Goal: Feedback & Contribution: Contribute content

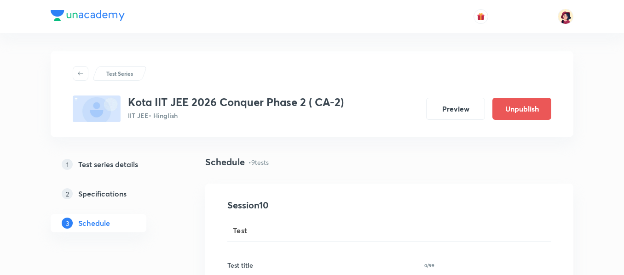
scroll to position [1488, 0]
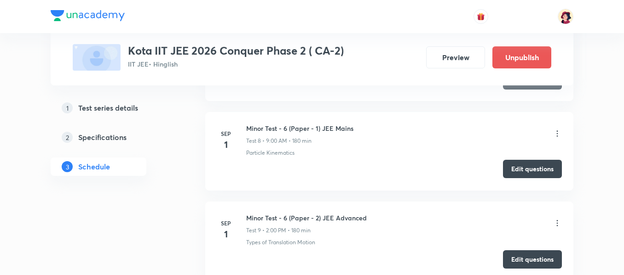
scroll to position [1396, 0]
click at [555, 135] on icon at bounding box center [556, 134] width 9 height 9
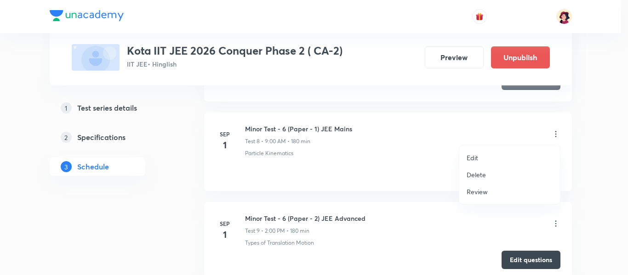
click at [476, 195] on p "Review" at bounding box center [477, 192] width 21 height 10
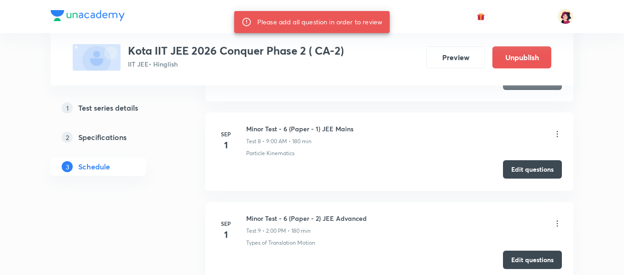
click at [528, 171] on button "Edit questions" at bounding box center [532, 170] width 59 height 18
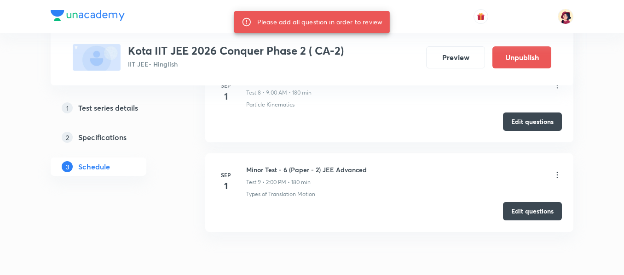
scroll to position [1488, 0]
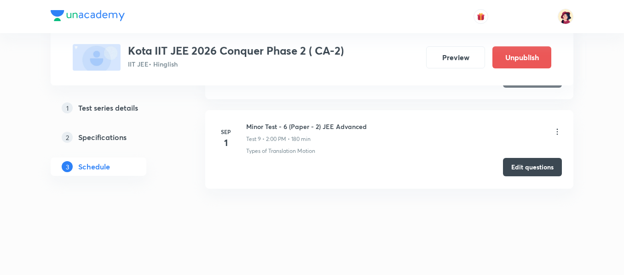
click at [521, 169] on button "Edit questions" at bounding box center [532, 167] width 59 height 18
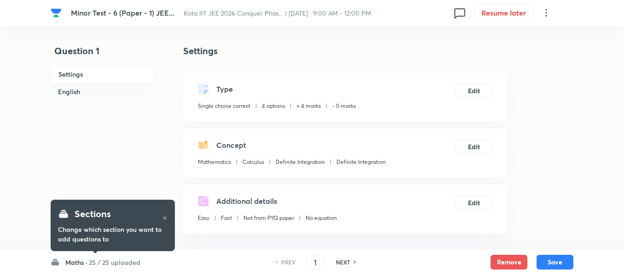
click at [109, 267] on h6 "25 / 25 uploaded" at bounding box center [115, 263] width 52 height 10
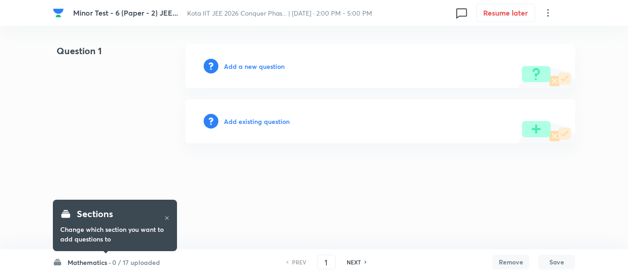
click at [97, 264] on h6 "Mathematics ·" at bounding box center [89, 263] width 43 height 10
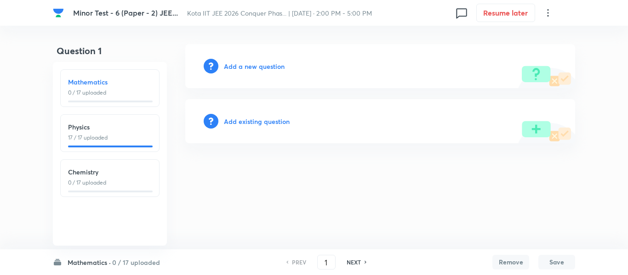
click at [110, 88] on div "Mathematics 0 / 17 uploaded" at bounding box center [110, 87] width 84 height 20
click at [257, 72] on div "Add a new question" at bounding box center [380, 66] width 390 height 44
click at [257, 66] on h6 "Add a new question" at bounding box center [254, 67] width 61 height 10
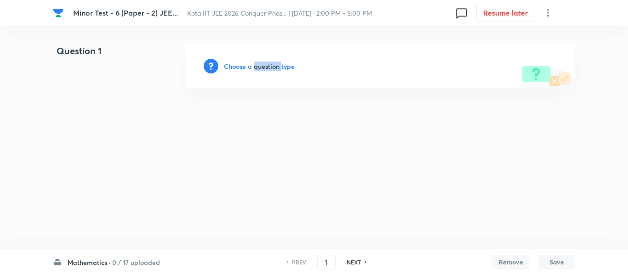
click at [257, 66] on h6 "Choose a question type" at bounding box center [259, 67] width 71 height 10
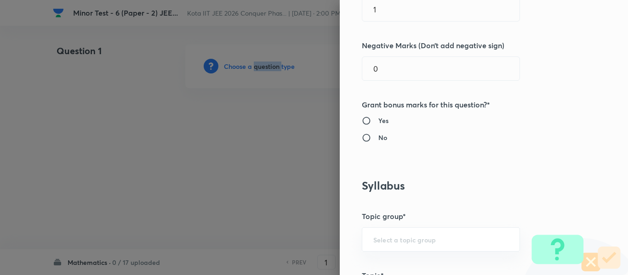
scroll to position [184, 0]
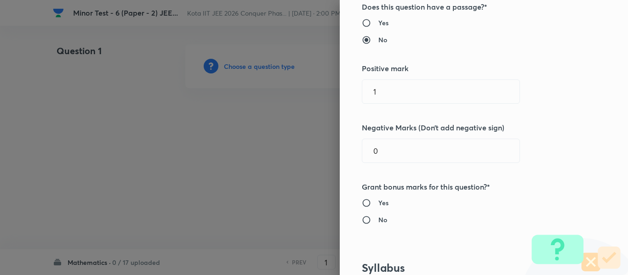
drag, startPoint x: 422, startPoint y: 97, endPoint x: 228, endPoint y: 94, distance: 193.7
click at [279, 97] on div "Question settings Question type* Single choice correct Number of options* 2 3 4…" at bounding box center [314, 137] width 628 height 275
type input "3"
type input "1"
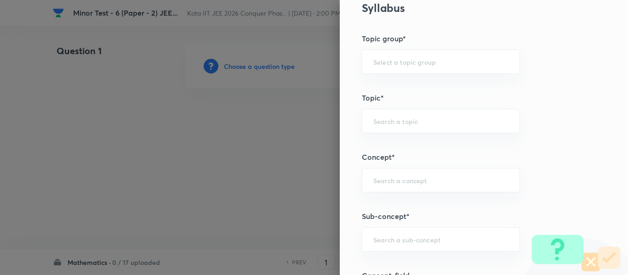
scroll to position [460, 0]
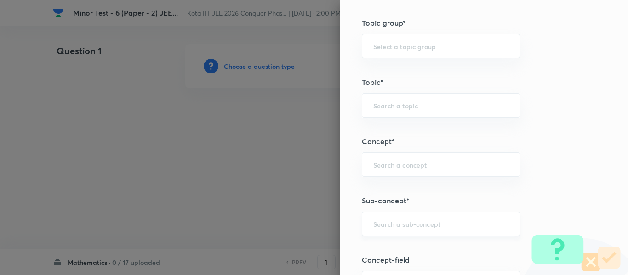
click at [402, 217] on div "​" at bounding box center [441, 224] width 158 height 24
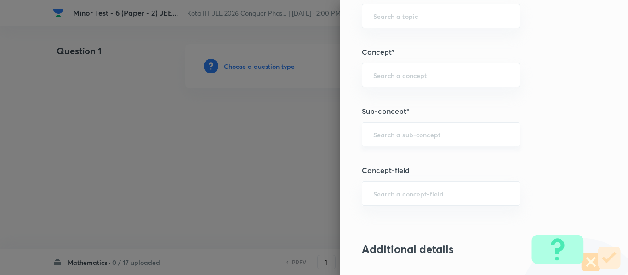
scroll to position [552, 0]
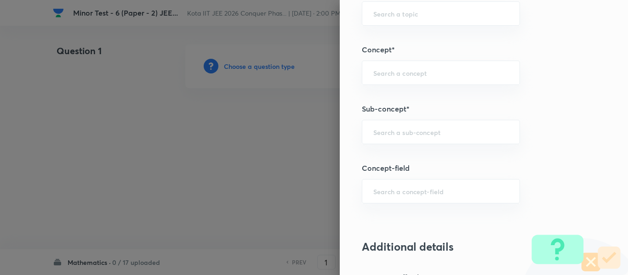
type input "a"
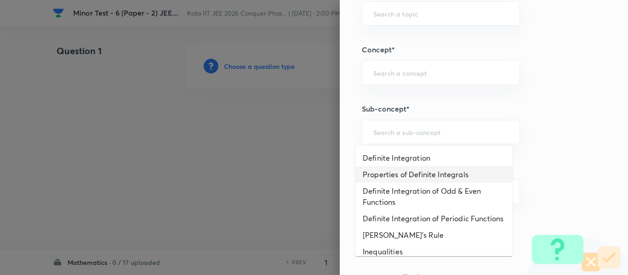
type input "Properties of Definite Integrals"
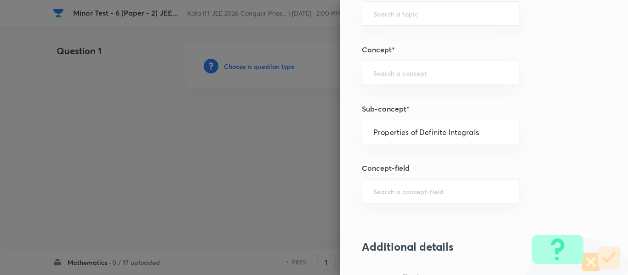
type input "Mathematics"
type input "Calculus"
type input "Definite Integration"
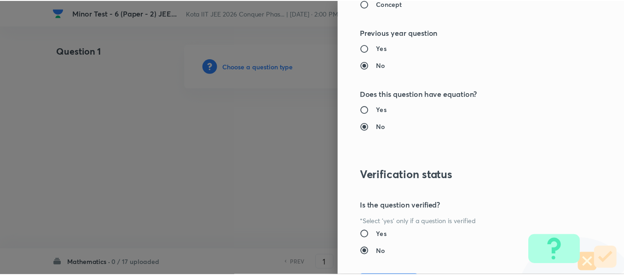
scroll to position [1040, 0]
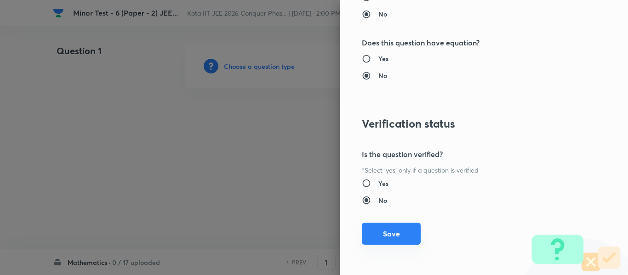
click at [394, 229] on button "Save" at bounding box center [391, 234] width 59 height 22
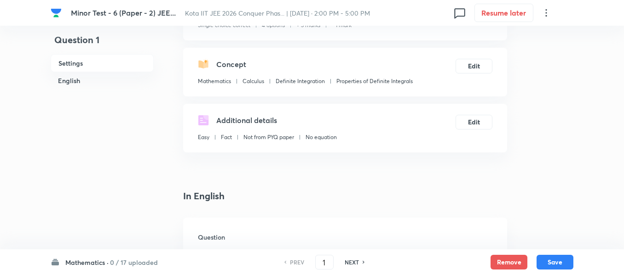
scroll to position [138, 0]
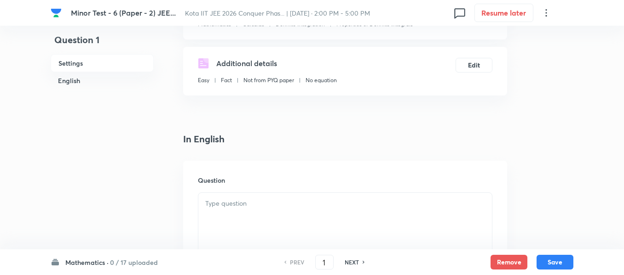
click at [336, 213] on div at bounding box center [344, 219] width 293 height 52
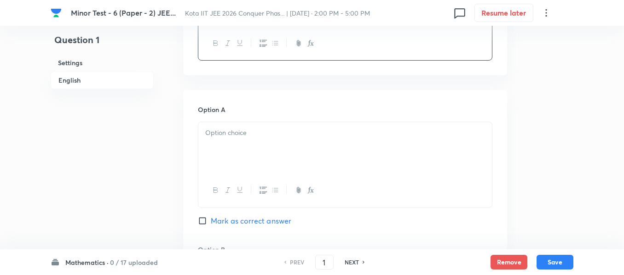
scroll to position [368, 0]
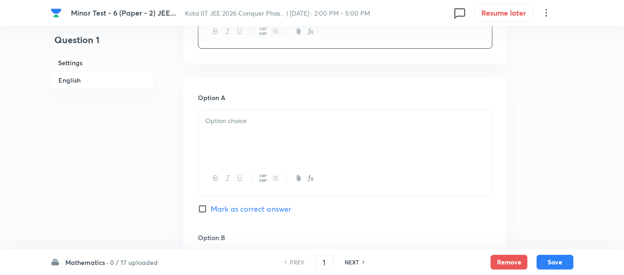
click at [329, 146] on div at bounding box center [344, 136] width 293 height 52
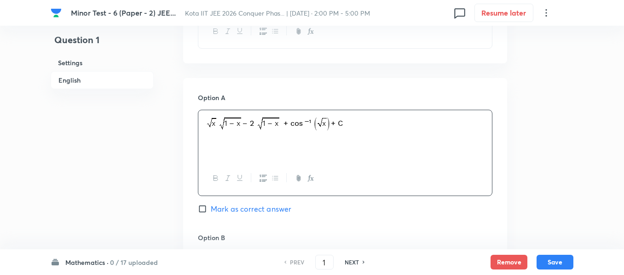
click at [258, 208] on span "Mark as correct answer" at bounding box center [251, 209] width 80 height 11
click at [211, 208] on input "Mark as correct answer" at bounding box center [204, 209] width 13 height 9
checkbox input "true"
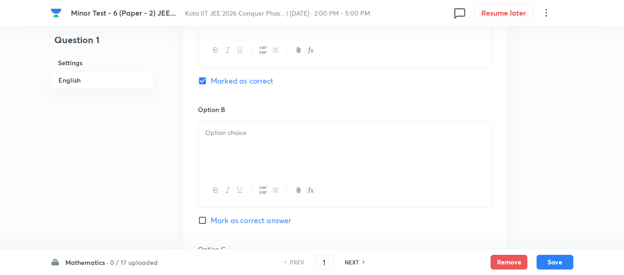
click at [263, 161] on div at bounding box center [344, 148] width 293 height 52
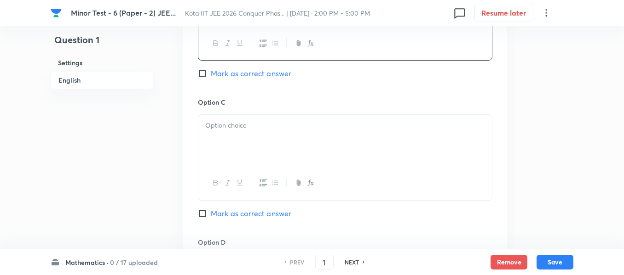
scroll to position [644, 0]
click at [289, 128] on p at bounding box center [345, 125] width 280 height 11
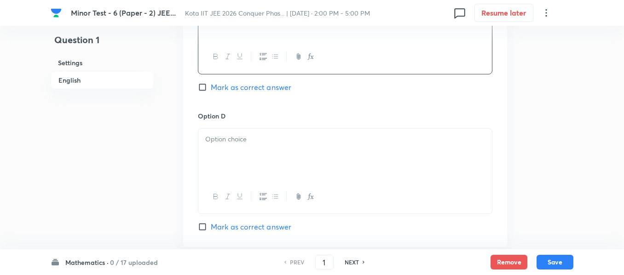
scroll to position [782, 0]
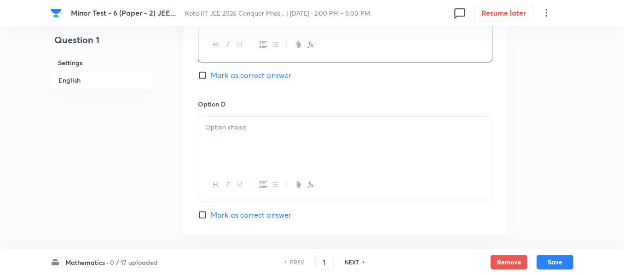
click at [285, 158] on div at bounding box center [344, 143] width 293 height 52
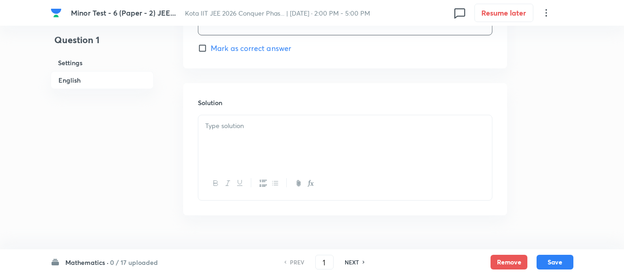
scroll to position [970, 0]
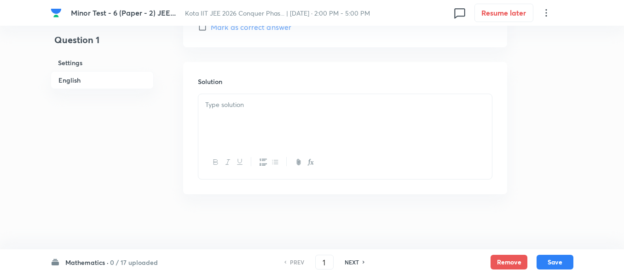
click at [338, 141] on div at bounding box center [344, 120] width 293 height 52
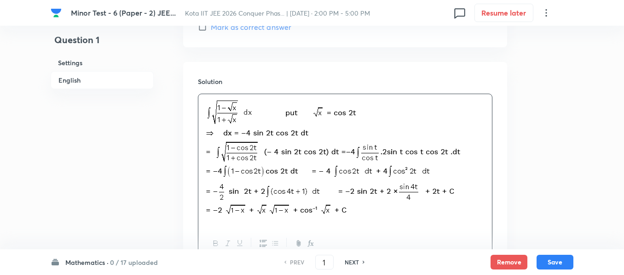
click at [557, 252] on div "Mathematics · 0 / 17 uploaded PREV 1 ​ NEXT Remove Save" at bounding box center [312, 263] width 522 height 26
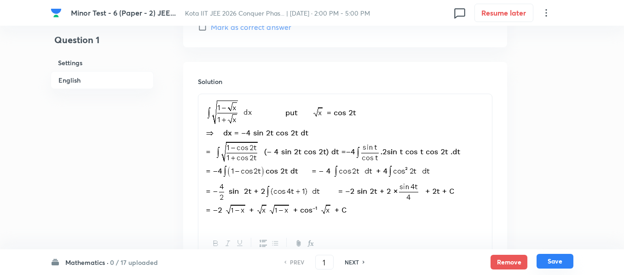
click at [557, 257] on button "Save" at bounding box center [554, 261] width 37 height 15
type input "2"
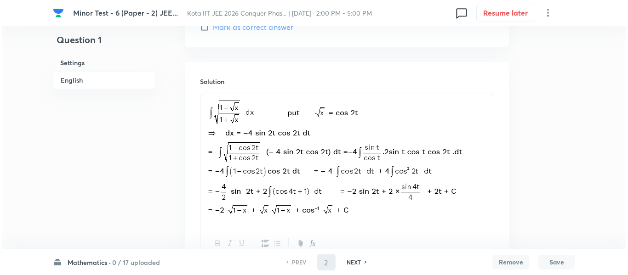
scroll to position [0, 0]
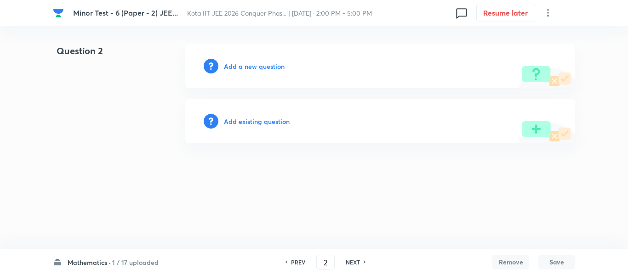
click at [268, 60] on div "Add a new question" at bounding box center [380, 66] width 390 height 44
click at [265, 67] on h6 "Add a new question" at bounding box center [254, 67] width 61 height 10
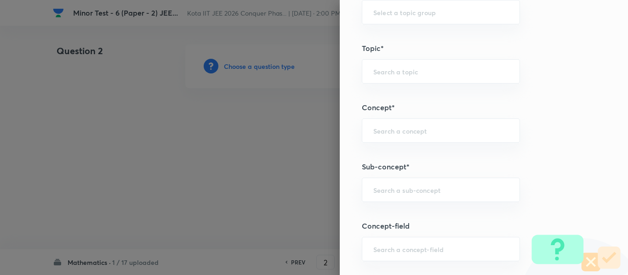
scroll to position [506, 0]
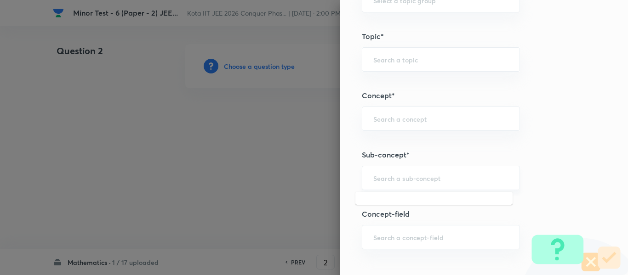
click at [413, 178] on input "text" at bounding box center [440, 178] width 135 height 9
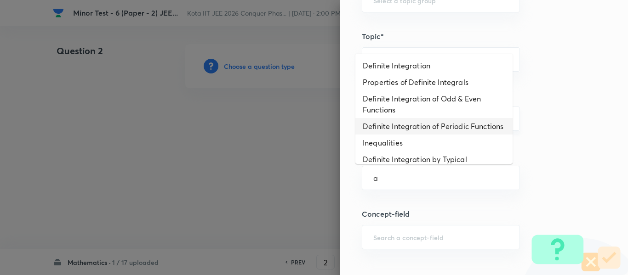
click at [417, 120] on li "Definite Integration of Periodic Functions" at bounding box center [434, 126] width 157 height 17
type input "Definite Integration of Periodic Functions"
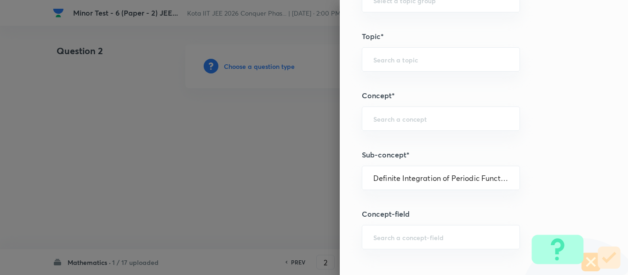
type input "Mathematics"
type input "Calculus"
type input "Definite Integration"
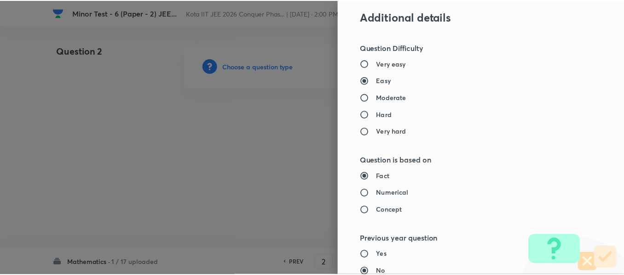
scroll to position [1040, 0]
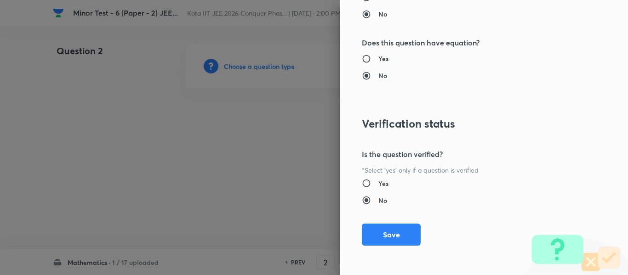
click at [407, 224] on button "Save" at bounding box center [391, 235] width 59 height 22
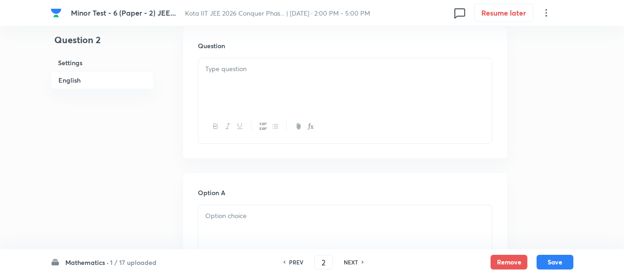
scroll to position [276, 0]
click at [346, 83] on div at bounding box center [344, 81] width 293 height 52
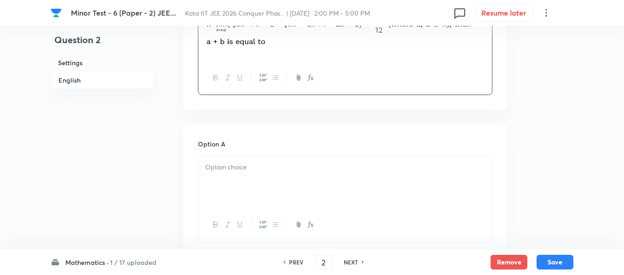
scroll to position [322, 0]
click at [346, 152] on div "Option A Mark as correct answer" at bounding box center [345, 209] width 294 height 140
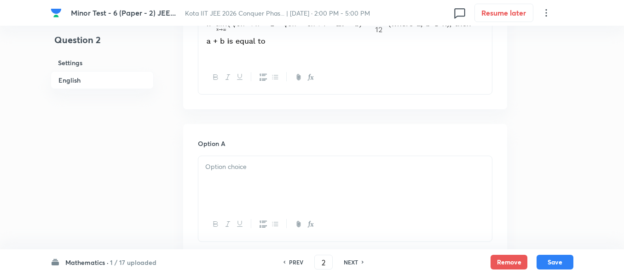
click at [339, 180] on div at bounding box center [344, 182] width 293 height 52
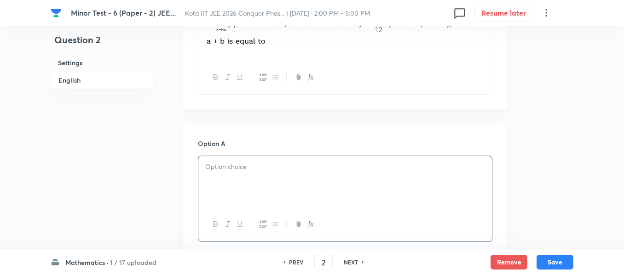
click at [339, 180] on div at bounding box center [344, 182] width 293 height 52
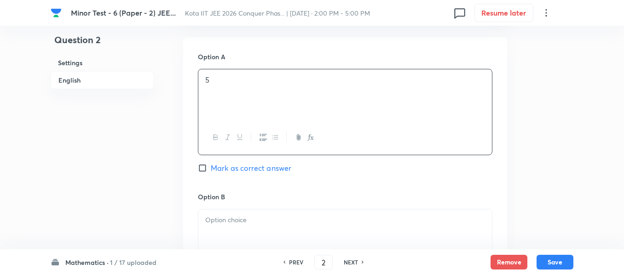
scroll to position [460, 0]
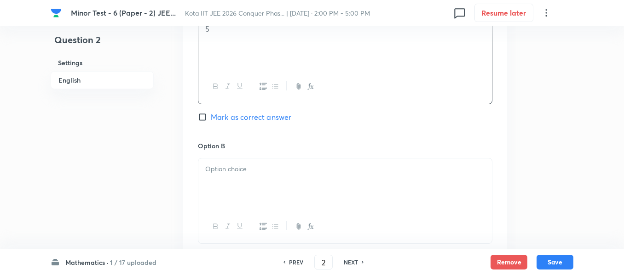
click at [252, 147] on h6 "Option B" at bounding box center [345, 146] width 294 height 10
click at [250, 163] on div at bounding box center [344, 185] width 293 height 52
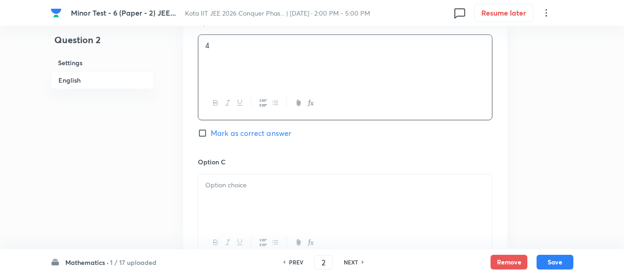
scroll to position [598, 0]
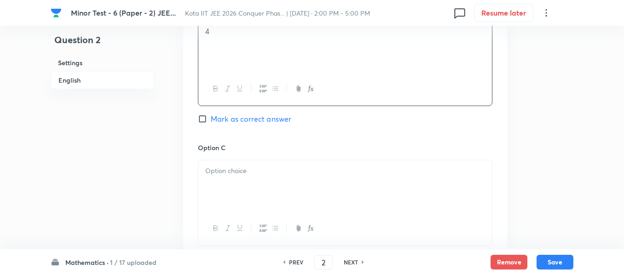
click at [307, 185] on div at bounding box center [344, 187] width 293 height 52
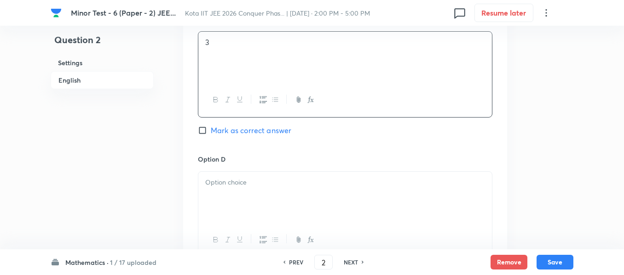
scroll to position [736, 0]
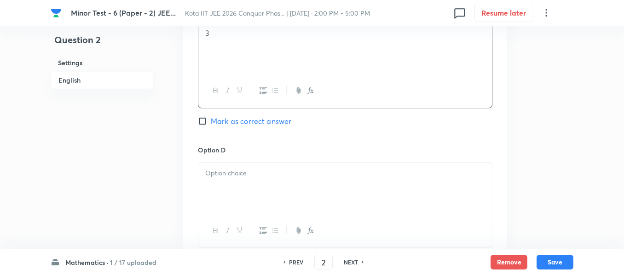
click at [298, 192] on div at bounding box center [344, 189] width 293 height 52
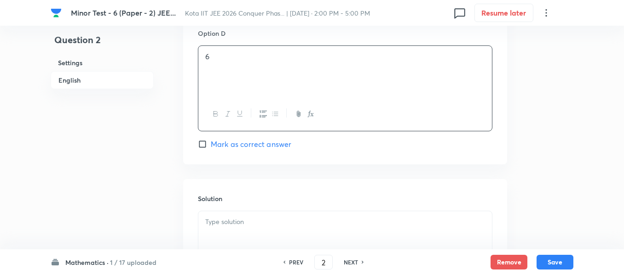
scroll to position [920, 0]
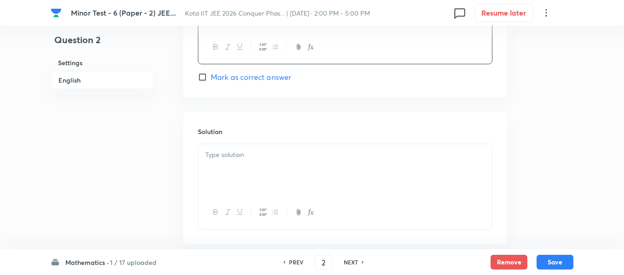
click at [287, 169] on div at bounding box center [344, 170] width 293 height 52
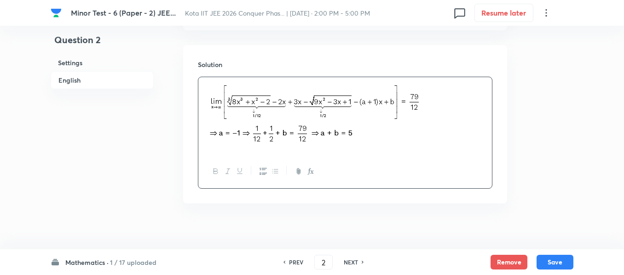
scroll to position [996, 0]
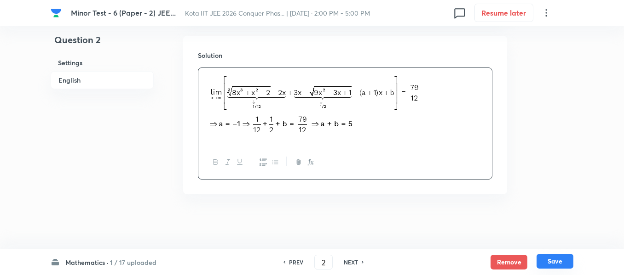
click at [543, 264] on button "Save" at bounding box center [554, 261] width 37 height 15
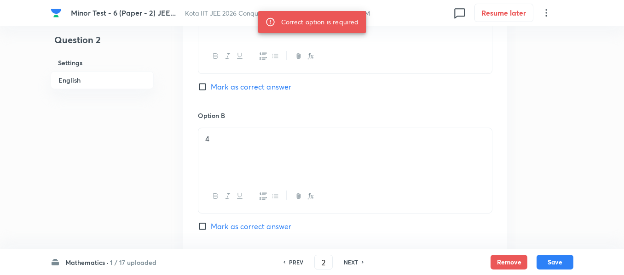
click at [264, 86] on span "Mark as correct answer" at bounding box center [251, 86] width 80 height 11
click at [211, 86] on input "Mark as correct answer" at bounding box center [204, 86] width 13 height 9
checkbox input "true"
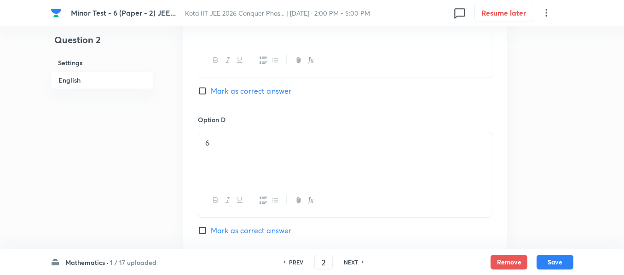
scroll to position [950, 0]
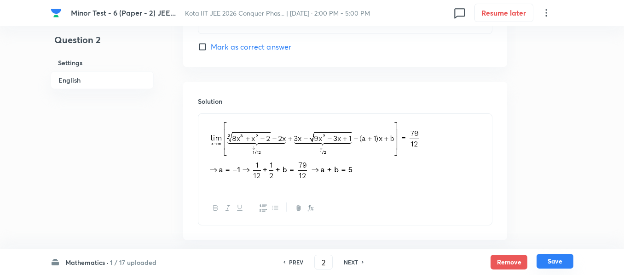
click at [557, 262] on button "Save" at bounding box center [554, 261] width 37 height 15
type input "3"
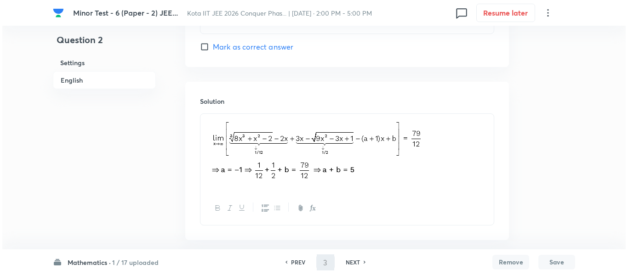
scroll to position [0, 0]
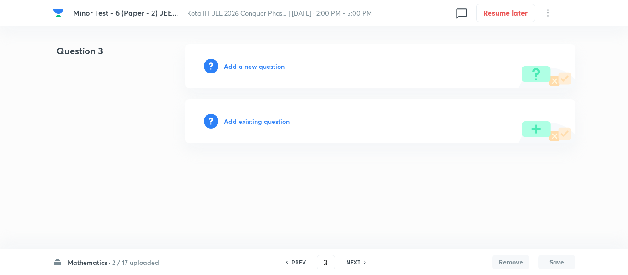
click at [226, 63] on h6 "Add a new question" at bounding box center [254, 67] width 61 height 10
click at [234, 66] on h6 "Choose a question type" at bounding box center [259, 67] width 71 height 10
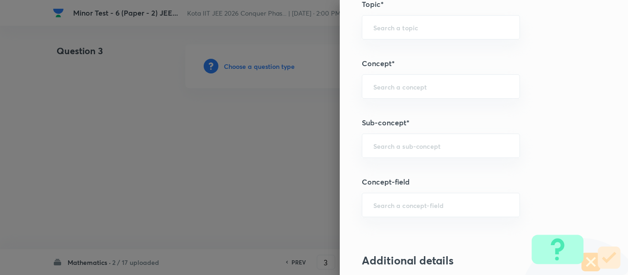
scroll to position [552, 0]
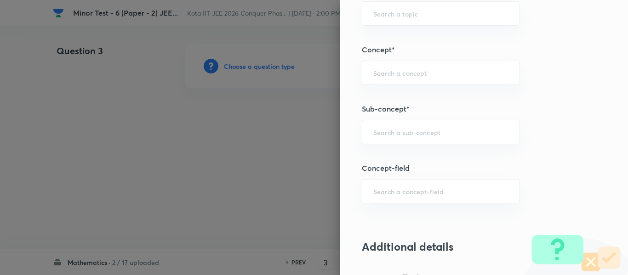
click at [446, 145] on div "Question settings Question type* Single choice correct Number of options* 2 3 4…" at bounding box center [484, 137] width 288 height 275
click at [443, 129] on input "text" at bounding box center [440, 132] width 135 height 9
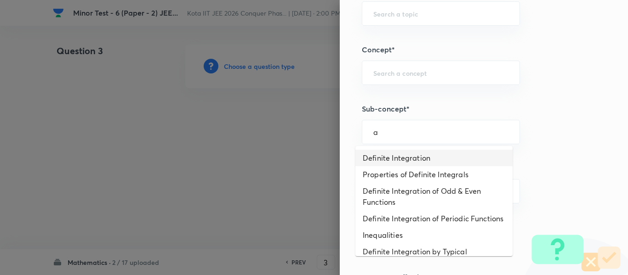
click at [432, 161] on li "Definite Integration" at bounding box center [434, 158] width 157 height 17
type input "Definite Integration"
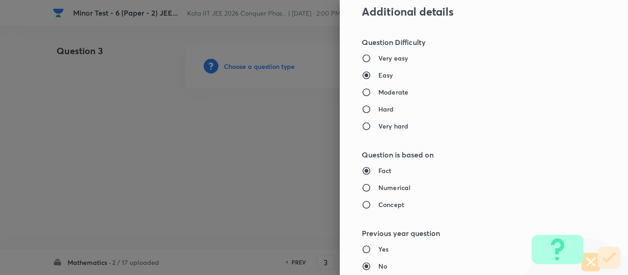
type input "Mathematics"
type input "Calculus"
type input "Definite Integration"
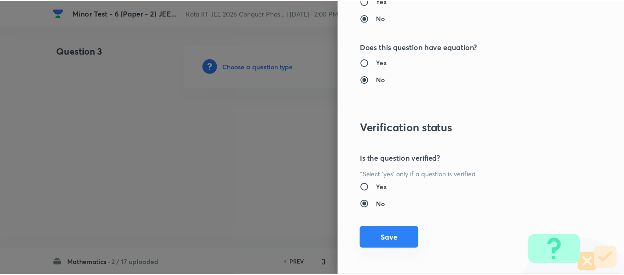
scroll to position [1040, 0]
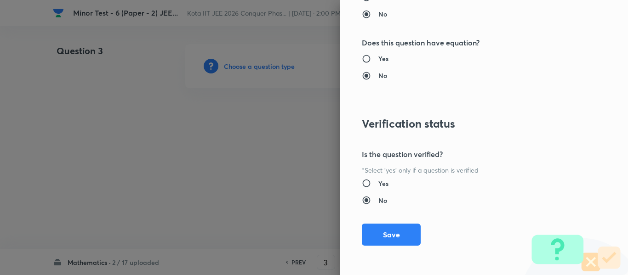
click at [391, 229] on button "Save" at bounding box center [391, 235] width 59 height 22
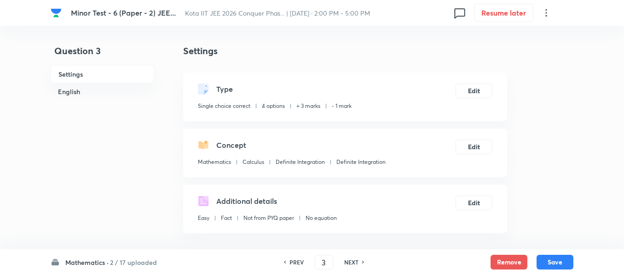
scroll to position [184, 0]
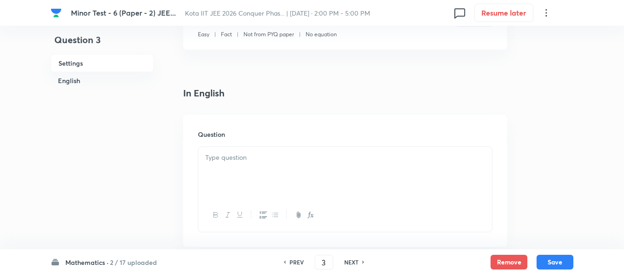
click at [298, 186] on div at bounding box center [344, 173] width 293 height 52
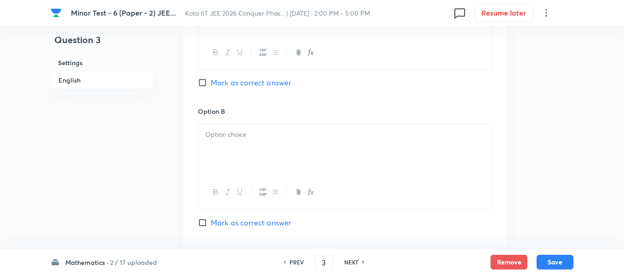
click at [309, 111] on h6 "Option B" at bounding box center [345, 112] width 294 height 10
click at [296, 153] on div at bounding box center [344, 150] width 293 height 52
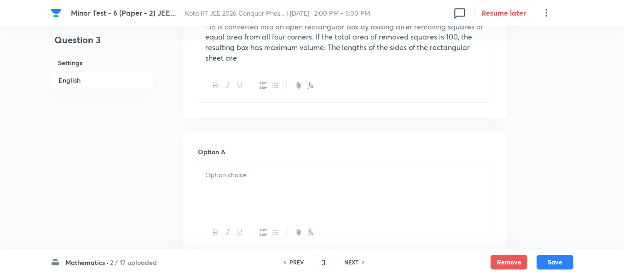
scroll to position [322, 0]
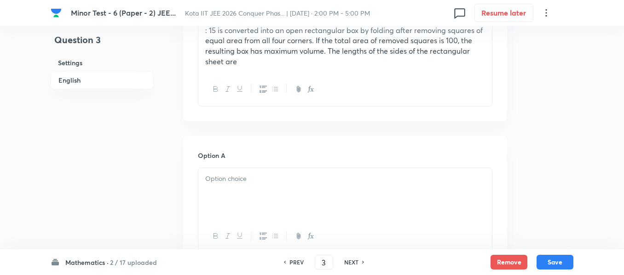
click at [287, 178] on p at bounding box center [345, 179] width 280 height 11
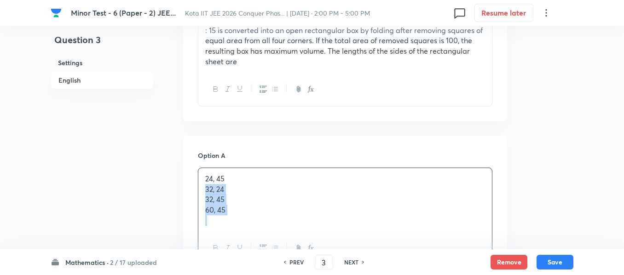
click at [347, 171] on div "24, 45 32, 24 32, 45 60, 45" at bounding box center [344, 199] width 293 height 63
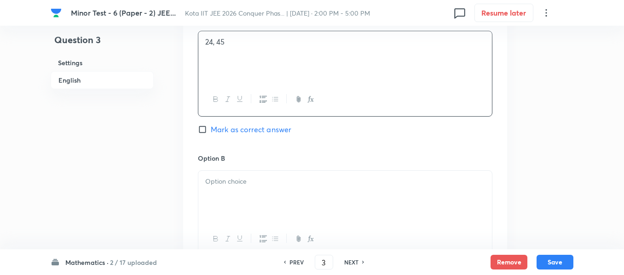
scroll to position [460, 0]
click at [251, 138] on div "Option A 24, 45 Mark as correct answer" at bounding box center [345, 83] width 294 height 140
click at [252, 132] on span "Mark as correct answer" at bounding box center [251, 128] width 80 height 11
click at [211, 132] on input "Mark as correct answer" at bounding box center [204, 128] width 13 height 9
checkbox input "true"
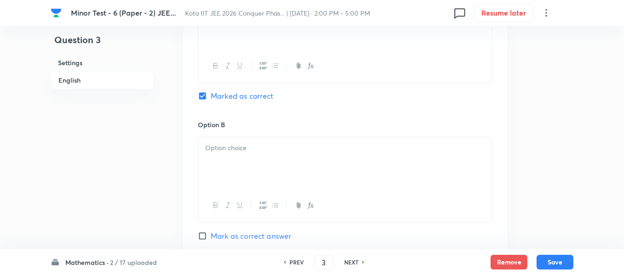
scroll to position [598, 0]
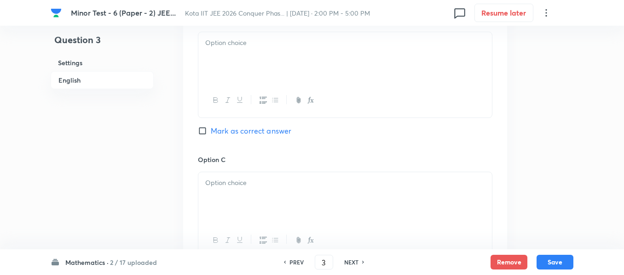
click at [263, 63] on div at bounding box center [344, 58] width 293 height 52
click at [273, 42] on p "32, 24" at bounding box center [345, 43] width 280 height 11
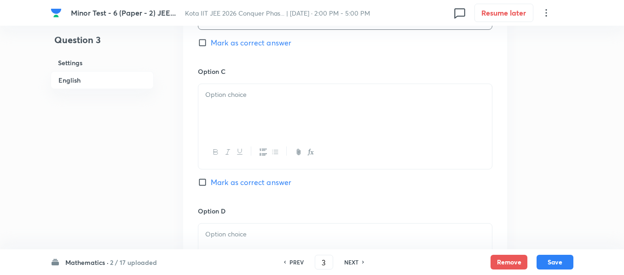
scroll to position [690, 0]
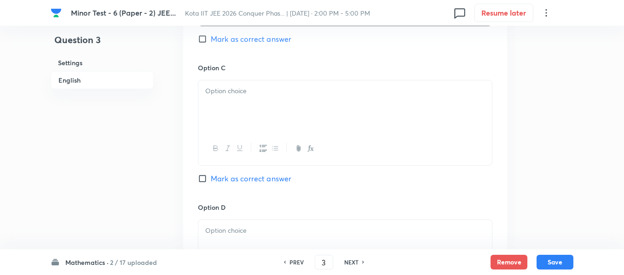
click at [281, 121] on div at bounding box center [344, 106] width 293 height 52
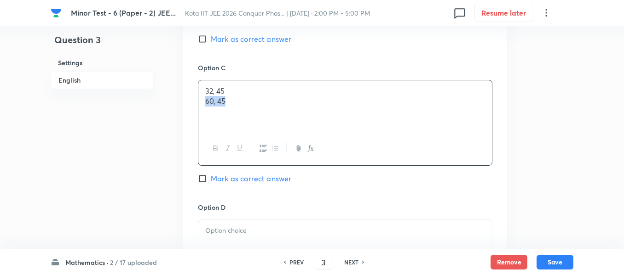
click at [287, 86] on p "32, 45" at bounding box center [345, 91] width 280 height 11
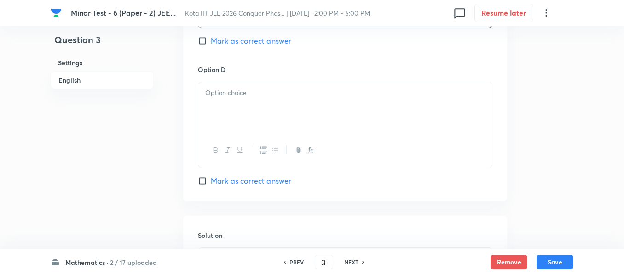
click at [278, 119] on div at bounding box center [344, 108] width 293 height 52
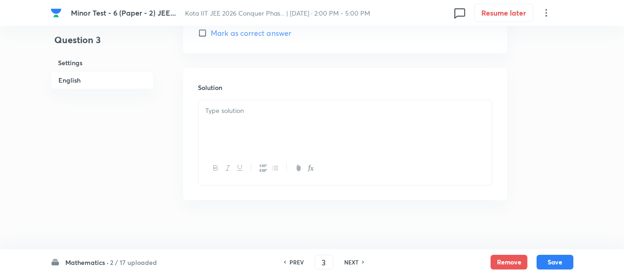
scroll to position [982, 0]
click at [274, 109] on p at bounding box center [345, 105] width 280 height 11
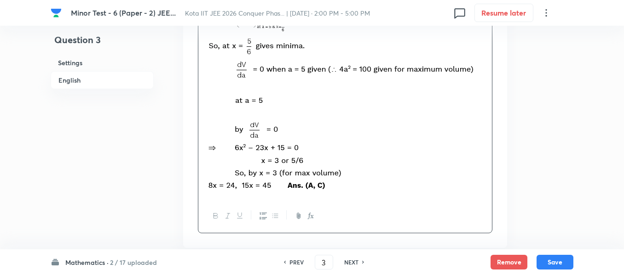
scroll to position [1385, 0]
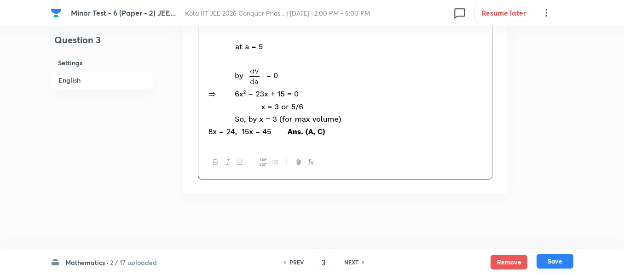
drag, startPoint x: 444, startPoint y: 203, endPoint x: 561, endPoint y: 263, distance: 130.8
click at [561, 262] on button "Save" at bounding box center [554, 261] width 37 height 15
type input "4"
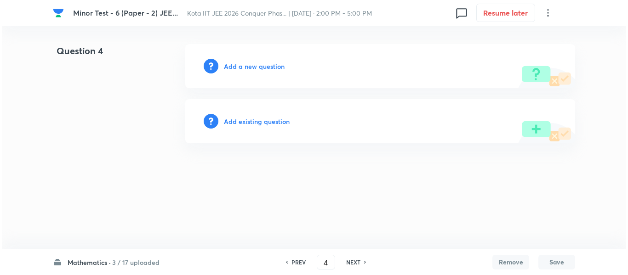
scroll to position [0, 0]
click at [261, 69] on h6 "Add a new question" at bounding box center [254, 67] width 61 height 10
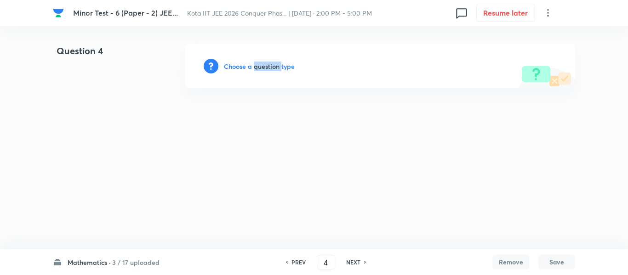
click at [261, 69] on h6 "Choose a question type" at bounding box center [259, 67] width 71 height 10
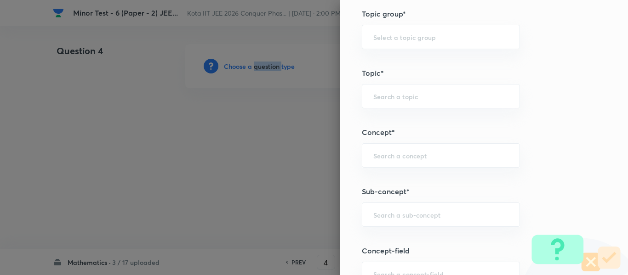
scroll to position [506, 0]
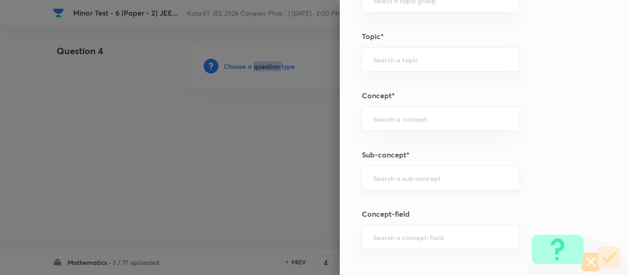
click at [414, 166] on div "​" at bounding box center [441, 178] width 158 height 24
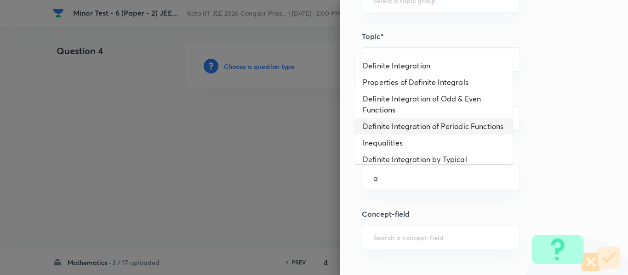
click at [402, 135] on li "Definite Integration of Periodic Functions" at bounding box center [434, 126] width 157 height 17
type input "Definite Integration of Periodic Functions"
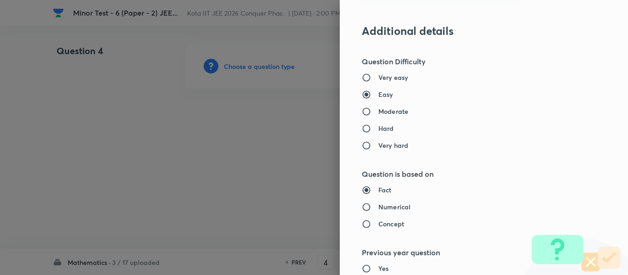
type input "Mathematics"
type input "Calculus"
type input "Definite Integration"
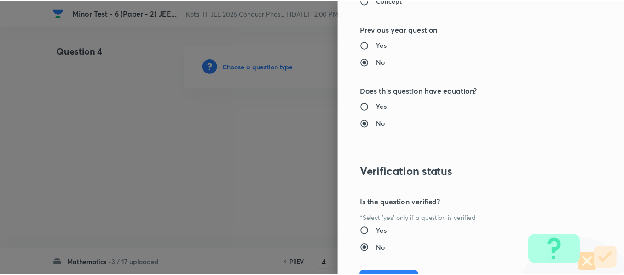
scroll to position [1040, 0]
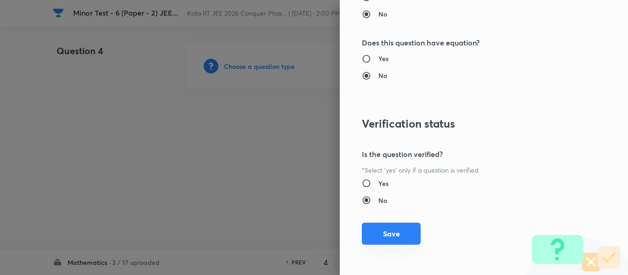
click at [399, 232] on button "Save" at bounding box center [391, 234] width 59 height 22
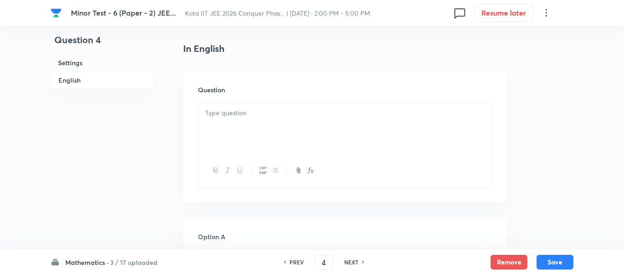
scroll to position [230, 0]
click at [291, 184] on div at bounding box center [344, 170] width 293 height 34
click at [292, 119] on div at bounding box center [344, 127] width 293 height 52
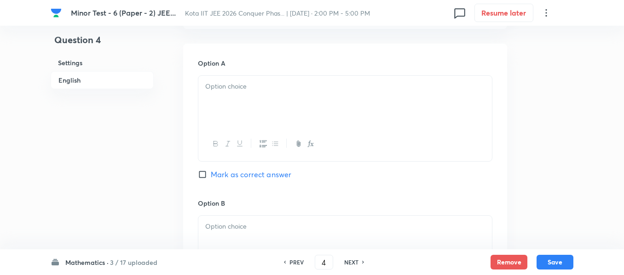
scroll to position [414, 0]
click at [299, 97] on div at bounding box center [344, 101] width 293 height 52
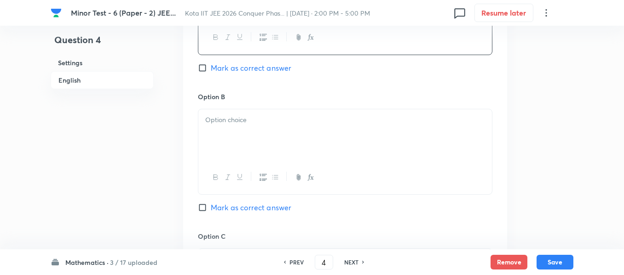
scroll to position [552, 0]
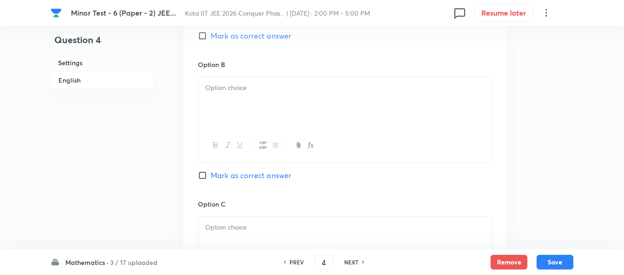
click at [275, 131] on div at bounding box center [344, 146] width 293 height 34
click at [272, 110] on div at bounding box center [344, 103] width 293 height 52
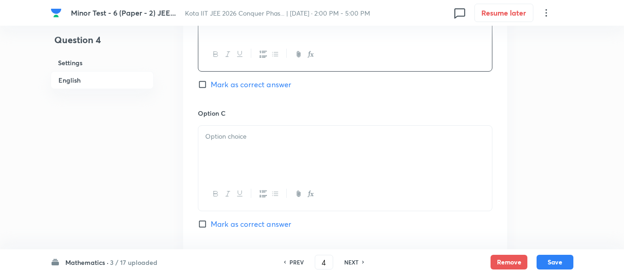
scroll to position [644, 0]
click at [266, 134] on p at bounding box center [345, 136] width 280 height 11
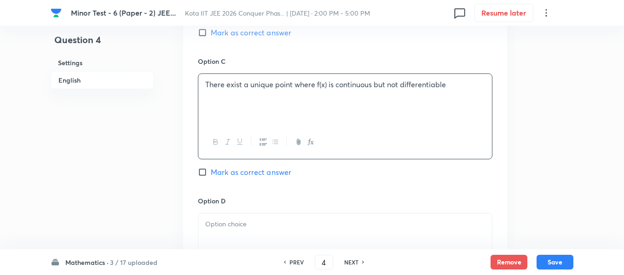
scroll to position [782, 0]
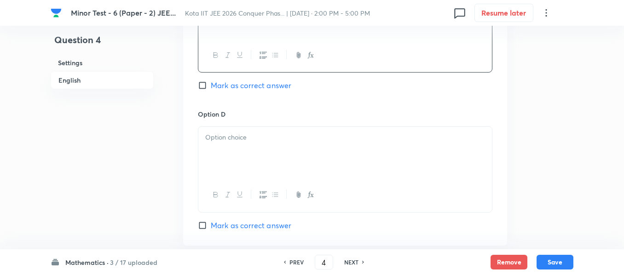
click at [222, 136] on p at bounding box center [345, 137] width 280 height 11
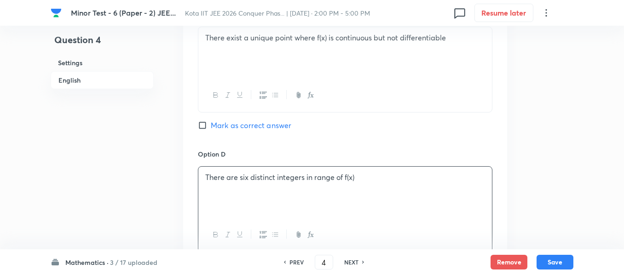
scroll to position [690, 0]
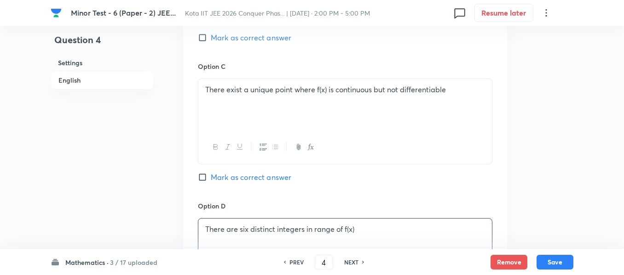
click at [268, 41] on span "Mark as correct answer" at bounding box center [251, 37] width 80 height 11
click at [211, 41] on input "Mark as correct answer" at bounding box center [204, 37] width 13 height 9
checkbox input "true"
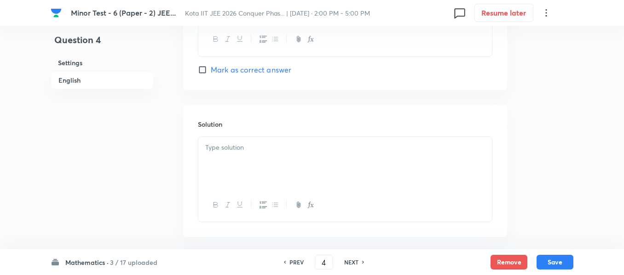
scroll to position [981, 0]
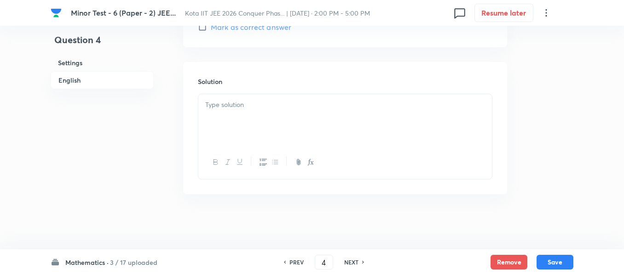
click at [265, 115] on div at bounding box center [344, 120] width 293 height 52
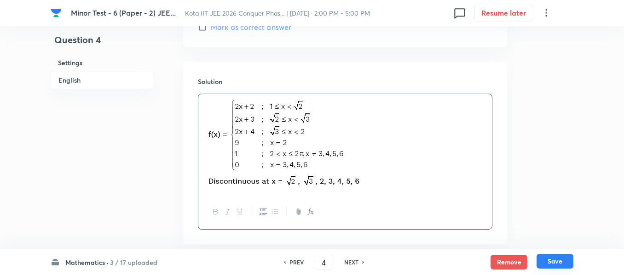
click at [560, 267] on button "Save" at bounding box center [554, 261] width 37 height 15
type input "5"
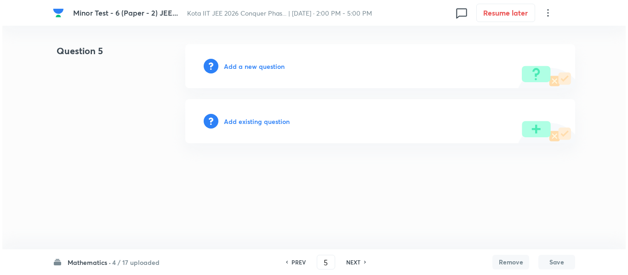
scroll to position [0, 0]
click at [277, 64] on h6 "Add a new question" at bounding box center [254, 67] width 61 height 10
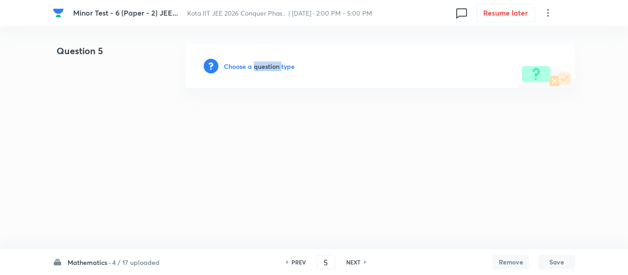
click at [277, 64] on h6 "Choose a question type" at bounding box center [259, 67] width 71 height 10
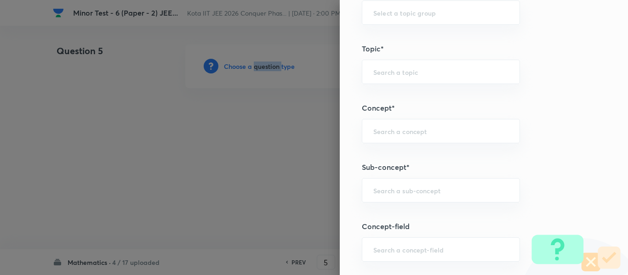
scroll to position [506, 0]
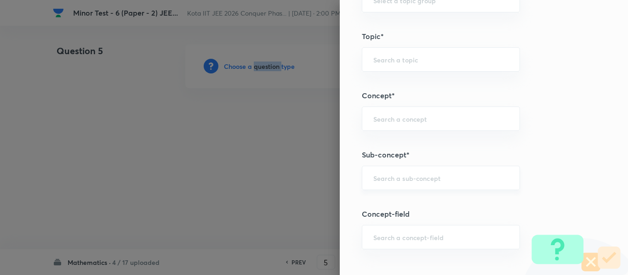
click at [423, 171] on div "​" at bounding box center [441, 178] width 158 height 24
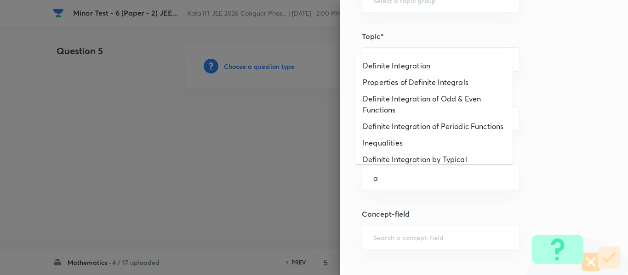
click at [430, 151] on li "Inequalities" at bounding box center [434, 143] width 157 height 17
type input "Inequalities"
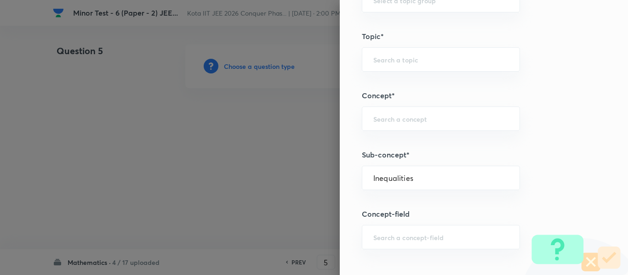
type input "Mathematics"
type input "Calculus"
type input "Definite Integration"
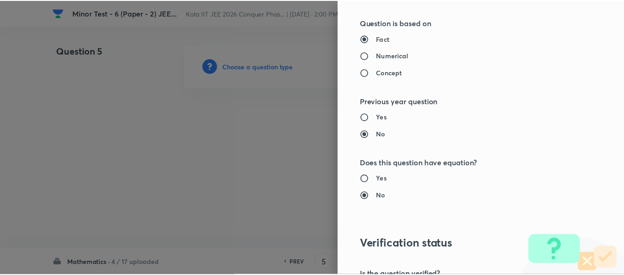
scroll to position [1040, 0]
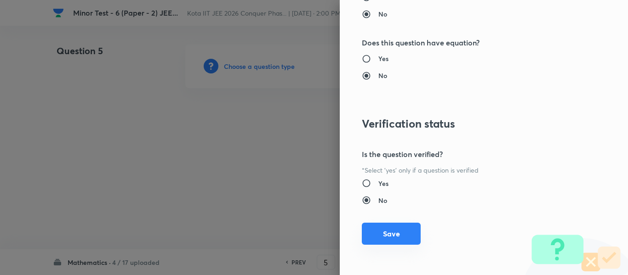
click at [402, 230] on button "Save" at bounding box center [391, 234] width 59 height 22
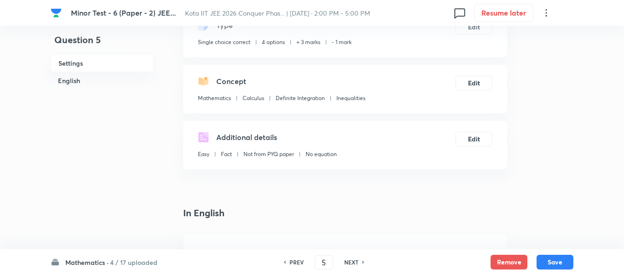
scroll to position [184, 0]
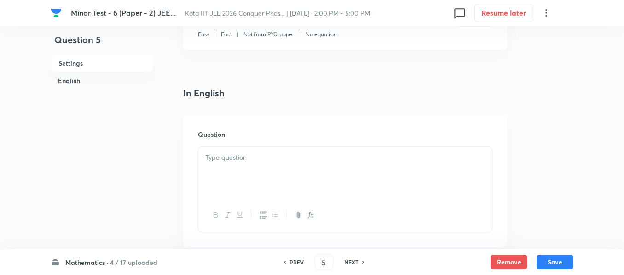
click at [325, 153] on p at bounding box center [345, 158] width 280 height 11
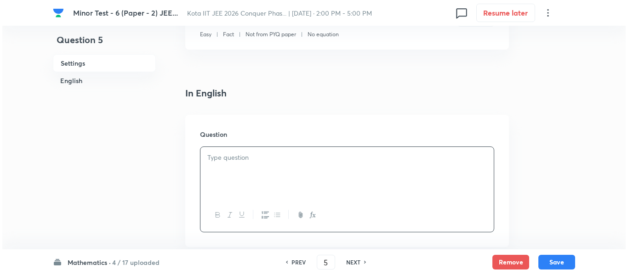
scroll to position [0, 0]
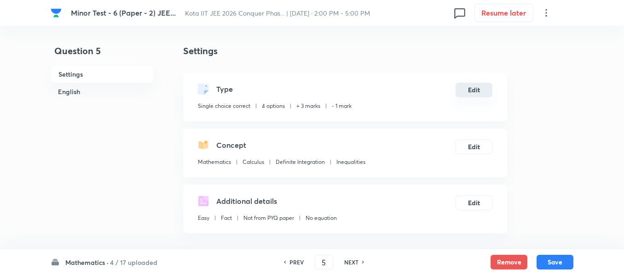
click at [473, 91] on button "Edit" at bounding box center [473, 90] width 37 height 15
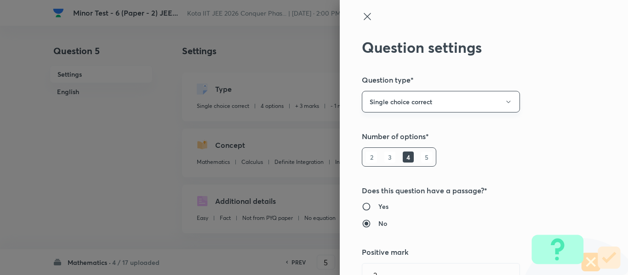
click at [463, 100] on button "Single choice correct" at bounding box center [441, 102] width 158 height 22
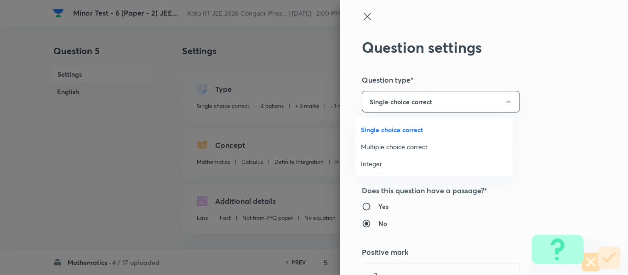
click at [427, 143] on span "Multiple choice correct" at bounding box center [434, 147] width 146 height 10
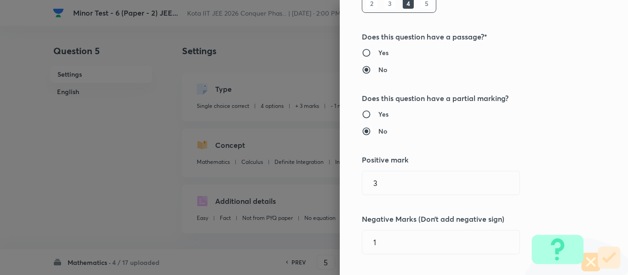
scroll to position [138, 0]
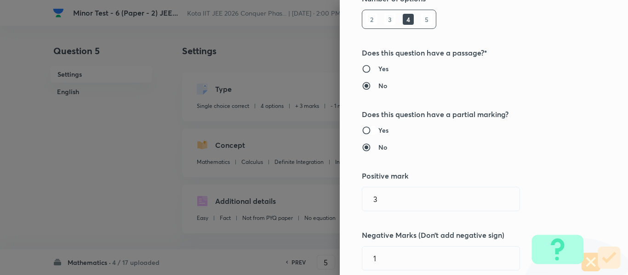
click at [365, 131] on input "Yes" at bounding box center [370, 130] width 17 height 9
radio input "true"
radio input "false"
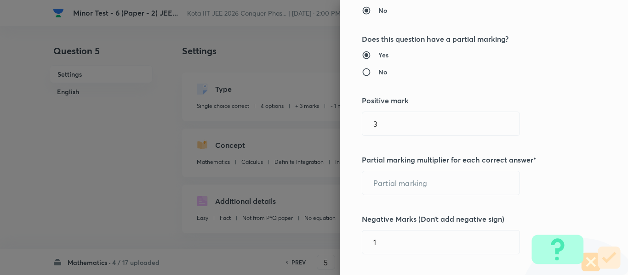
scroll to position [230, 0]
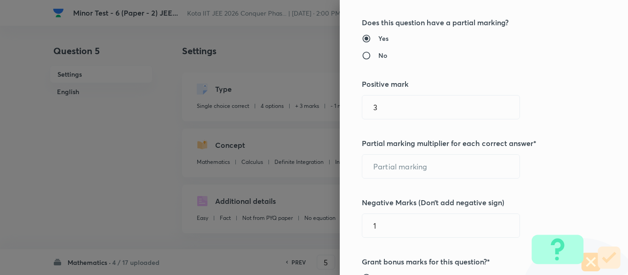
click at [313, 110] on div "Question settings Question type* Multiple choice correct Number of options* 2 3…" at bounding box center [314, 137] width 628 height 275
type input "4"
type input "1"
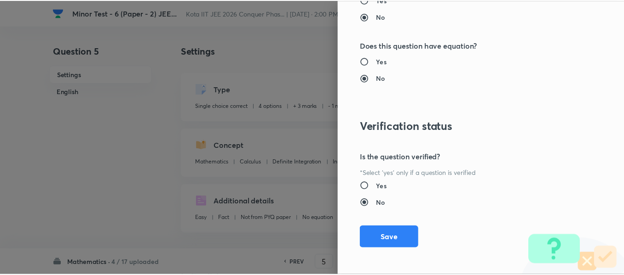
scroll to position [1161, 0]
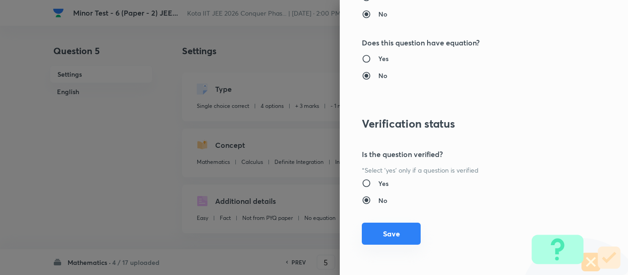
type input "2"
drag, startPoint x: 395, startPoint y: 232, endPoint x: 390, endPoint y: 226, distance: 7.5
click at [394, 232] on button "Save" at bounding box center [391, 235] width 59 height 22
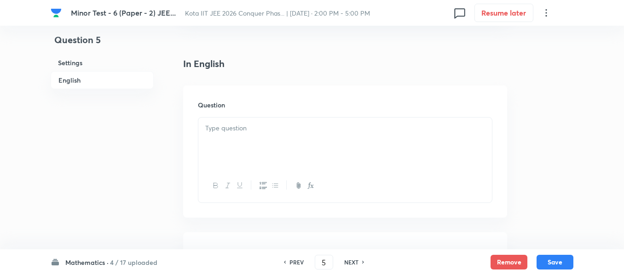
scroll to position [230, 0]
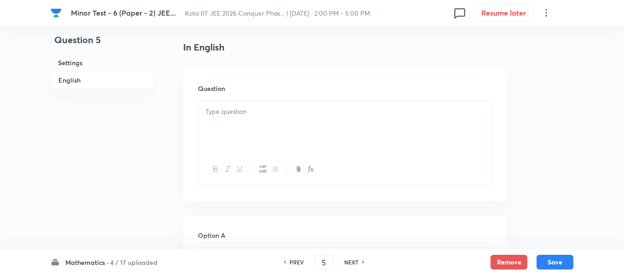
click at [302, 130] on div at bounding box center [344, 127] width 293 height 52
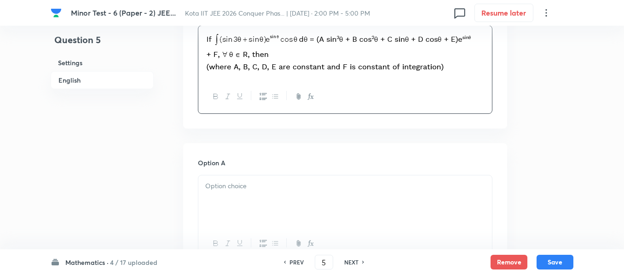
scroll to position [322, 0]
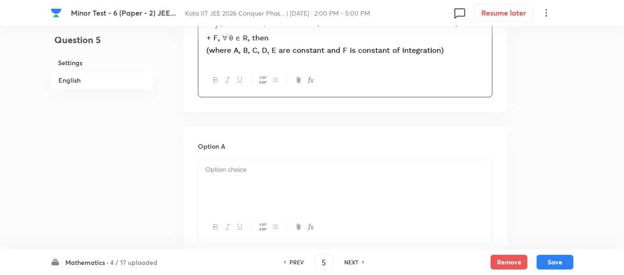
click at [368, 176] on div at bounding box center [344, 185] width 293 height 52
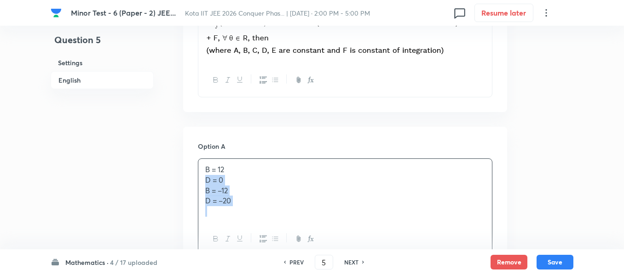
click at [272, 163] on div "B = 12 D = 0 B = –12 D = –20" at bounding box center [344, 190] width 293 height 63
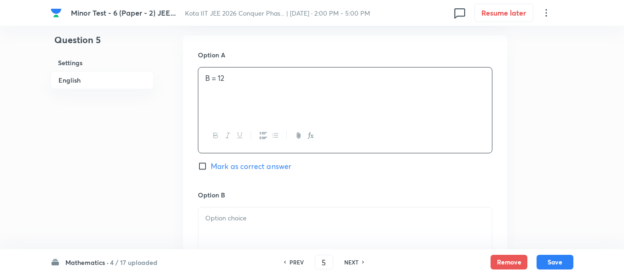
scroll to position [414, 0]
drag, startPoint x: 266, startPoint y: 200, endPoint x: 267, endPoint y: 209, distance: 9.2
click at [267, 201] on div "Option B [PERSON_NAME] as correct answer" at bounding box center [345, 260] width 294 height 140
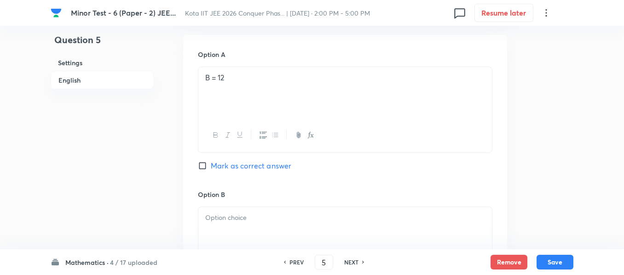
click at [267, 229] on div at bounding box center [344, 233] width 293 height 52
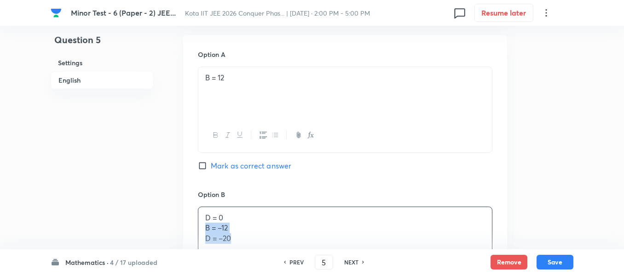
click at [286, 209] on div "D = 0 B = –12 D = –20" at bounding box center [344, 233] width 293 height 52
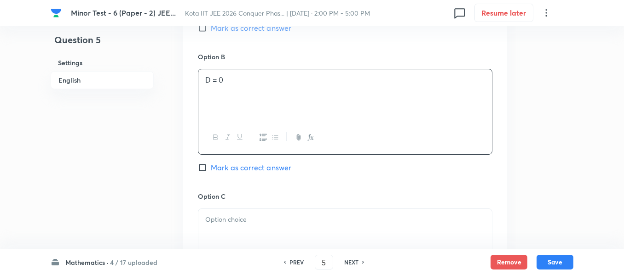
click at [259, 167] on span "Mark as correct answer" at bounding box center [251, 167] width 80 height 11
click at [211, 167] on input "Mark as correct answer" at bounding box center [204, 167] width 13 height 9
checkbox input "true"
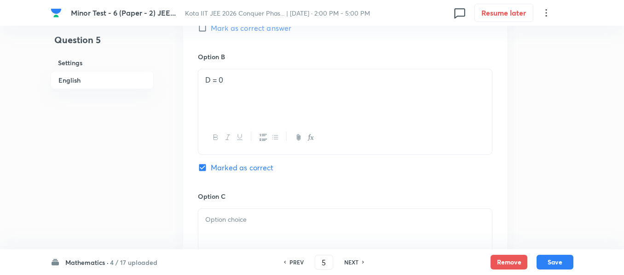
scroll to position [598, 0]
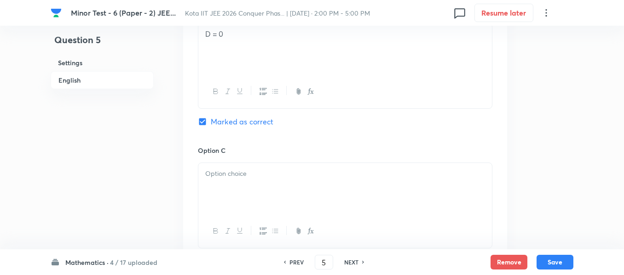
click at [259, 167] on div at bounding box center [344, 189] width 293 height 52
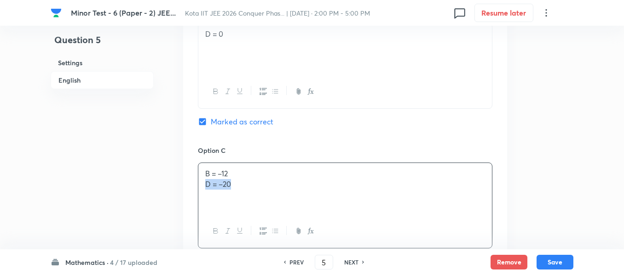
click at [259, 167] on div "B = –12 D = –20" at bounding box center [344, 189] width 293 height 52
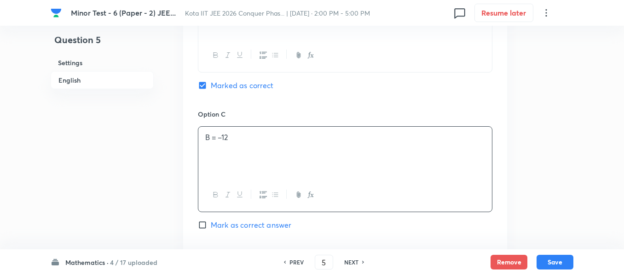
scroll to position [690, 0]
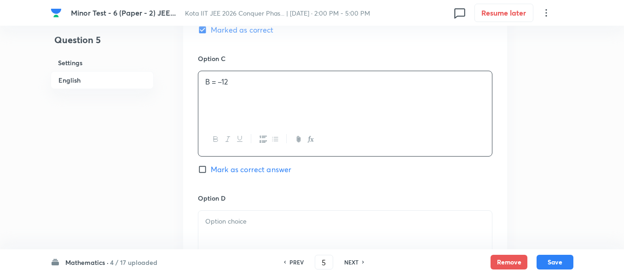
click at [259, 167] on span "Mark as correct answer" at bounding box center [251, 169] width 80 height 11
click at [211, 167] on input "Mark as correct answer" at bounding box center [204, 169] width 13 height 9
checkbox input "true"
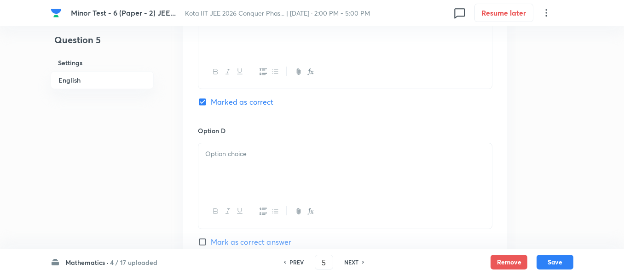
scroll to position [782, 0]
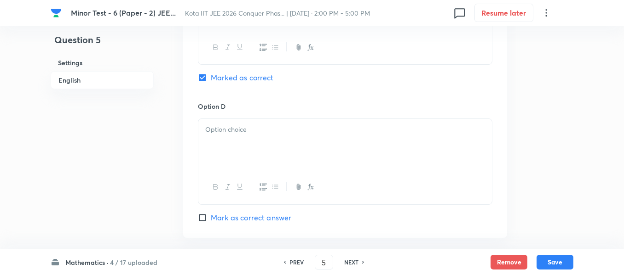
click at [267, 132] on p at bounding box center [345, 130] width 280 height 11
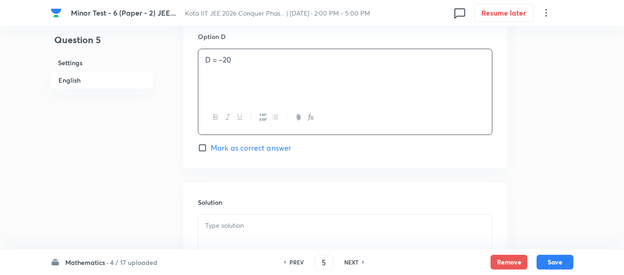
scroll to position [920, 0]
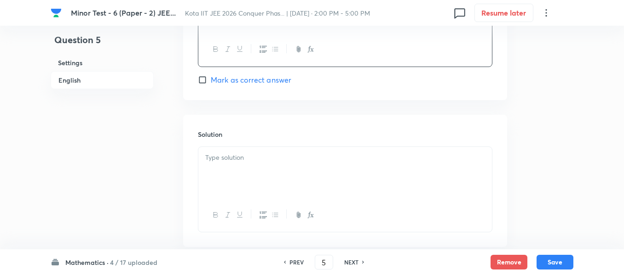
click at [249, 144] on div "Solution" at bounding box center [345, 181] width 324 height 132
click at [247, 163] on div at bounding box center [344, 173] width 293 height 52
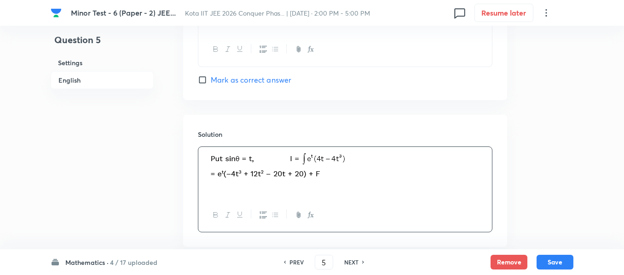
click at [574, 267] on div "Mathematics · 4 / 17 uploaded PREV 5 ​ NEXT Remove Save" at bounding box center [312, 263] width 624 height 26
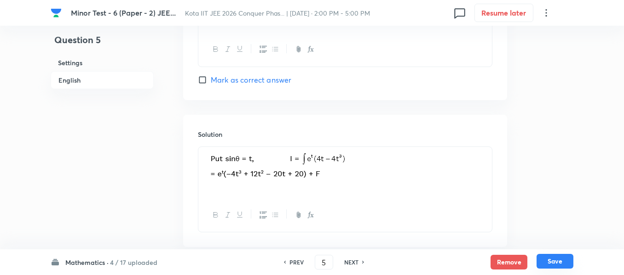
click at [572, 261] on button "Save" at bounding box center [554, 261] width 37 height 15
type input "6"
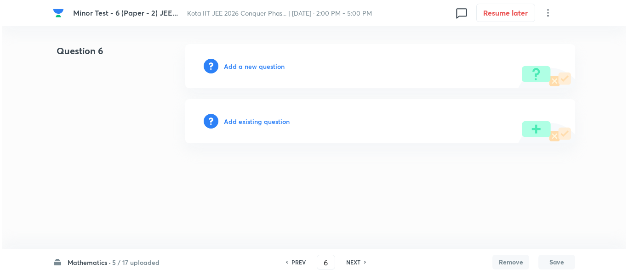
scroll to position [0, 0]
click at [224, 65] on h6 "Add a new question" at bounding box center [254, 67] width 61 height 10
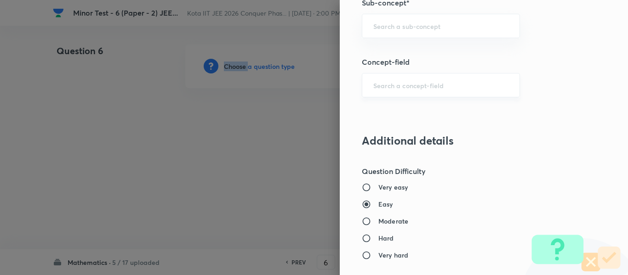
scroll to position [782, 0]
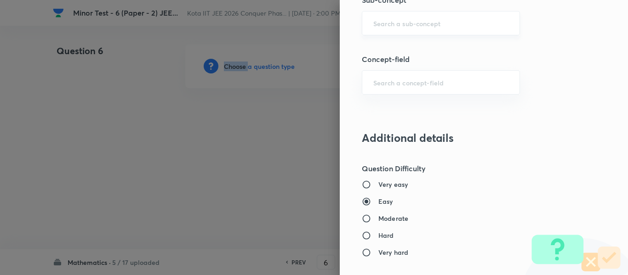
click at [397, 17] on div "​" at bounding box center [441, 23] width 158 height 24
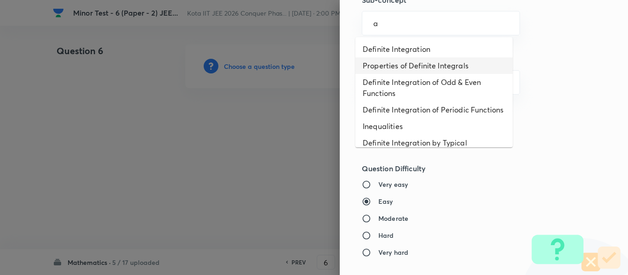
click at [399, 69] on li "Properties of Definite Integrals" at bounding box center [434, 65] width 157 height 17
type input "Properties of Definite Integrals"
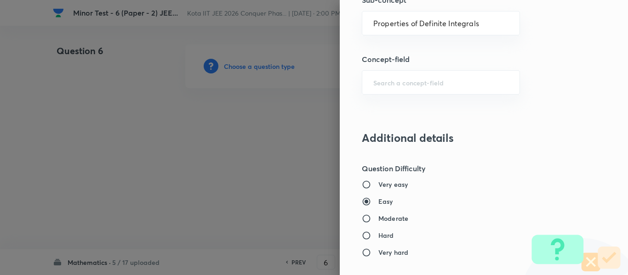
type input "Mathematics"
type input "Calculus"
type input "Definite Integration"
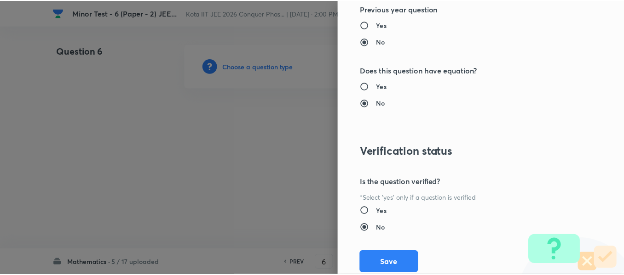
scroll to position [1161, 0]
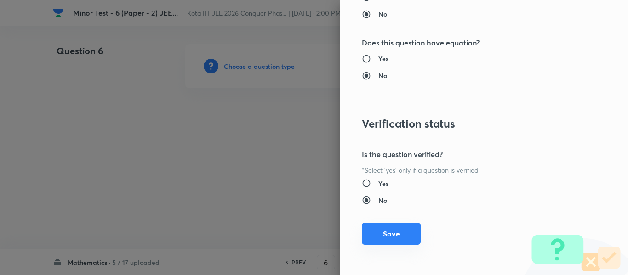
click at [382, 239] on button "Save" at bounding box center [391, 234] width 59 height 22
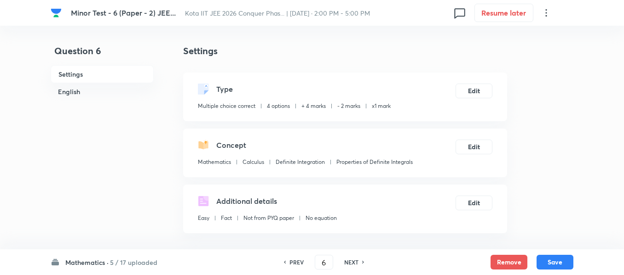
scroll to position [184, 0]
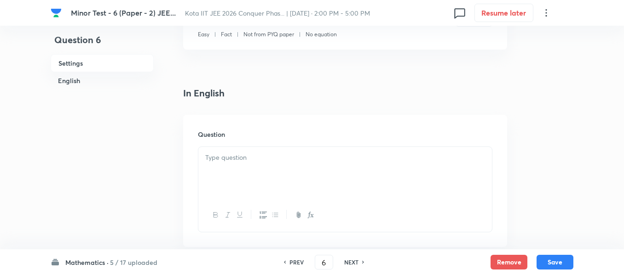
click at [268, 149] on div at bounding box center [344, 173] width 293 height 52
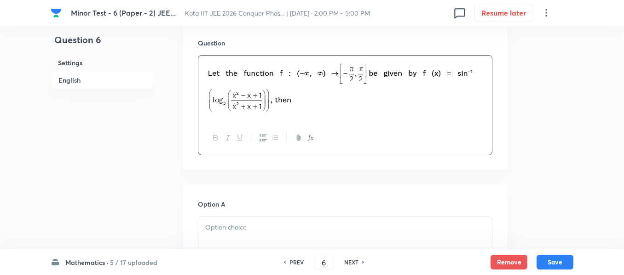
scroll to position [322, 0]
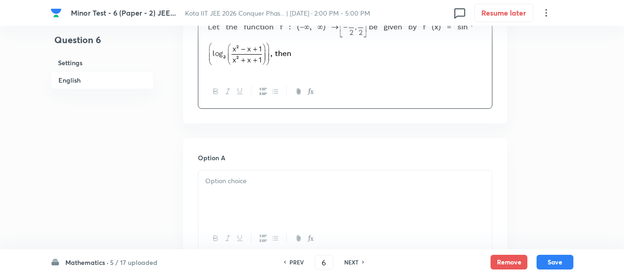
drag, startPoint x: 344, startPoint y: 157, endPoint x: 344, endPoint y: 176, distance: 18.4
click at [344, 159] on h6 "Option A" at bounding box center [345, 158] width 294 height 10
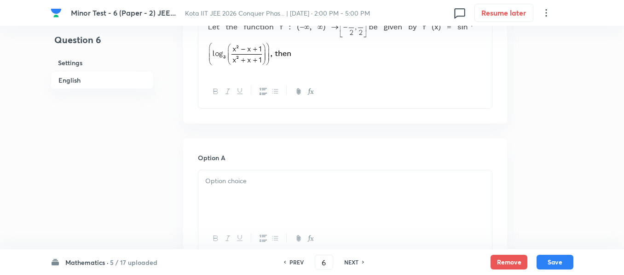
click at [342, 191] on div at bounding box center [344, 197] width 293 height 52
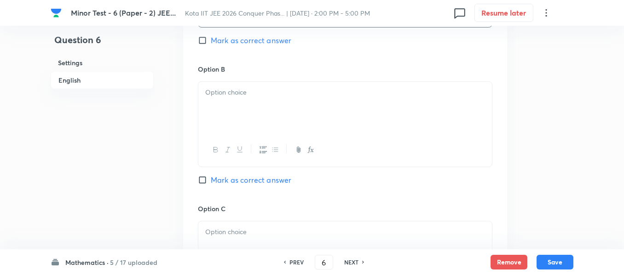
scroll to position [552, 0]
click at [225, 125] on div at bounding box center [344, 107] width 293 height 52
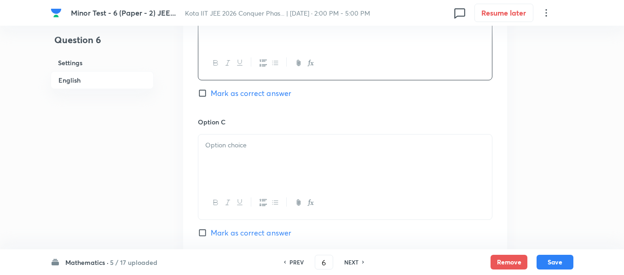
scroll to position [644, 0]
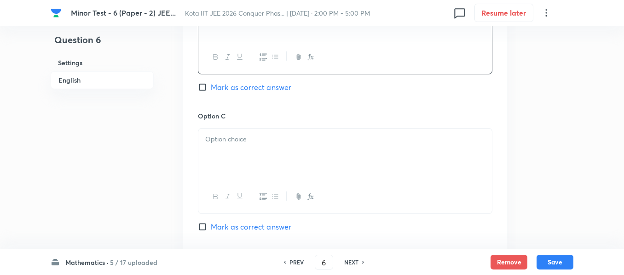
click at [263, 138] on p at bounding box center [345, 139] width 280 height 11
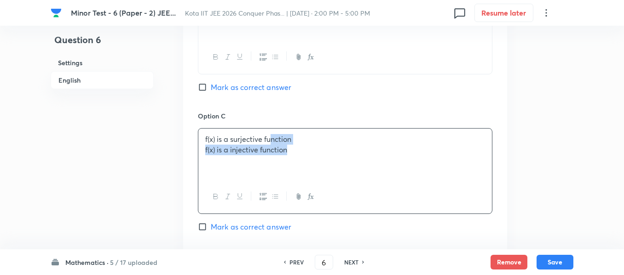
drag, startPoint x: 272, startPoint y: 134, endPoint x: 316, endPoint y: 134, distance: 43.2
click at [282, 135] on p "f(x) is a surjective function" at bounding box center [345, 139] width 280 height 11
click at [316, 134] on p "f(x) is a surjective function" at bounding box center [345, 139] width 280 height 11
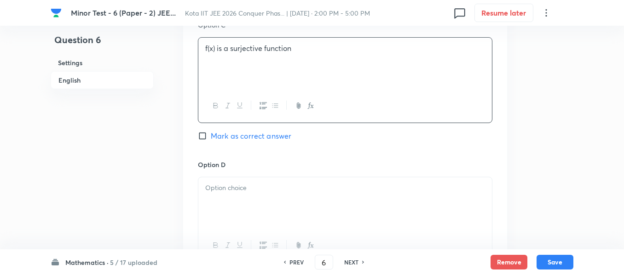
scroll to position [736, 0]
click at [309, 185] on p at bounding box center [345, 187] width 280 height 11
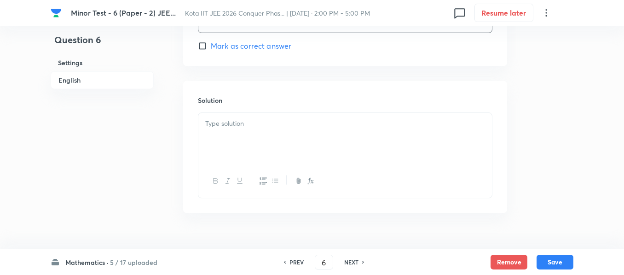
scroll to position [966, 0]
click at [287, 142] on div at bounding box center [344, 139] width 293 height 52
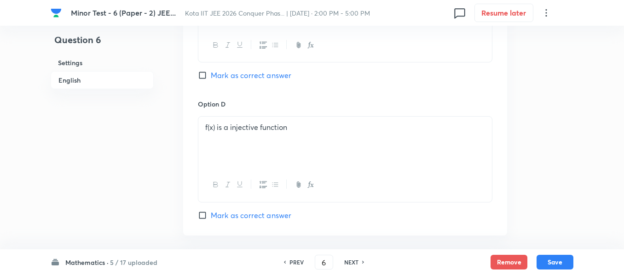
scroll to position [782, 0]
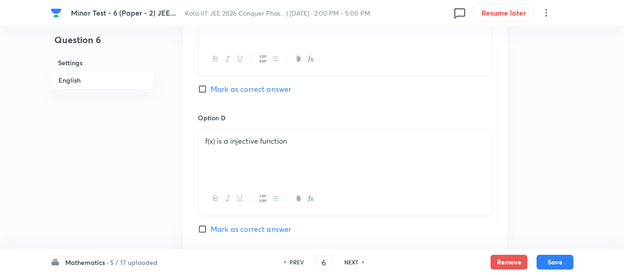
click at [236, 95] on span "Mark as correct answer" at bounding box center [251, 89] width 80 height 11
click at [211, 94] on input "Mark as correct answer" at bounding box center [204, 89] width 13 height 9
checkbox input "true"
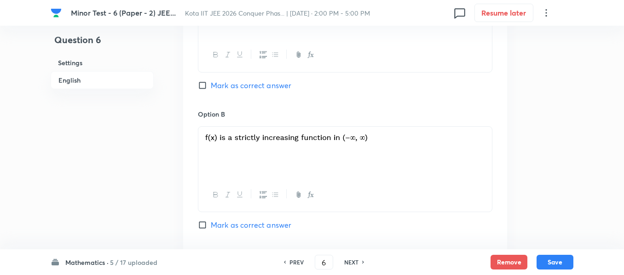
click at [239, 86] on span "Mark as correct answer" at bounding box center [251, 85] width 80 height 11
click at [211, 86] on input "Mark as correct answer" at bounding box center [204, 85] width 13 height 9
checkbox input "true"
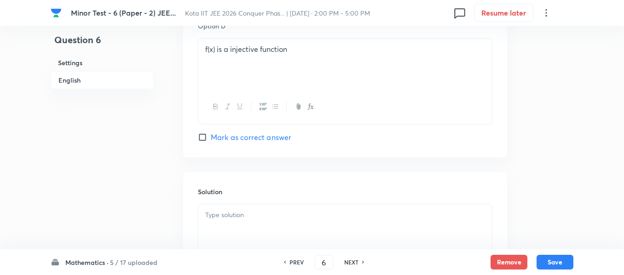
scroll to position [984, 0]
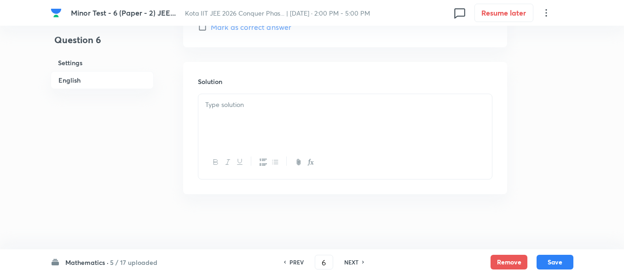
click at [239, 86] on h6 "Solution" at bounding box center [345, 82] width 294 height 10
click at [233, 101] on p at bounding box center [345, 105] width 280 height 11
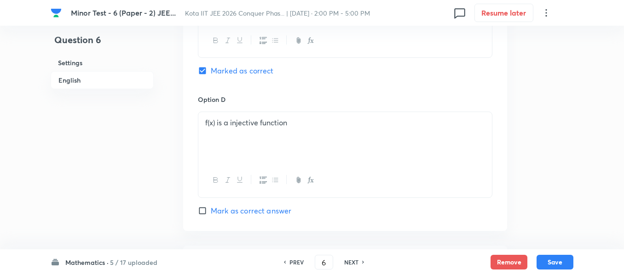
scroll to position [1161, 0]
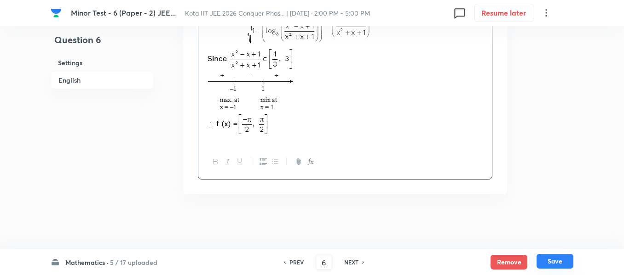
click at [557, 268] on button "Save" at bounding box center [554, 261] width 37 height 15
type input "7"
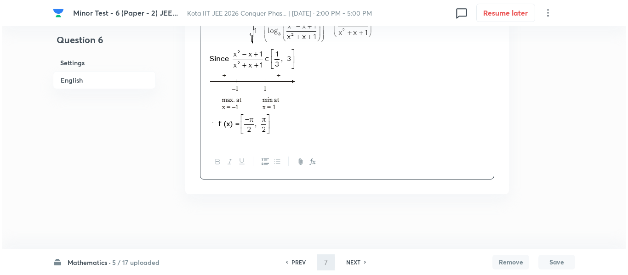
scroll to position [0, 0]
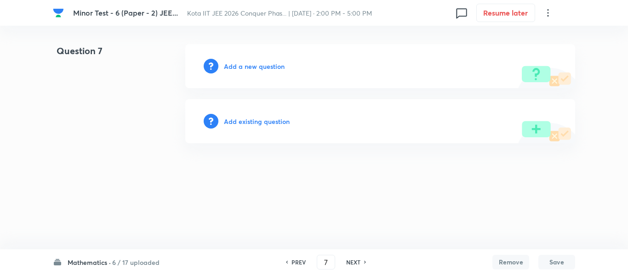
click at [258, 66] on h6 "Add a new question" at bounding box center [254, 67] width 61 height 10
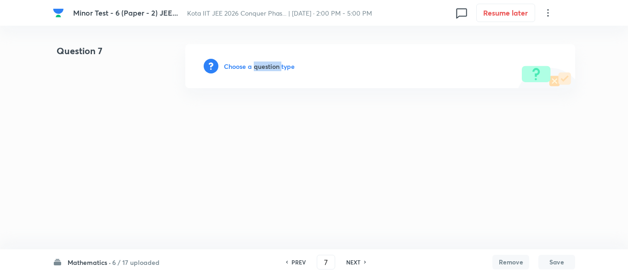
click at [258, 66] on h6 "Choose a question type" at bounding box center [259, 67] width 71 height 10
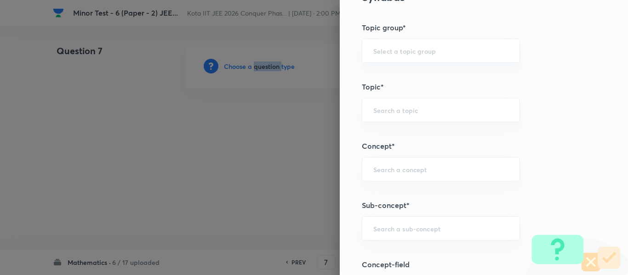
scroll to position [598, 0]
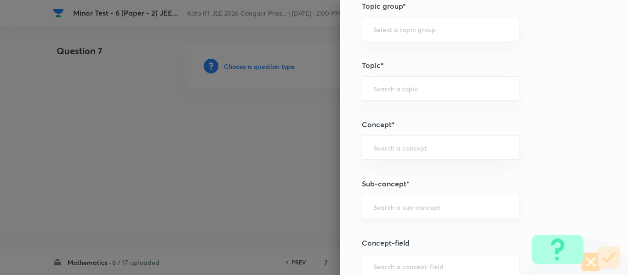
click at [433, 205] on input "text" at bounding box center [440, 207] width 135 height 9
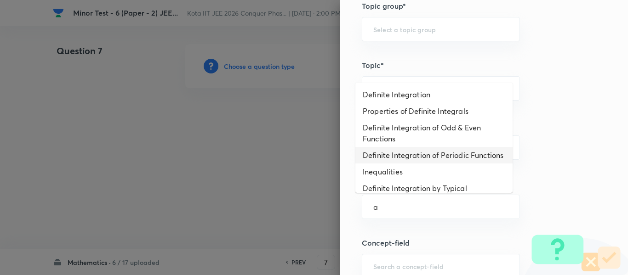
click at [441, 148] on li "Definite Integration of Periodic Functions" at bounding box center [434, 155] width 157 height 17
type input "Definite Integration of Periodic Functions"
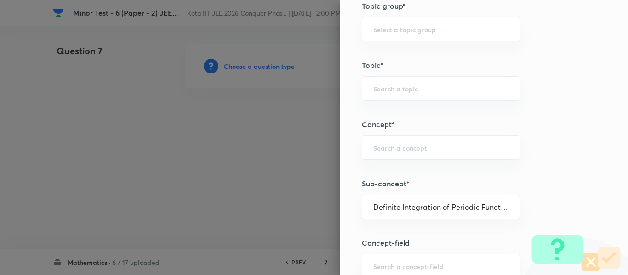
type input "Mathematics"
type input "Calculus"
type input "Definite Integration"
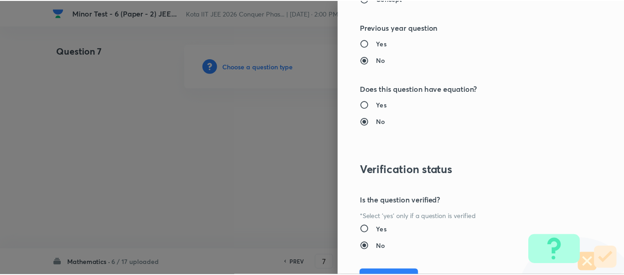
scroll to position [1161, 0]
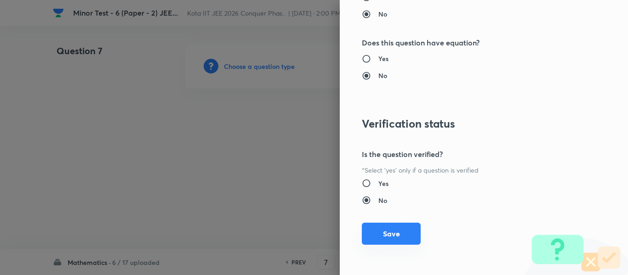
click at [405, 233] on button "Save" at bounding box center [391, 234] width 59 height 22
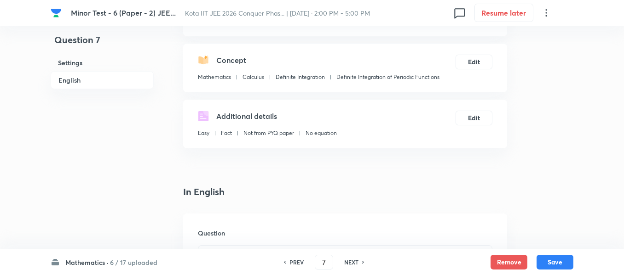
scroll to position [276, 0]
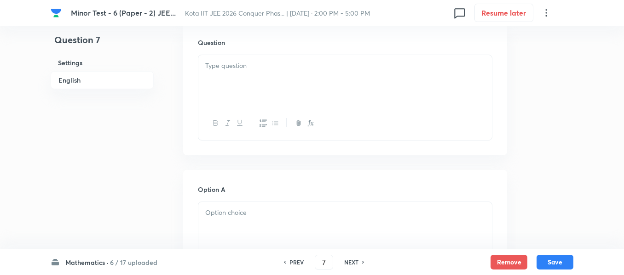
click at [307, 72] on div at bounding box center [344, 81] width 293 height 52
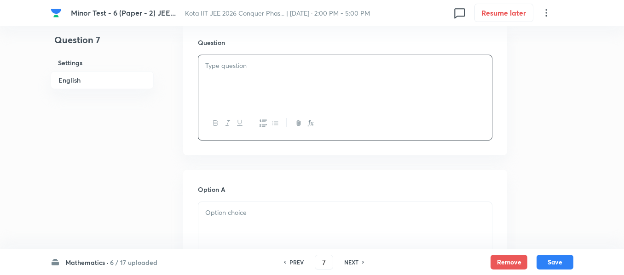
click at [307, 72] on div at bounding box center [344, 81] width 293 height 52
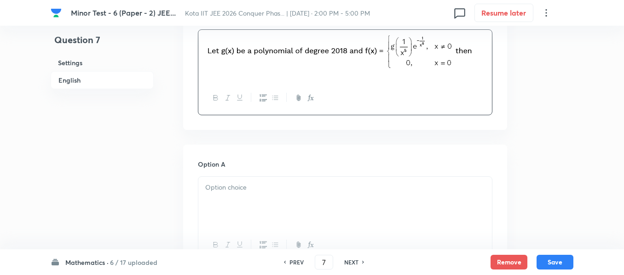
scroll to position [368, 0]
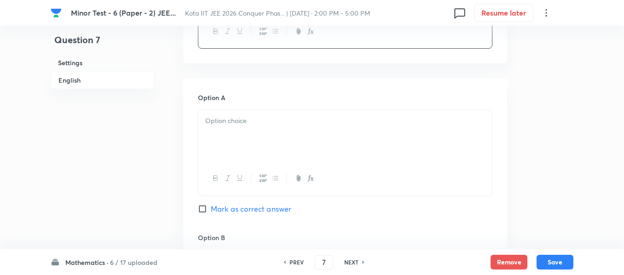
click at [286, 127] on div at bounding box center [344, 136] width 293 height 52
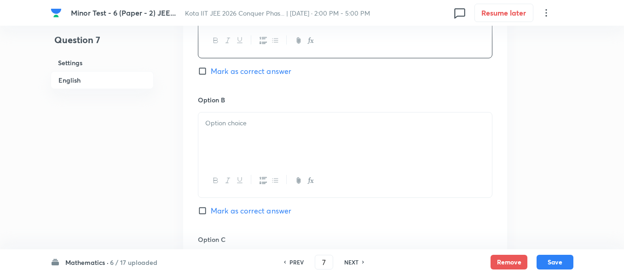
click at [306, 142] on div at bounding box center [344, 139] width 293 height 52
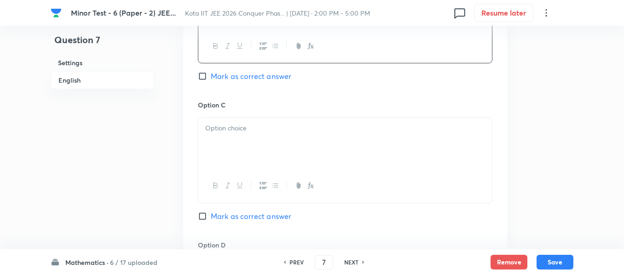
scroll to position [644, 0]
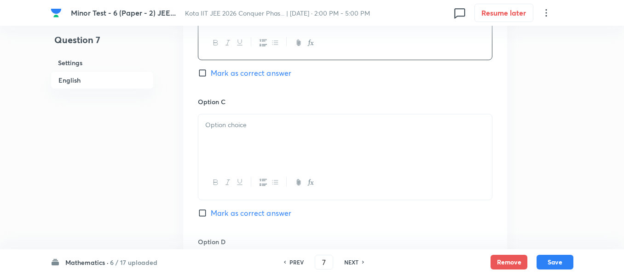
click at [300, 138] on div at bounding box center [344, 141] width 293 height 52
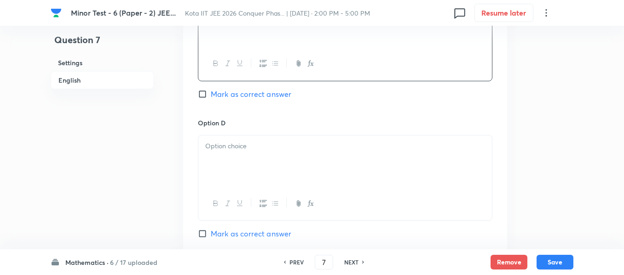
scroll to position [782, 0]
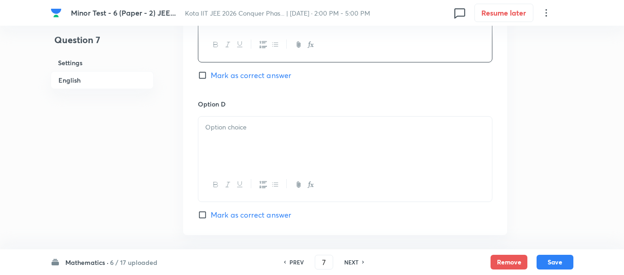
click at [238, 140] on div at bounding box center [344, 143] width 293 height 52
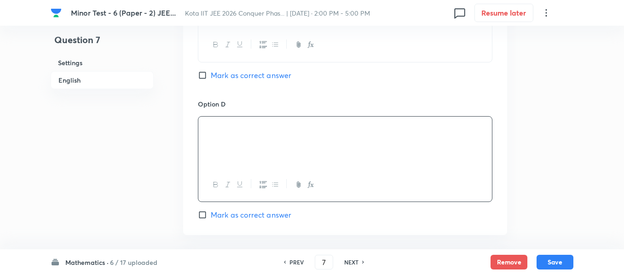
click at [243, 78] on span "Mark as correct answer" at bounding box center [251, 75] width 80 height 11
click at [211, 78] on input "Mark as correct answer" at bounding box center [204, 75] width 13 height 9
checkbox input "true"
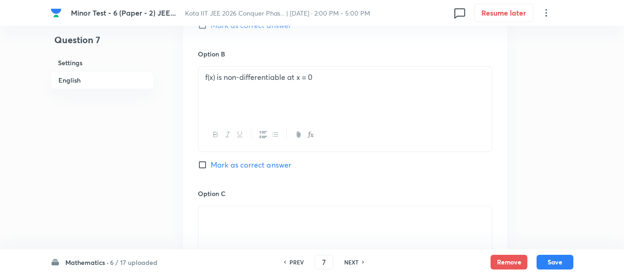
scroll to position [506, 0]
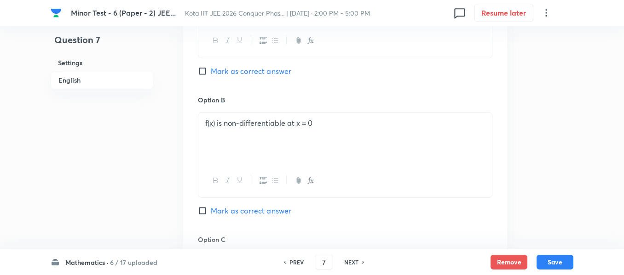
click at [244, 78] on div "Option A f(x) is continuous at x = 0 Mark as correct answer" at bounding box center [345, 25] width 294 height 140
click at [246, 72] on span "Mark as correct answer" at bounding box center [251, 71] width 80 height 11
click at [211, 72] on input "Mark as correct answer" at bounding box center [204, 71] width 13 height 9
checkbox input "true"
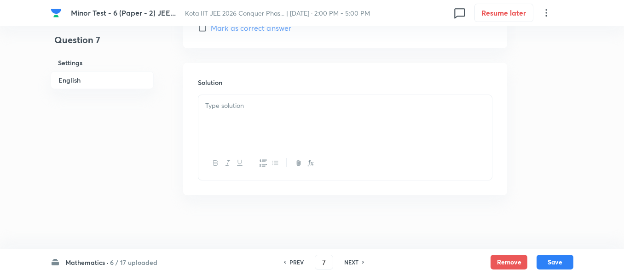
scroll to position [970, 0]
click at [245, 109] on p at bounding box center [345, 105] width 280 height 11
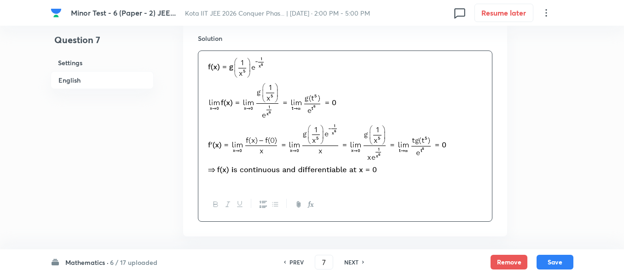
scroll to position [1056, 0]
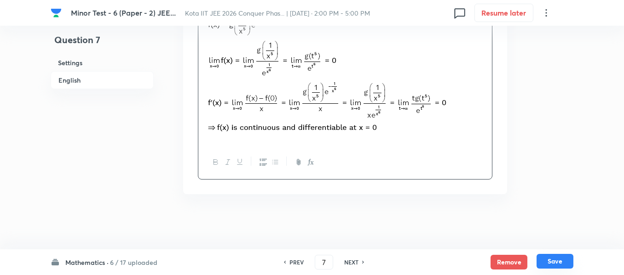
click at [559, 257] on button "Save" at bounding box center [554, 261] width 37 height 15
type input "8"
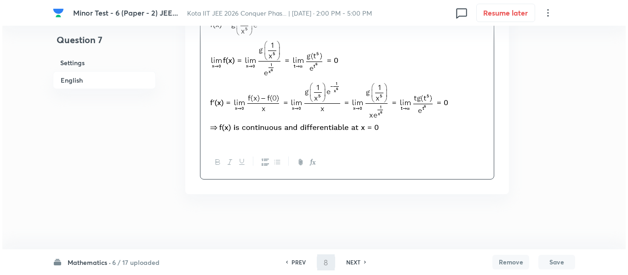
scroll to position [0, 0]
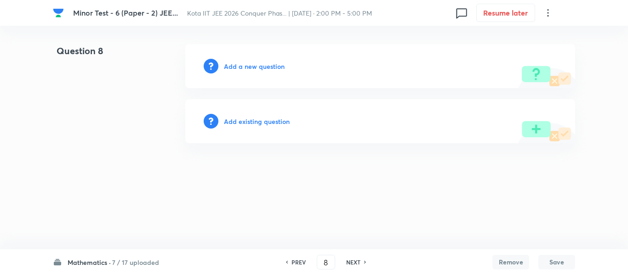
click at [275, 63] on h6 "Add a new question" at bounding box center [254, 67] width 61 height 10
click at [275, 63] on h6 "Choose a question type" at bounding box center [259, 67] width 71 height 10
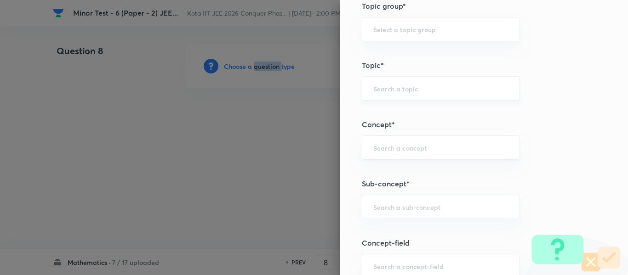
scroll to position [644, 0]
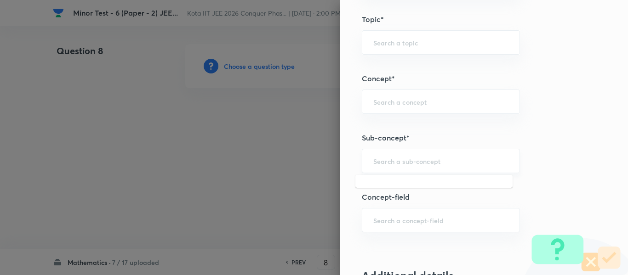
click at [421, 166] on input "text" at bounding box center [440, 161] width 135 height 9
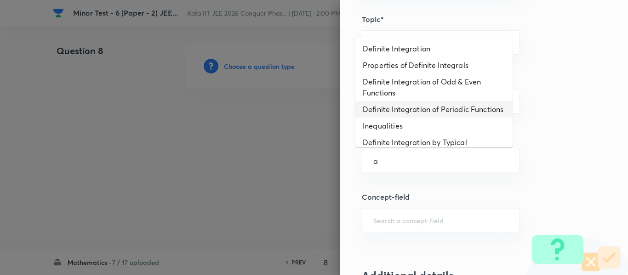
click at [419, 118] on li "Definite Integration of Periodic Functions" at bounding box center [434, 109] width 157 height 17
type input "Definite Integration of Periodic Functions"
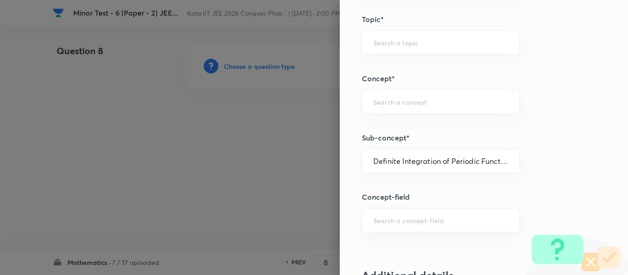
type input "Mathematics"
type input "Calculus"
type input "Definite Integration"
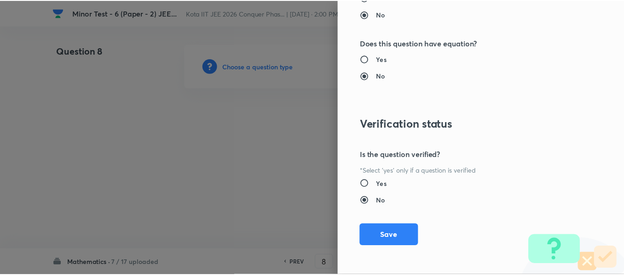
scroll to position [1161, 0]
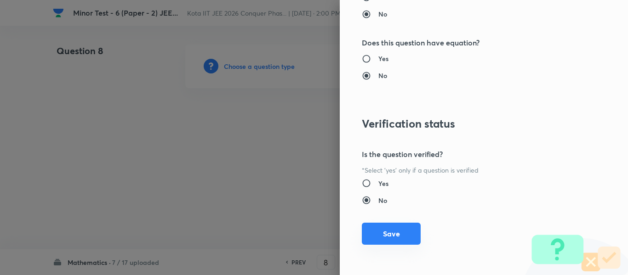
click at [390, 237] on button "Save" at bounding box center [391, 234] width 59 height 22
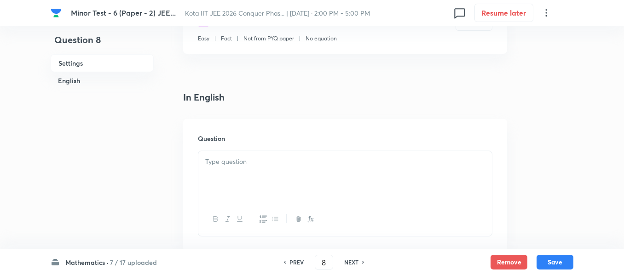
scroll to position [230, 0]
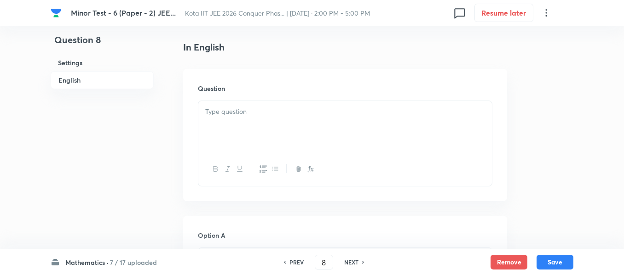
click at [268, 156] on div at bounding box center [344, 170] width 293 height 34
click at [270, 127] on div at bounding box center [344, 127] width 293 height 52
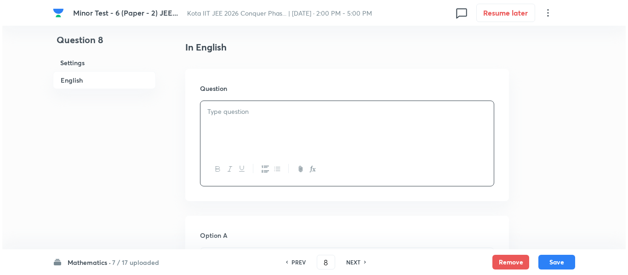
scroll to position [0, 0]
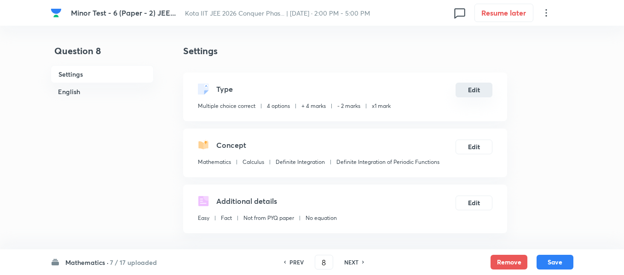
click at [490, 85] on button "Edit" at bounding box center [473, 90] width 37 height 15
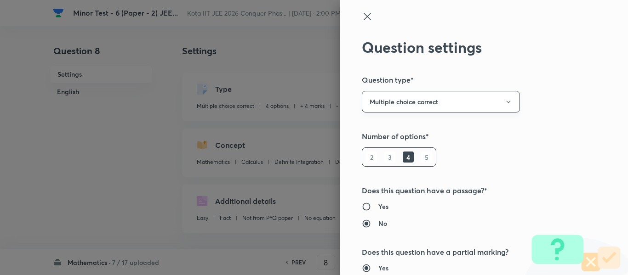
click at [465, 106] on button "Multiple choice correct" at bounding box center [441, 102] width 158 height 22
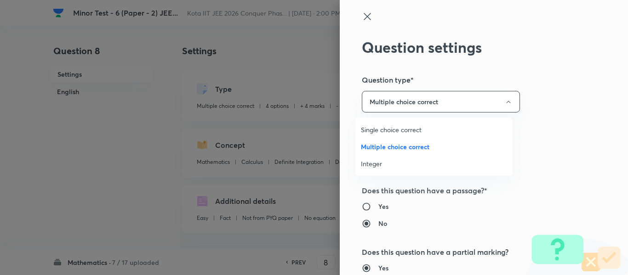
click at [424, 162] on span "Integer" at bounding box center [434, 164] width 146 height 10
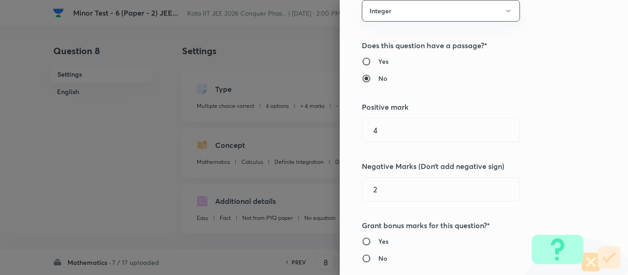
scroll to position [92, 0]
drag, startPoint x: 328, startPoint y: 184, endPoint x: 310, endPoint y: 177, distance: 19.4
click at [311, 183] on div "Question settings Question type* Integer Does this question have a passage?* Ye…" at bounding box center [314, 137] width 628 height 275
type input "0"
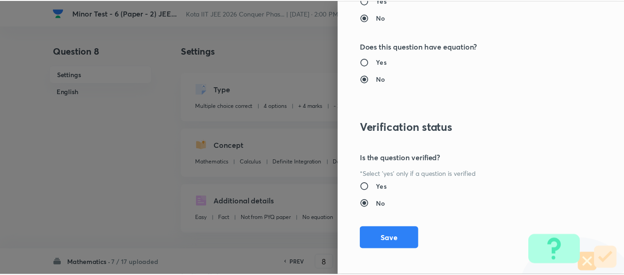
scroll to position [986, 0]
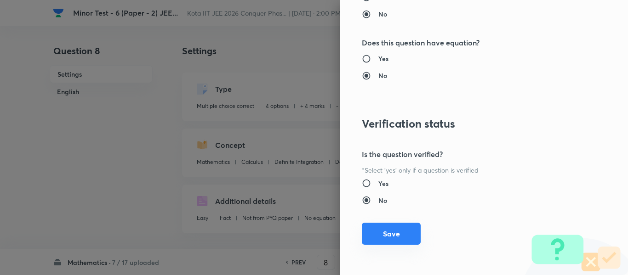
click at [395, 232] on button "Save" at bounding box center [391, 234] width 59 height 22
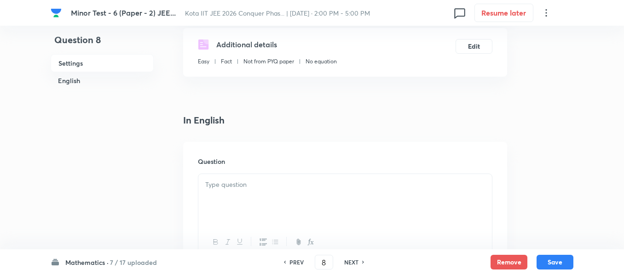
scroll to position [184, 0]
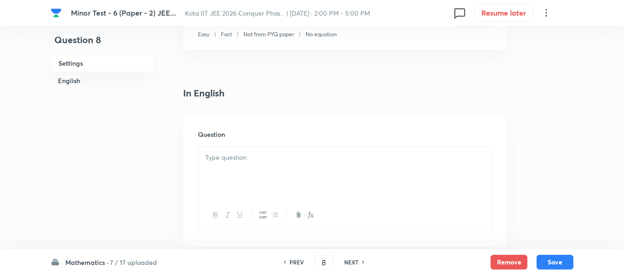
click at [295, 147] on div at bounding box center [344, 173] width 293 height 52
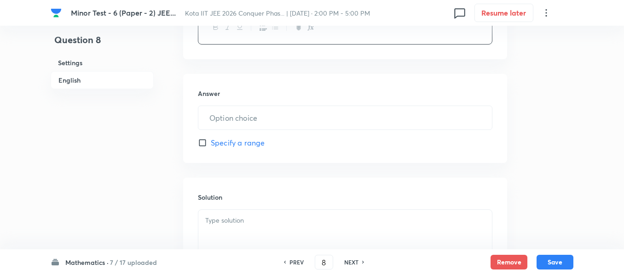
scroll to position [414, 0]
click at [250, 143] on span "Specify a range" at bounding box center [238, 141] width 54 height 11
click at [211, 143] on input "Specify a range" at bounding box center [204, 141] width 13 height 9
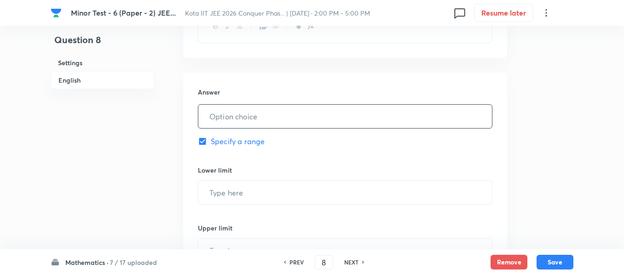
click at [252, 122] on input "text" at bounding box center [344, 116] width 293 height 23
click at [226, 142] on span "Specify a range" at bounding box center [238, 141] width 54 height 11
click at [211, 142] on input "Specify a range" at bounding box center [204, 141] width 13 height 9
checkbox input "false"
click at [231, 120] on input "text" at bounding box center [344, 116] width 293 height 23
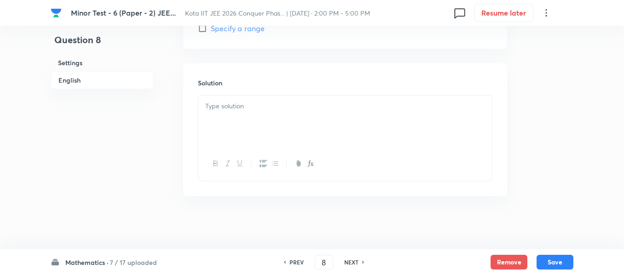
type input "6"
click at [230, 120] on div at bounding box center [344, 120] width 293 height 52
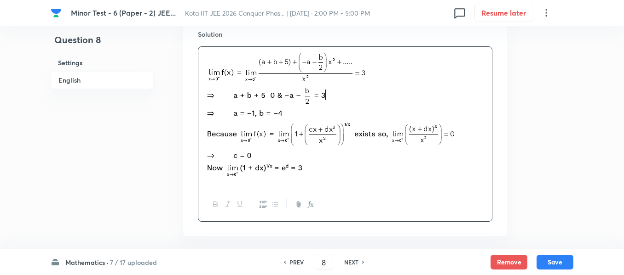
scroll to position [618, 0]
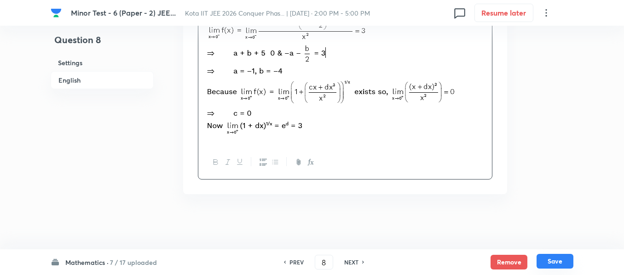
click at [544, 260] on button "Save" at bounding box center [554, 261] width 37 height 15
type input "9"
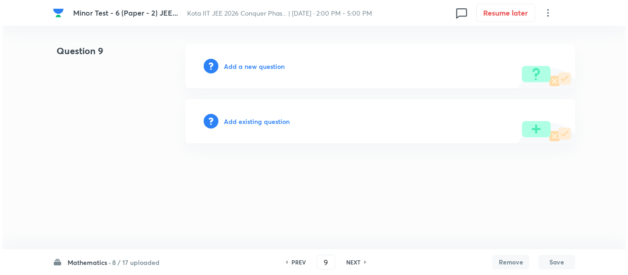
scroll to position [0, 0]
click at [275, 71] on h6 "Add a new question" at bounding box center [254, 67] width 61 height 10
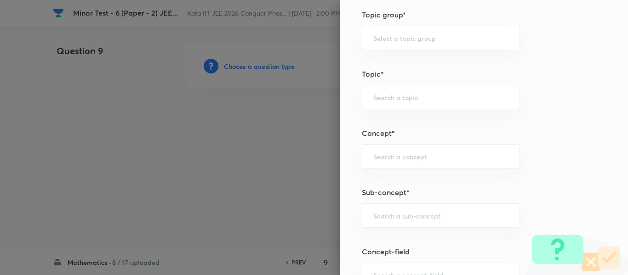
scroll to position [506, 0]
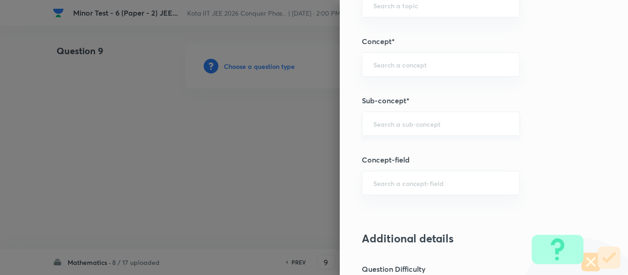
click at [426, 133] on div "​" at bounding box center [441, 124] width 158 height 24
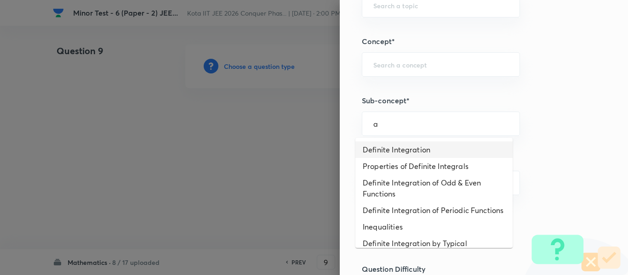
click at [423, 143] on li "Definite Integration" at bounding box center [434, 150] width 157 height 17
type input "Definite Integration"
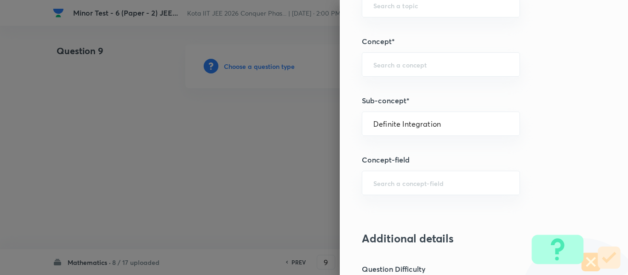
type input "Mathematics"
type input "Calculus"
type input "Definite Integration"
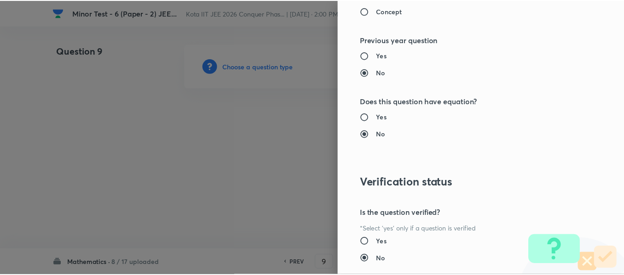
scroll to position [986, 0]
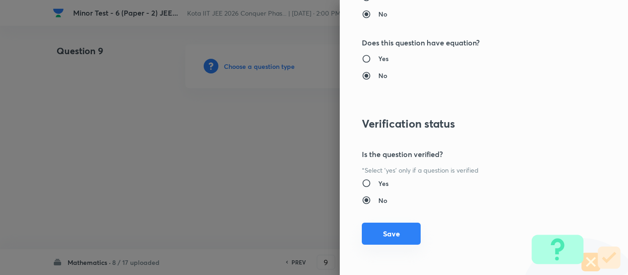
click at [392, 229] on button "Save" at bounding box center [391, 234] width 59 height 22
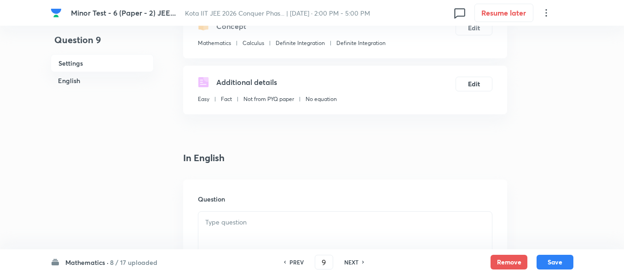
scroll to position [184, 0]
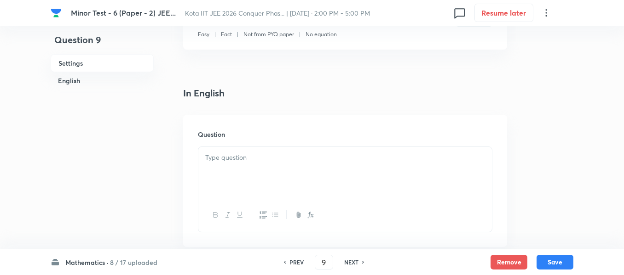
click at [326, 146] on div "Question" at bounding box center [345, 181] width 324 height 132
click at [321, 165] on div at bounding box center [344, 173] width 293 height 52
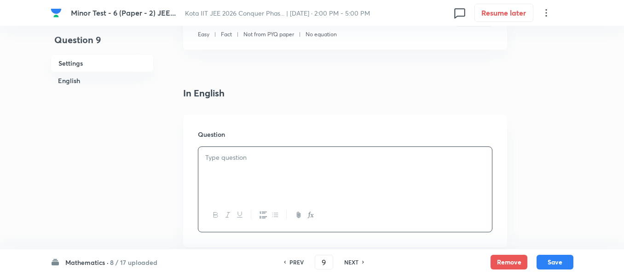
click at [321, 165] on div at bounding box center [344, 173] width 293 height 52
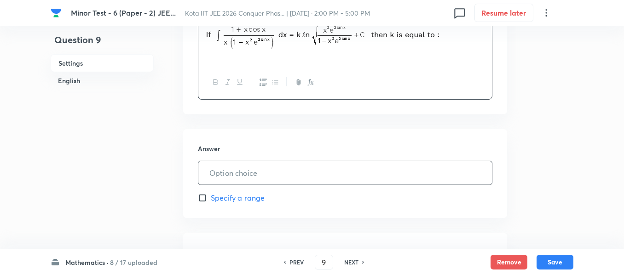
scroll to position [322, 0]
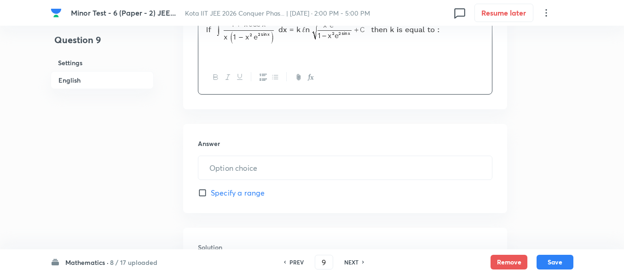
drag, startPoint x: 347, startPoint y: 183, endPoint x: 346, endPoint y: 192, distance: 9.2
click at [347, 186] on div "Answer ​ Specify a range" at bounding box center [345, 168] width 324 height 89
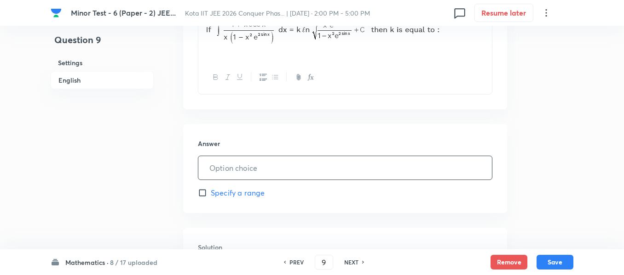
click at [342, 173] on input "text" at bounding box center [344, 167] width 293 height 23
type input "1"
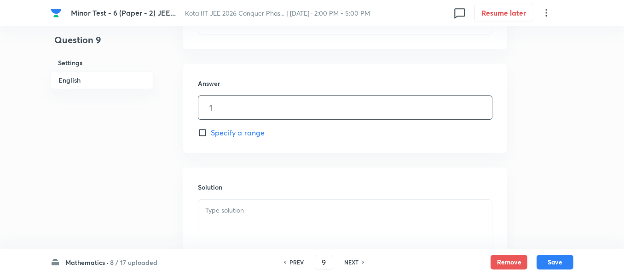
scroll to position [488, 0]
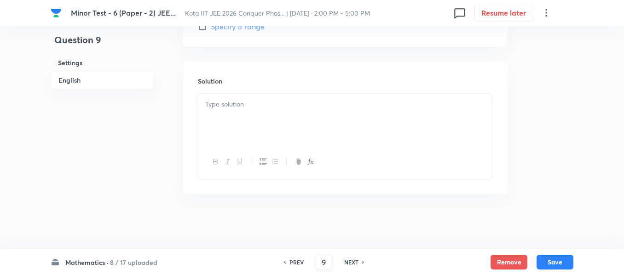
click at [290, 123] on div at bounding box center [344, 120] width 293 height 52
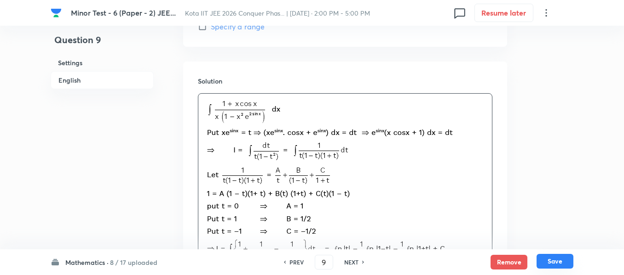
click at [564, 265] on button "Save" at bounding box center [554, 261] width 37 height 15
type input "10"
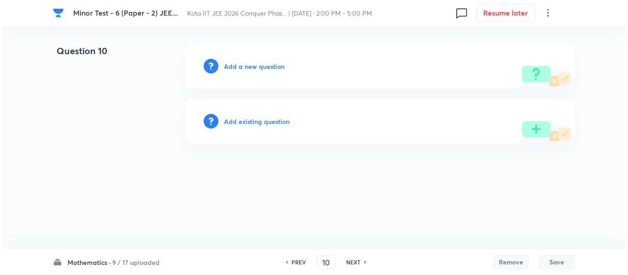
scroll to position [0, 0]
click at [252, 68] on h6 "Add a new question" at bounding box center [254, 67] width 61 height 10
click at [252, 68] on h6 "Choose a question type" at bounding box center [259, 67] width 71 height 10
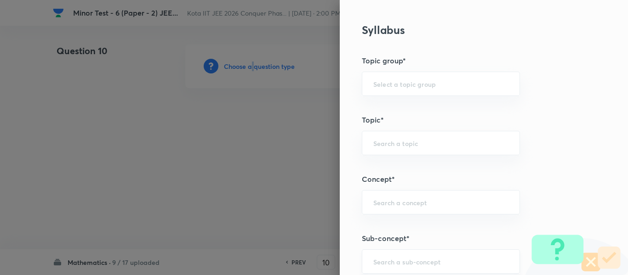
scroll to position [460, 0]
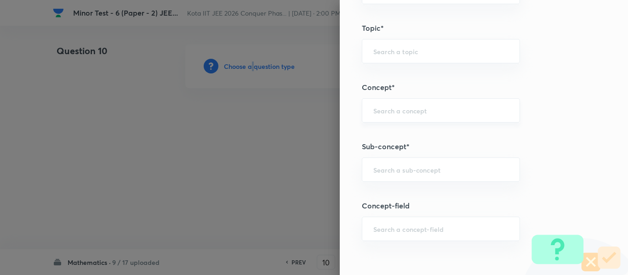
click at [445, 120] on div "​" at bounding box center [441, 110] width 158 height 24
click at [435, 166] on input "text" at bounding box center [440, 170] width 135 height 9
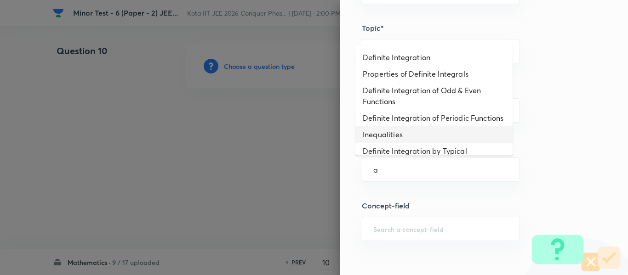
click at [442, 126] on li "Definite Integration of Periodic Functions" at bounding box center [434, 118] width 157 height 17
type input "Definite Integration of Periodic Functions"
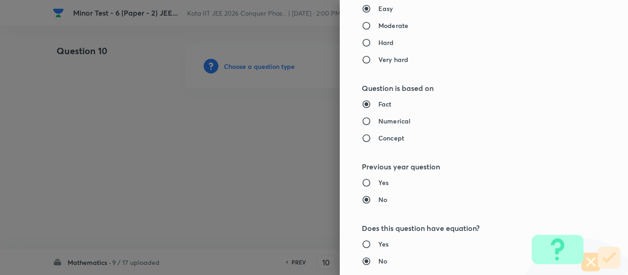
type input "Mathematics"
type input "Calculus"
type input "Definite Integration"
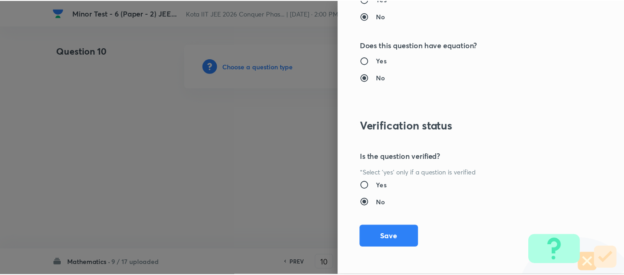
scroll to position [986, 0]
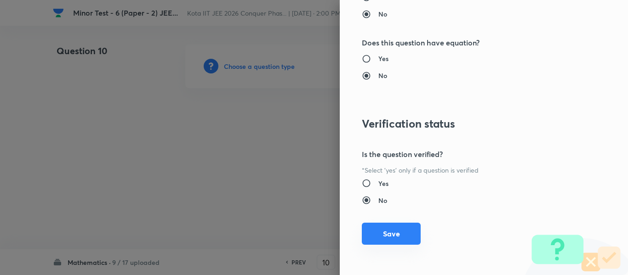
click at [407, 226] on button "Save" at bounding box center [391, 234] width 59 height 22
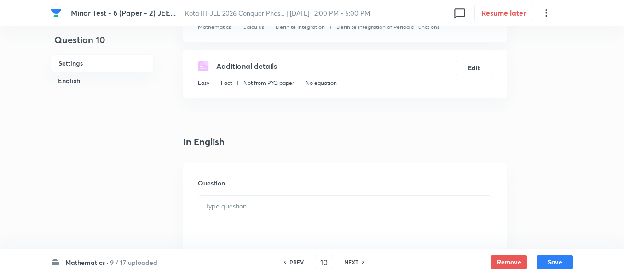
scroll to position [138, 0]
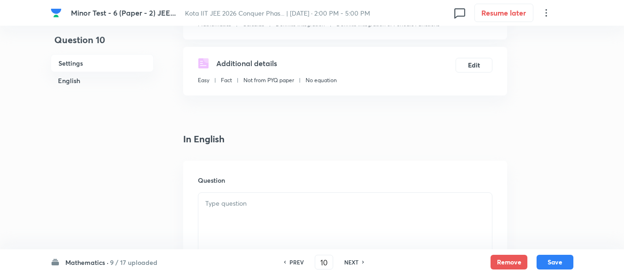
click at [339, 224] on div at bounding box center [344, 219] width 293 height 52
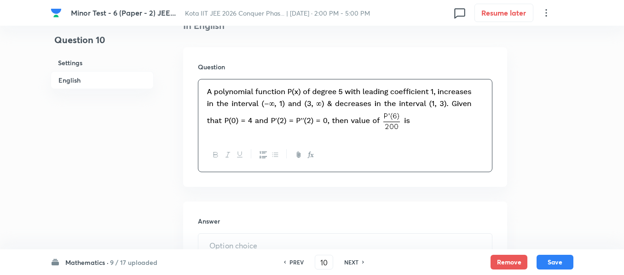
scroll to position [322, 0]
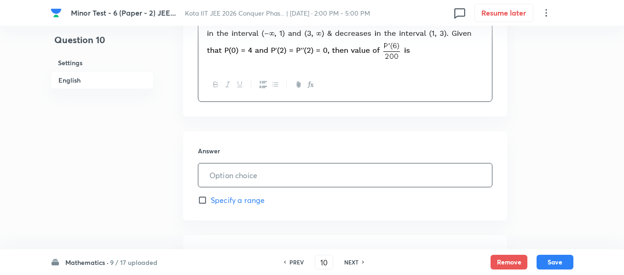
drag, startPoint x: 310, startPoint y: 127, endPoint x: 307, endPoint y: 166, distance: 39.2
click at [309, 135] on div "In English Question Answer ​ Specify a range Solution" at bounding box center [345, 158] width 324 height 420
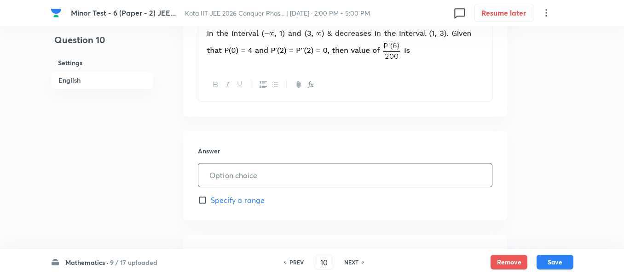
click at [307, 179] on input "text" at bounding box center [344, 175] width 293 height 23
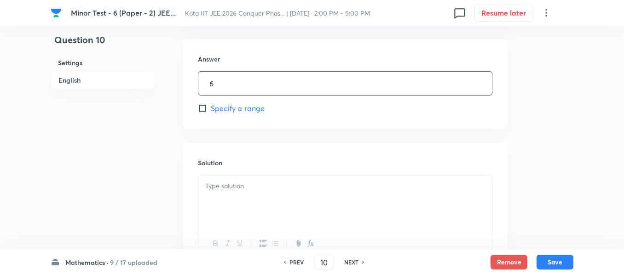
type input "6"
click at [302, 188] on p at bounding box center [345, 186] width 280 height 11
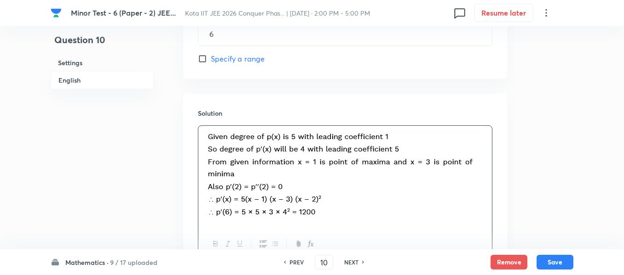
scroll to position [545, 0]
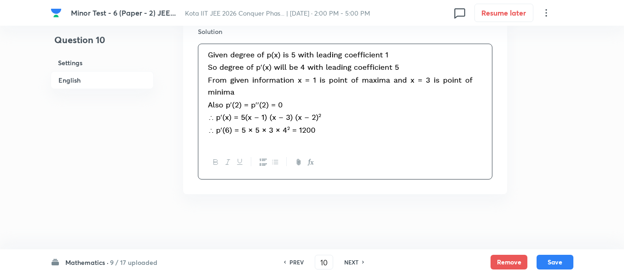
click at [396, 175] on div at bounding box center [344, 163] width 293 height 34
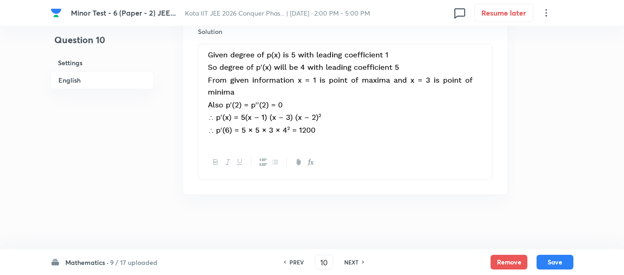
click at [564, 254] on div "Mathematics · 9 / 17 uploaded PREV 10 ​ NEXT Remove Save" at bounding box center [312, 263] width 522 height 26
click at [560, 264] on button "Save" at bounding box center [554, 261] width 37 height 15
type input "11"
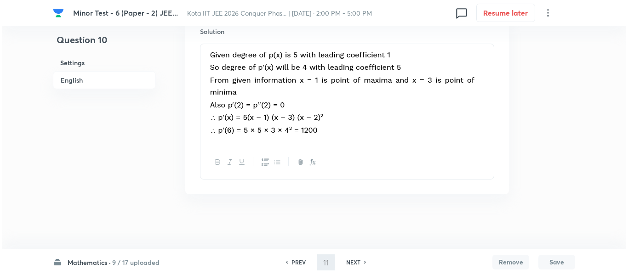
scroll to position [0, 0]
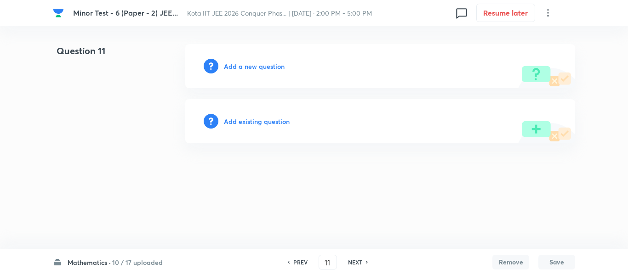
click at [256, 66] on h6 "Add a new question" at bounding box center [254, 67] width 61 height 10
click at [256, 66] on h6 "Choose a question type" at bounding box center [259, 67] width 71 height 10
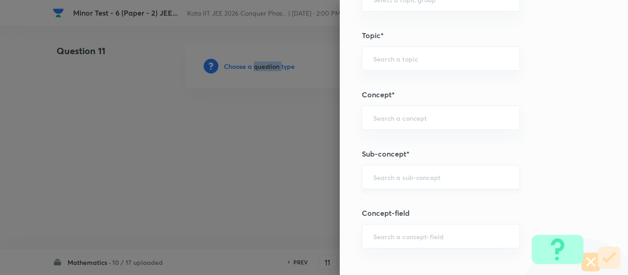
scroll to position [506, 0]
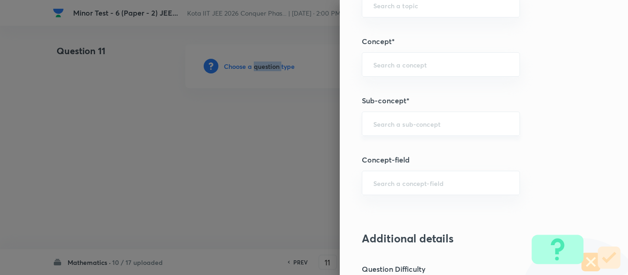
click at [466, 131] on div "​" at bounding box center [441, 124] width 158 height 24
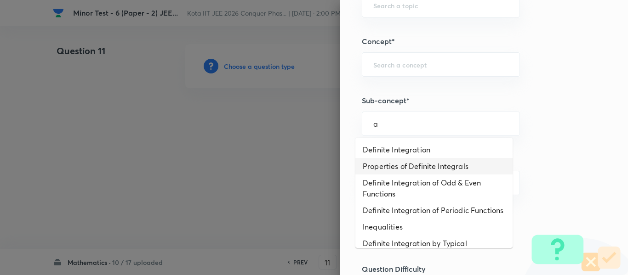
click at [453, 160] on li "Properties of Definite Integrals" at bounding box center [434, 166] width 157 height 17
type input "Properties of Definite Integrals"
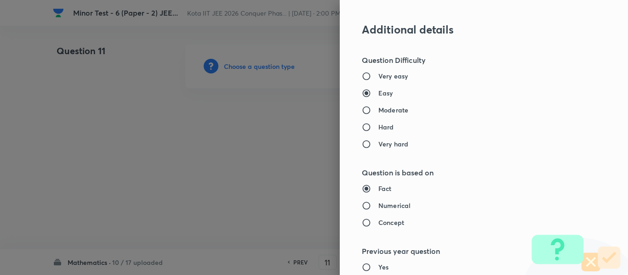
type input "Mathematics"
type input "Calculus"
type input "Definite Integration"
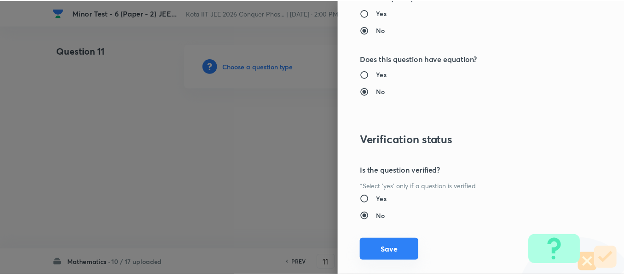
scroll to position [986, 0]
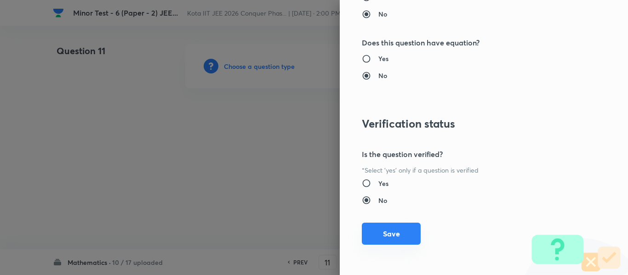
click at [403, 239] on button "Save" at bounding box center [391, 234] width 59 height 22
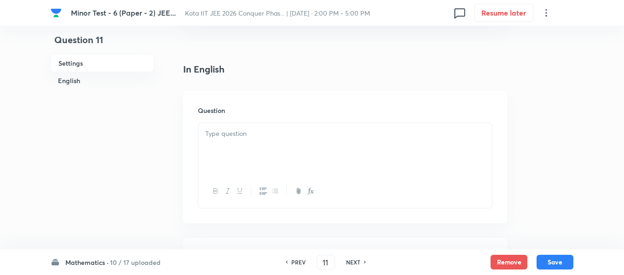
scroll to position [276, 0]
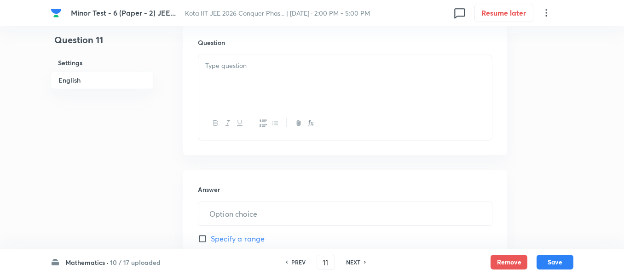
click at [336, 113] on div at bounding box center [344, 124] width 293 height 34
click at [334, 94] on div at bounding box center [344, 81] width 293 height 52
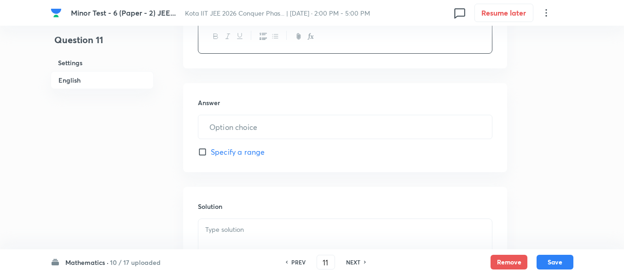
scroll to position [368, 0]
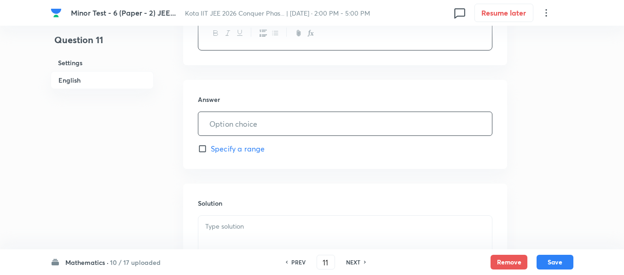
click at [286, 132] on input "text" at bounding box center [344, 123] width 293 height 23
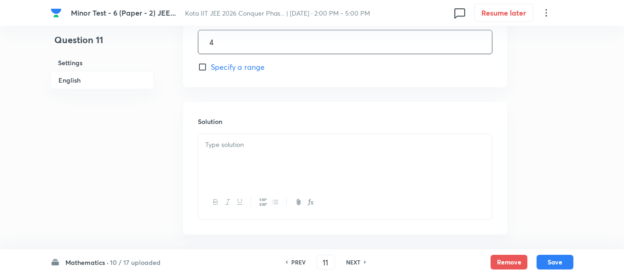
scroll to position [460, 0]
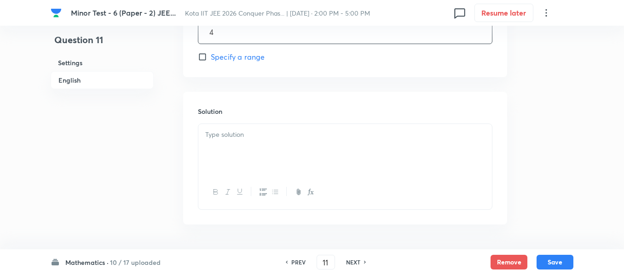
type input "4"
click at [277, 149] on div at bounding box center [344, 150] width 293 height 52
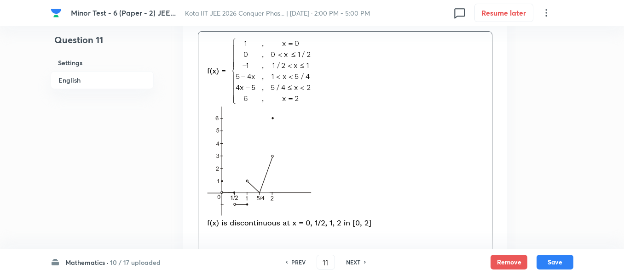
scroll to position [646, 0]
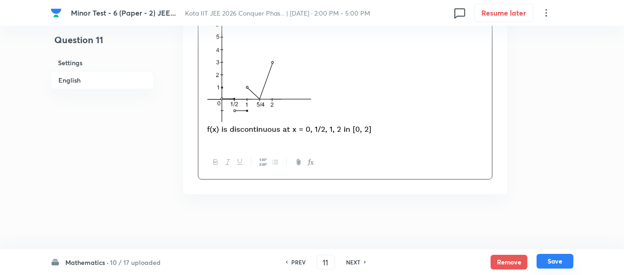
click at [552, 266] on button "Save" at bounding box center [554, 261] width 37 height 15
type input "12"
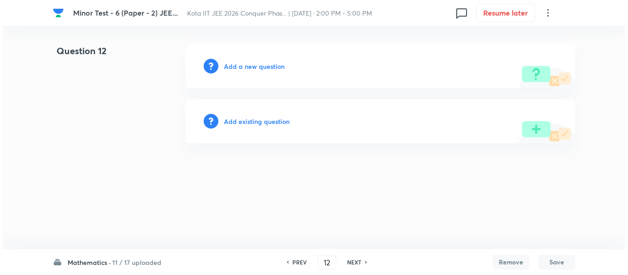
scroll to position [0, 0]
click at [264, 63] on h6 "Add a new question" at bounding box center [254, 67] width 61 height 10
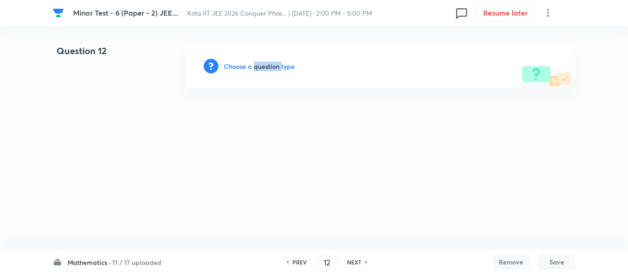
click at [264, 63] on h6 "Choose a question type" at bounding box center [259, 67] width 71 height 10
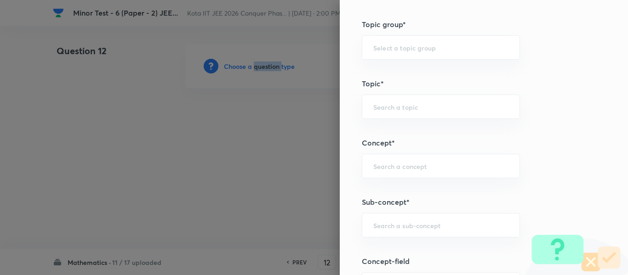
scroll to position [460, 0]
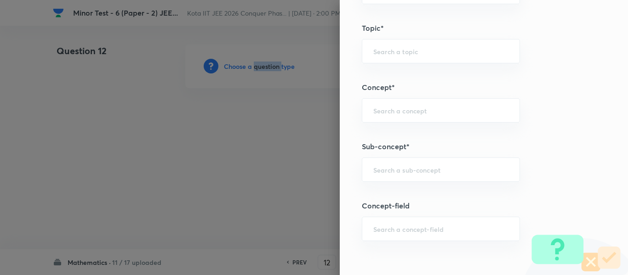
click at [422, 158] on div "​" at bounding box center [441, 170] width 158 height 24
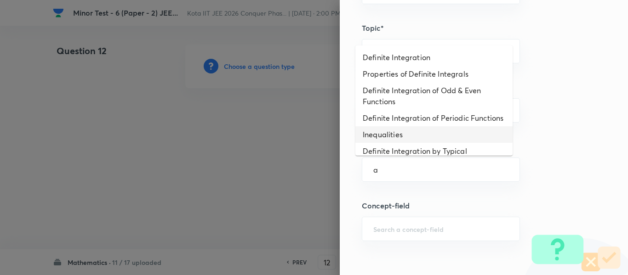
click at [421, 143] on li "Inequalities" at bounding box center [434, 134] width 157 height 17
type input "Inequalities"
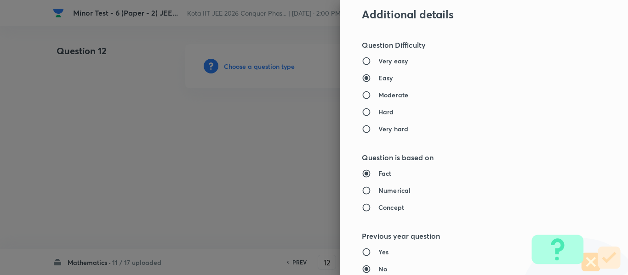
type input "Mathematics"
type input "Calculus"
type input "Definite Integration"
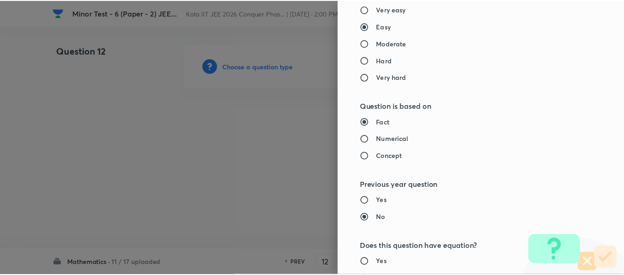
scroll to position [986, 0]
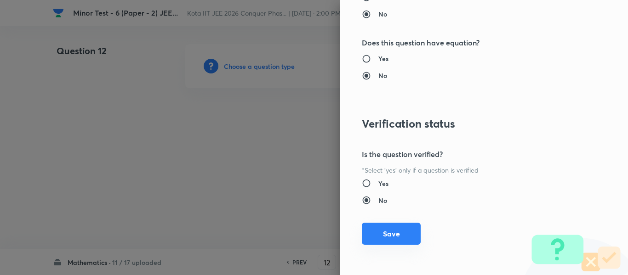
click at [391, 238] on button "Save" at bounding box center [391, 234] width 59 height 22
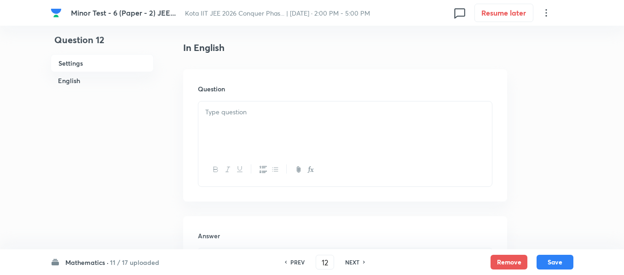
scroll to position [230, 0]
click at [337, 115] on p at bounding box center [345, 112] width 280 height 11
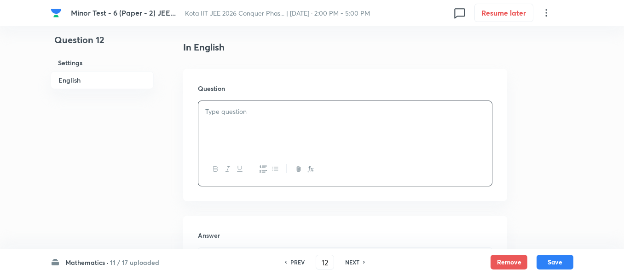
click at [337, 115] on p at bounding box center [345, 112] width 280 height 11
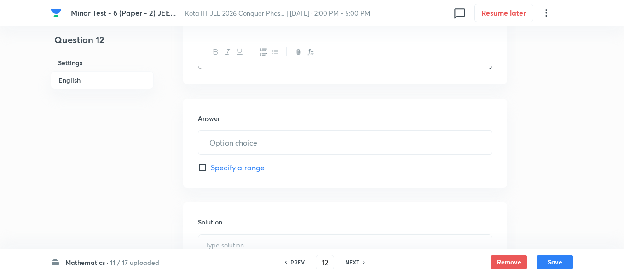
scroll to position [368, 0]
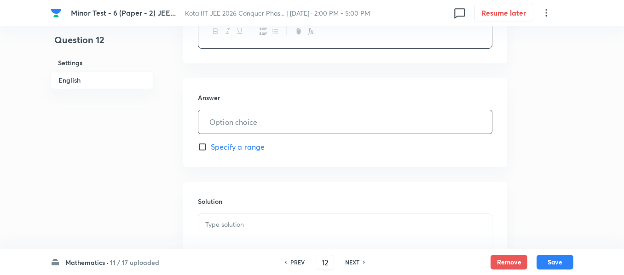
click at [270, 123] on input "text" at bounding box center [344, 121] width 293 height 23
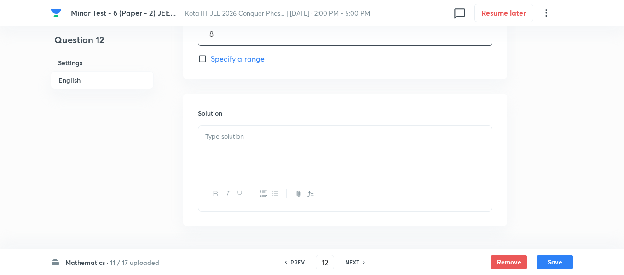
scroll to position [460, 0]
type input "8"
click at [271, 153] on div at bounding box center [344, 148] width 293 height 52
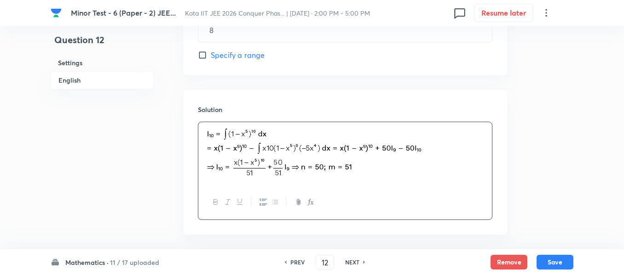
click at [551, 254] on div "Mathematics · 11 / 17 uploaded PREV 12 ​ NEXT Remove Save" at bounding box center [312, 263] width 522 height 26
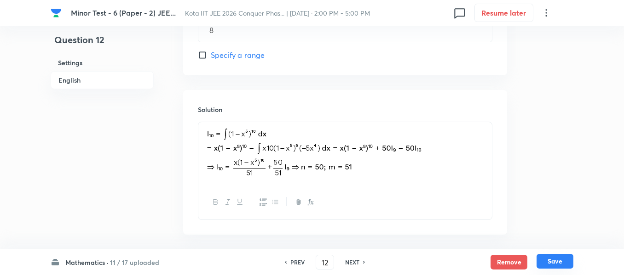
click at [553, 260] on button "Save" at bounding box center [554, 261] width 37 height 15
type input "13"
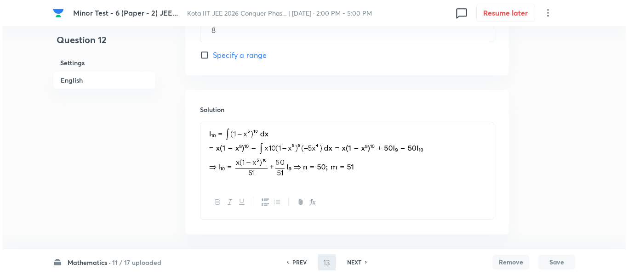
scroll to position [0, 0]
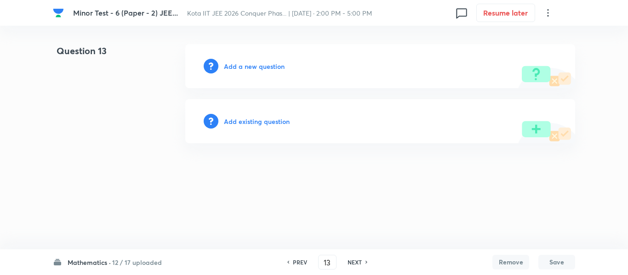
click at [265, 62] on h6 "Add a new question" at bounding box center [254, 67] width 61 height 10
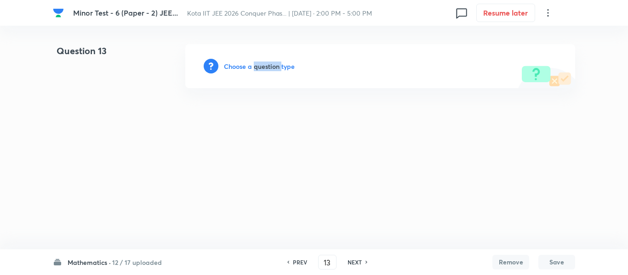
click at [265, 62] on h6 "Choose a question type" at bounding box center [259, 67] width 71 height 10
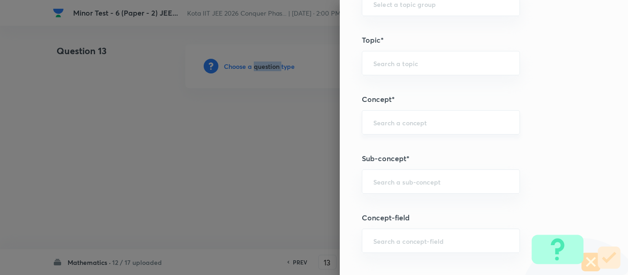
scroll to position [460, 0]
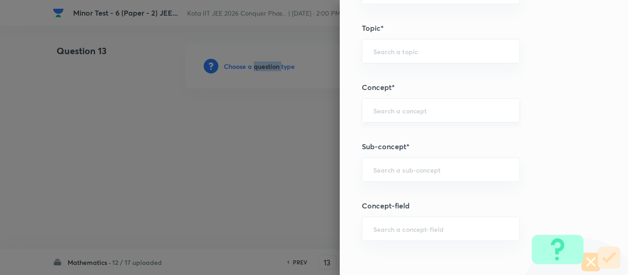
click at [427, 120] on div "​" at bounding box center [441, 110] width 158 height 24
click at [422, 156] on div "Question settings Question type* Integer Does this question have a passage?* Ye…" at bounding box center [484, 137] width 288 height 275
click at [419, 173] on input "text" at bounding box center [440, 170] width 135 height 9
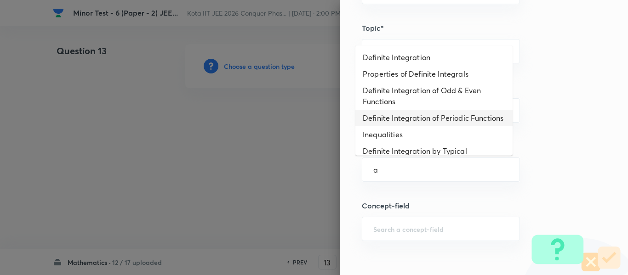
click at [417, 126] on li "Definite Integration of Periodic Functions" at bounding box center [434, 118] width 157 height 17
type input "Definite Integration of Periodic Functions"
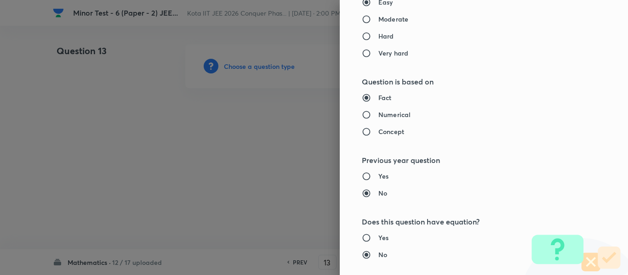
type input "Mathematics"
type input "Calculus"
type input "Definite Integration"
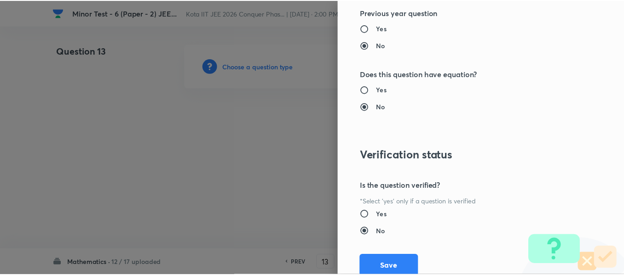
scroll to position [986, 0]
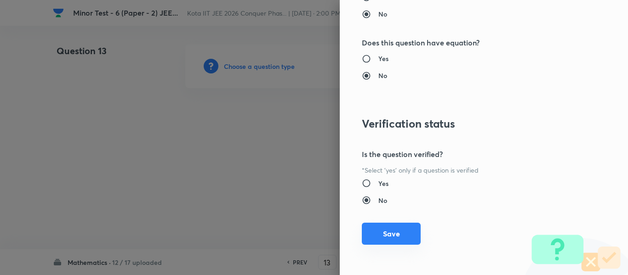
click at [385, 234] on button "Save" at bounding box center [391, 234] width 59 height 22
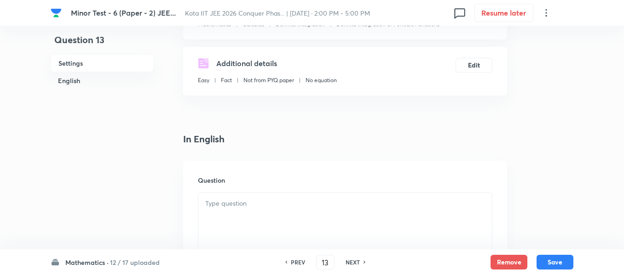
scroll to position [184, 0]
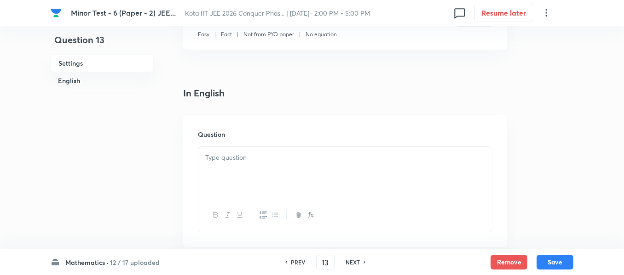
click at [337, 170] on div at bounding box center [344, 173] width 293 height 52
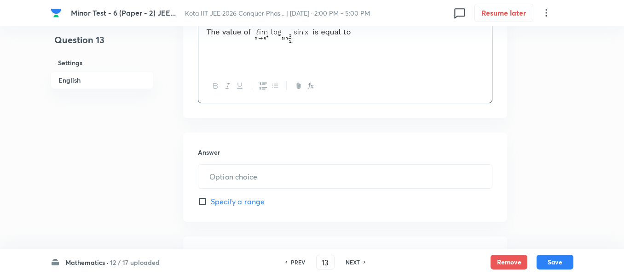
scroll to position [322, 0]
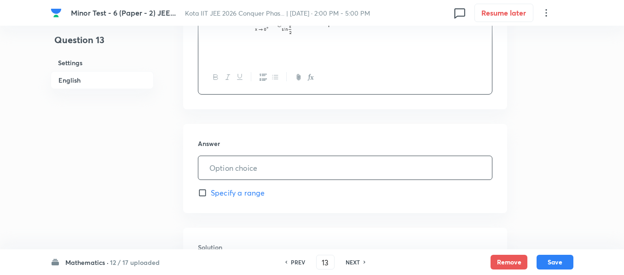
click at [285, 172] on input "text" at bounding box center [344, 167] width 293 height 23
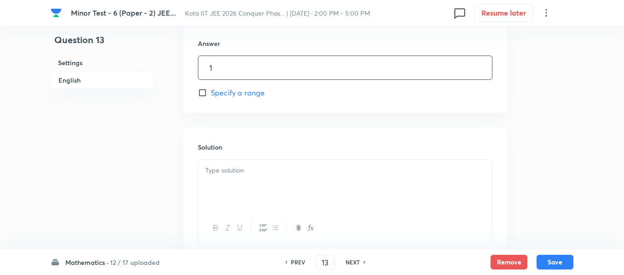
scroll to position [460, 0]
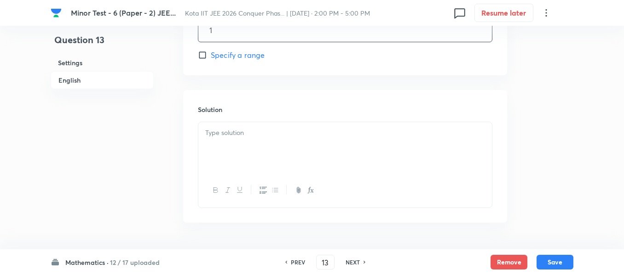
type input "1"
click at [286, 161] on div at bounding box center [344, 148] width 293 height 52
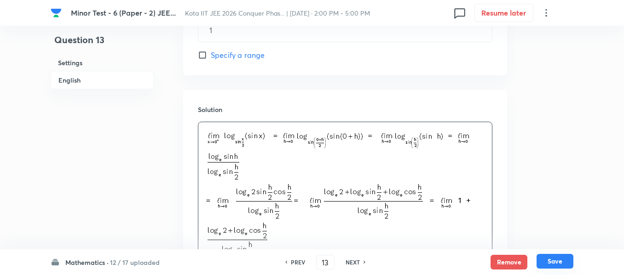
click at [551, 265] on button "Save" at bounding box center [554, 261] width 37 height 15
type input "14"
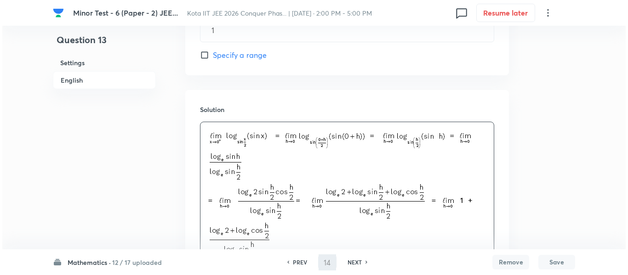
scroll to position [0, 0]
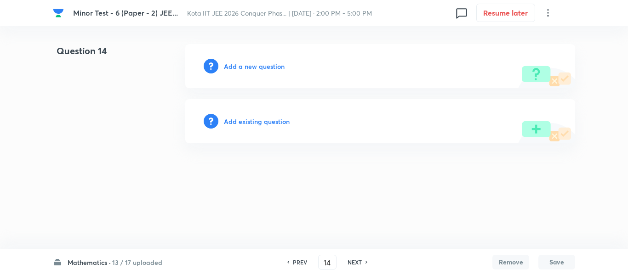
click at [267, 60] on div "Add a new question" at bounding box center [380, 66] width 390 height 44
click at [264, 63] on h6 "Add a new question" at bounding box center [254, 67] width 61 height 10
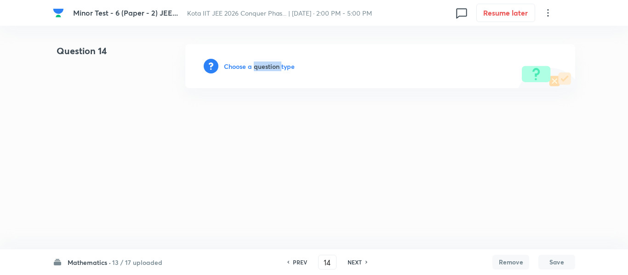
click at [264, 63] on h6 "Choose a question type" at bounding box center [259, 67] width 71 height 10
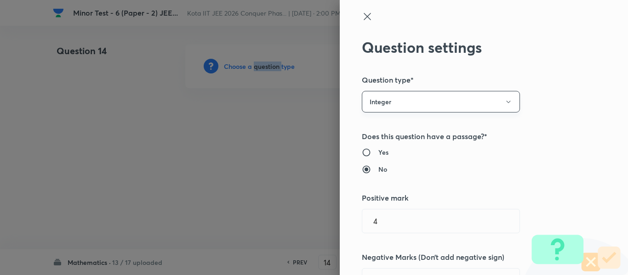
click at [442, 108] on button "Integer" at bounding box center [441, 102] width 158 height 22
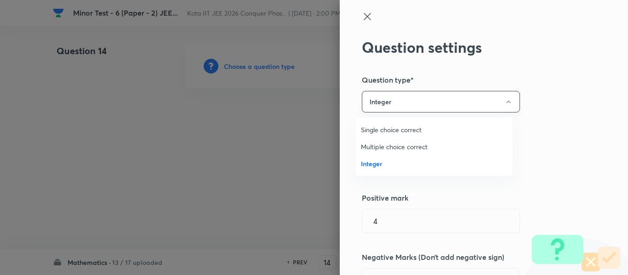
click at [442, 108] on div at bounding box center [314, 137] width 628 height 275
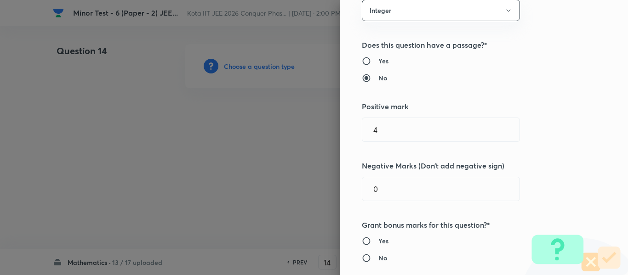
scroll to position [92, 0]
drag, startPoint x: 392, startPoint y: 129, endPoint x: 308, endPoint y: 131, distance: 84.2
click at [309, 131] on div "Question settings Question type* Integer Does this question have a passage?* Ye…" at bounding box center [314, 137] width 628 height 275
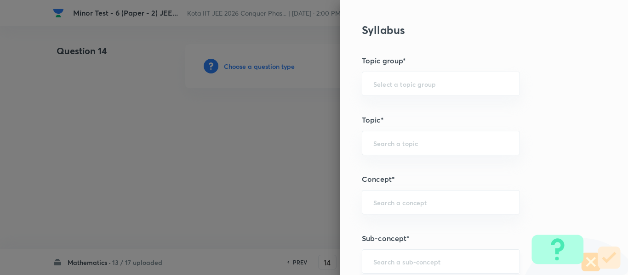
click at [423, 253] on div "​" at bounding box center [441, 262] width 158 height 24
type input "3"
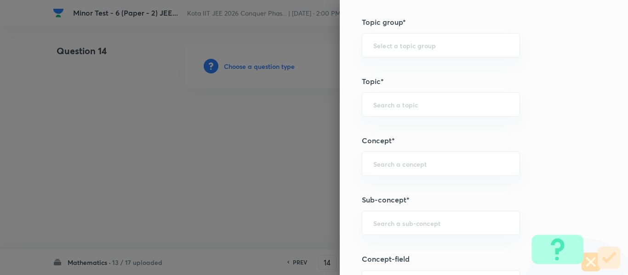
scroll to position [460, 0]
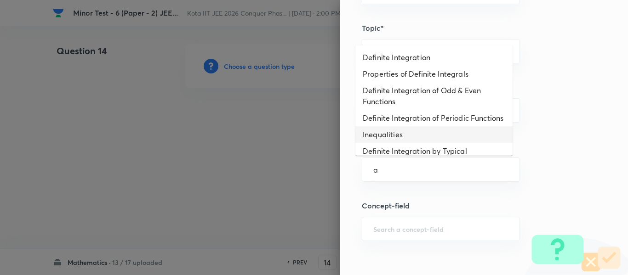
click at [442, 143] on li "Inequalities" at bounding box center [434, 134] width 157 height 17
type input "Inequalities"
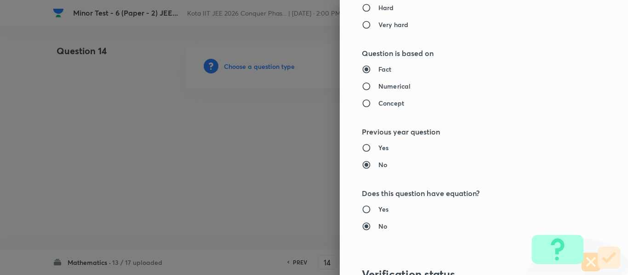
type input "Mathematics"
type input "Calculus"
type input "Definite Integration"
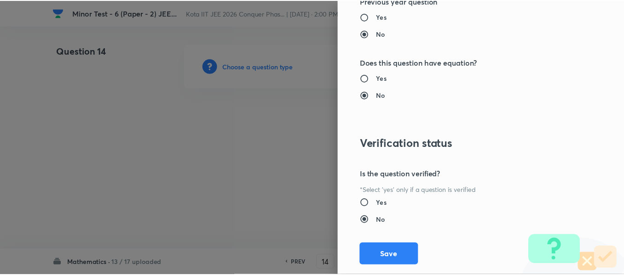
scroll to position [986, 0]
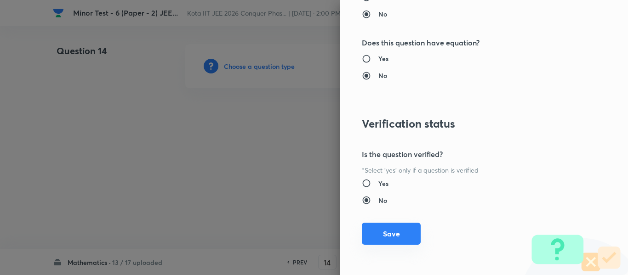
click at [390, 231] on button "Save" at bounding box center [391, 234] width 59 height 22
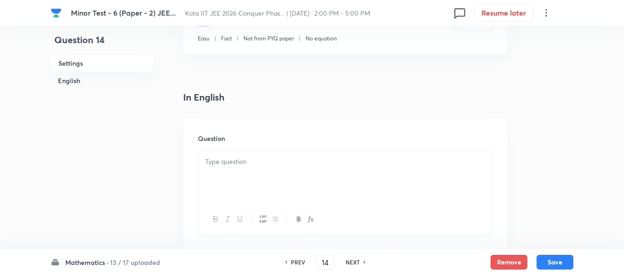
scroll to position [184, 0]
click at [368, 187] on div at bounding box center [344, 173] width 293 height 52
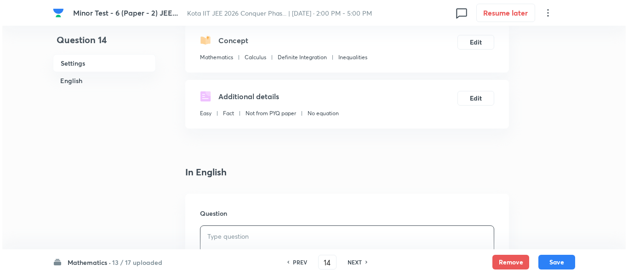
scroll to position [46, 0]
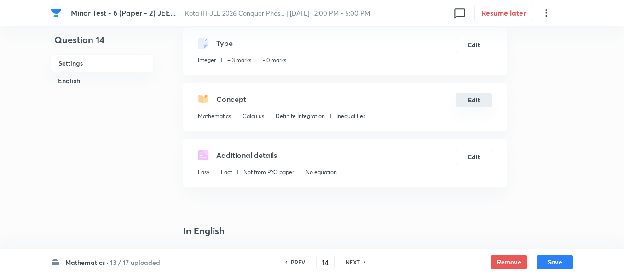
click at [462, 99] on button "Edit" at bounding box center [473, 100] width 37 height 15
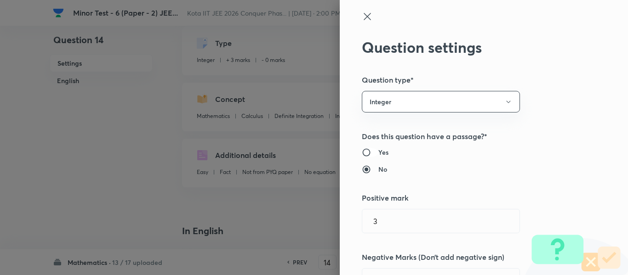
click at [366, 148] on input "Yes" at bounding box center [370, 152] width 17 height 9
radio input "true"
radio input "false"
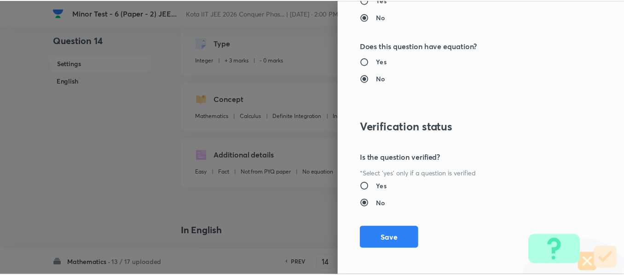
scroll to position [986, 0]
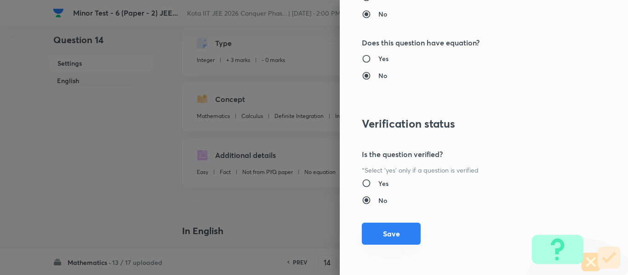
click at [387, 241] on button "Save" at bounding box center [391, 234] width 59 height 22
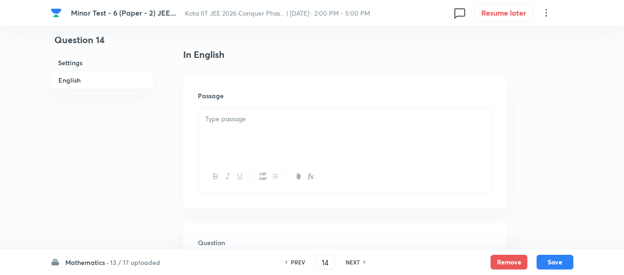
scroll to position [230, 0]
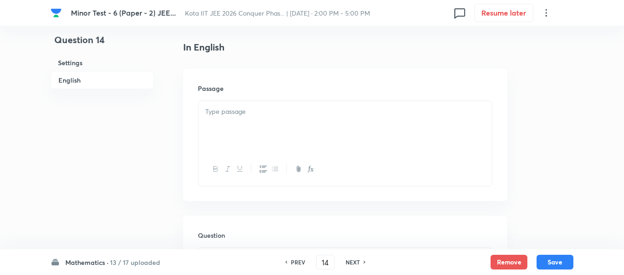
click at [296, 136] on div at bounding box center [344, 127] width 293 height 52
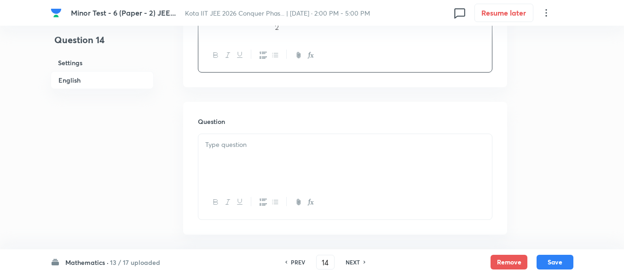
scroll to position [368, 0]
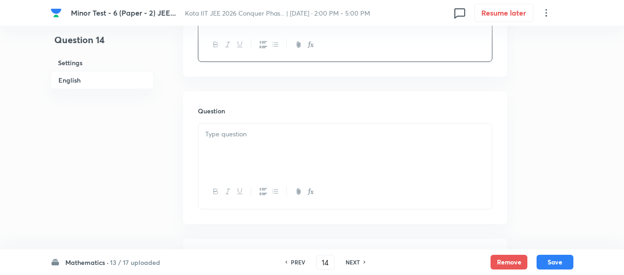
click at [313, 139] on p at bounding box center [345, 134] width 280 height 11
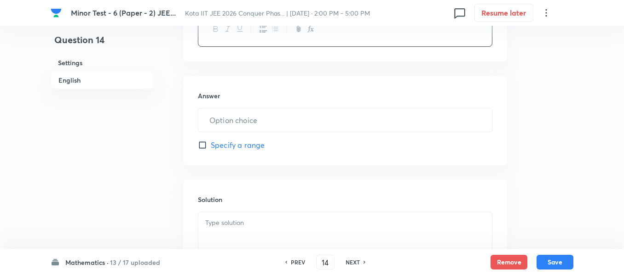
scroll to position [552, 0]
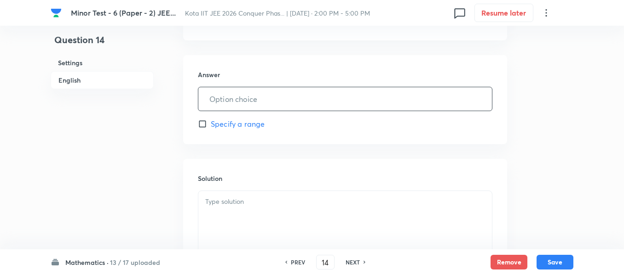
click at [274, 101] on input "text" at bounding box center [344, 98] width 293 height 23
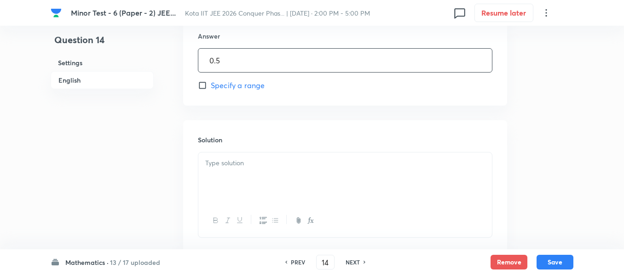
scroll to position [644, 0]
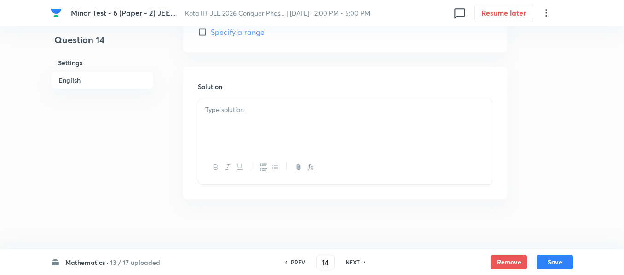
type input "0.5"
click at [272, 137] on div at bounding box center [344, 125] width 293 height 52
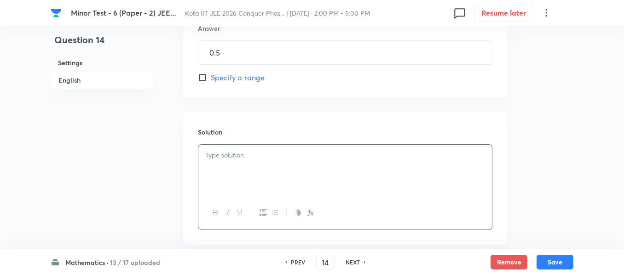
scroll to position [649, 0]
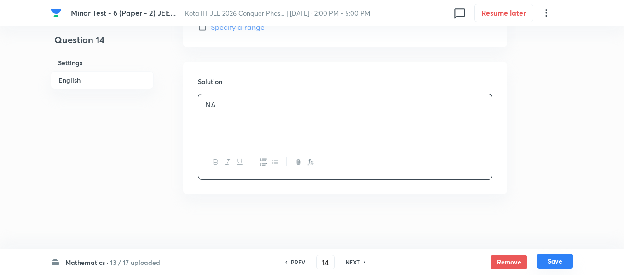
click at [563, 263] on button "Save" at bounding box center [554, 261] width 37 height 15
type input "15"
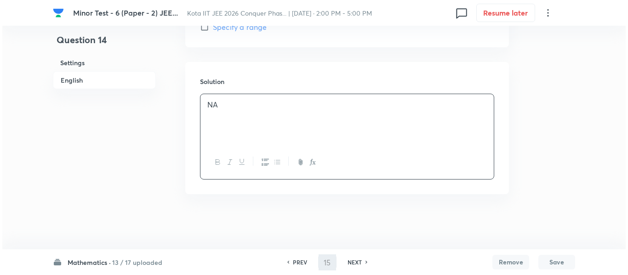
scroll to position [0, 0]
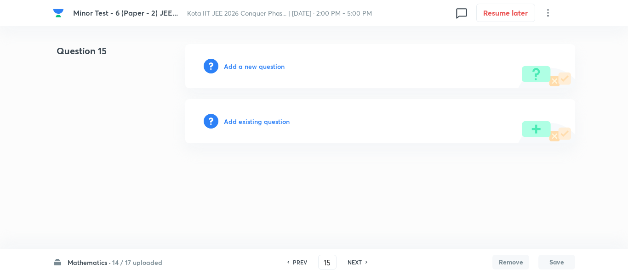
click at [241, 60] on div "Add a new question" at bounding box center [380, 66] width 390 height 44
click at [247, 67] on h6 "Add a new question" at bounding box center [254, 67] width 61 height 10
click at [247, 67] on h6 "Choose a question type" at bounding box center [259, 67] width 71 height 10
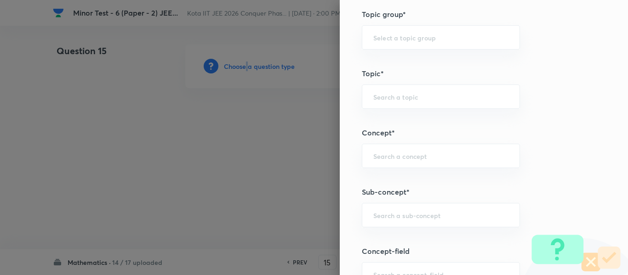
scroll to position [460, 0]
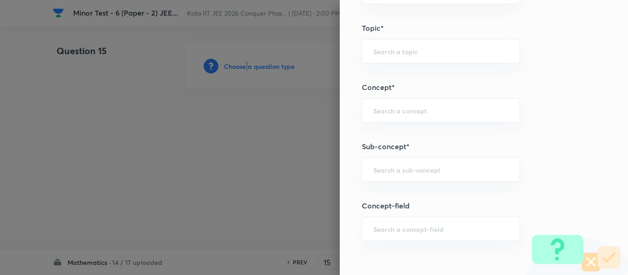
click at [422, 184] on div "Question settings Question type* Integer Does this question have a passage?* Ye…" at bounding box center [484, 137] width 288 height 275
click at [426, 170] on input "text" at bounding box center [440, 170] width 135 height 9
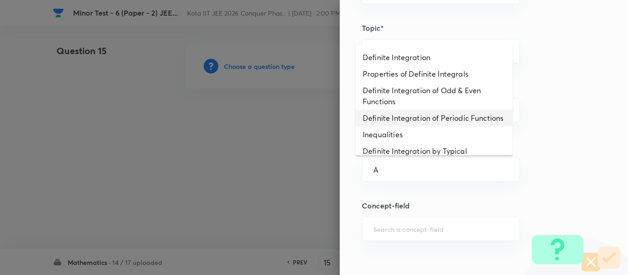
click at [380, 120] on li "Definite Integration of Periodic Functions" at bounding box center [434, 118] width 157 height 17
type input "Definite Integration of Periodic Functions"
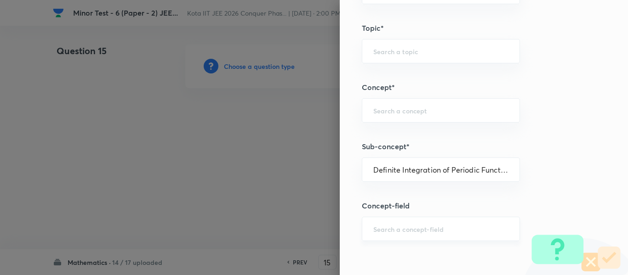
type input "Mathematics"
type input "Calculus"
type input "Definite Integration"
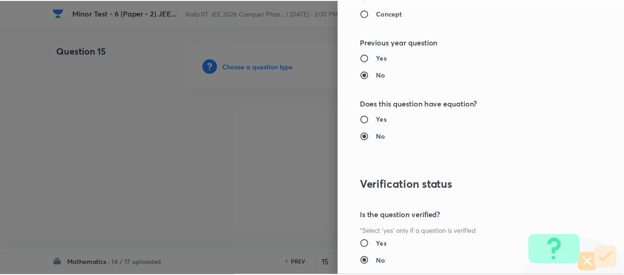
scroll to position [986, 0]
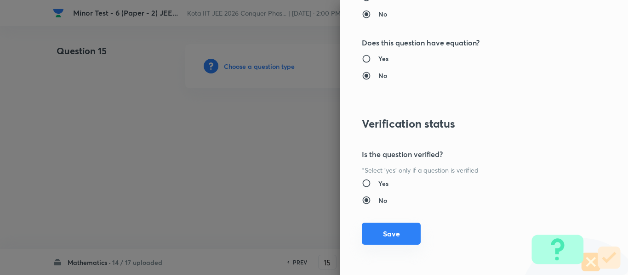
click at [383, 237] on button "Save" at bounding box center [391, 234] width 59 height 22
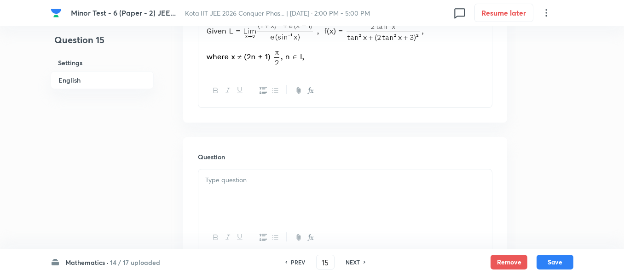
scroll to position [368, 0]
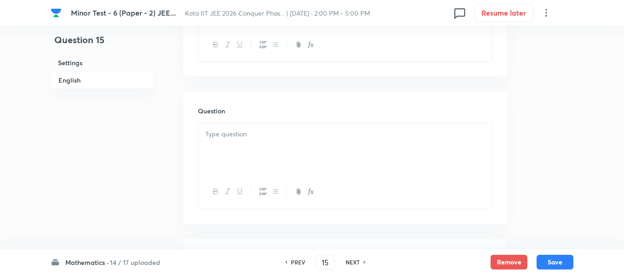
click at [288, 153] on div at bounding box center [344, 150] width 293 height 52
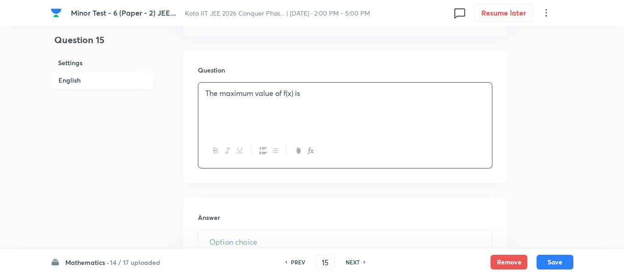
scroll to position [552, 0]
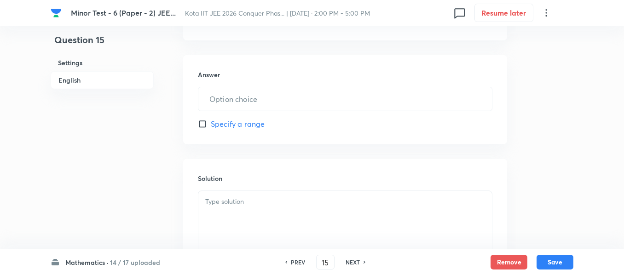
click at [264, 111] on div "​" at bounding box center [345, 99] width 294 height 24
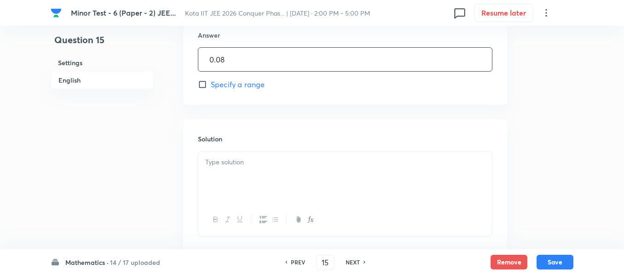
type input "0.08"
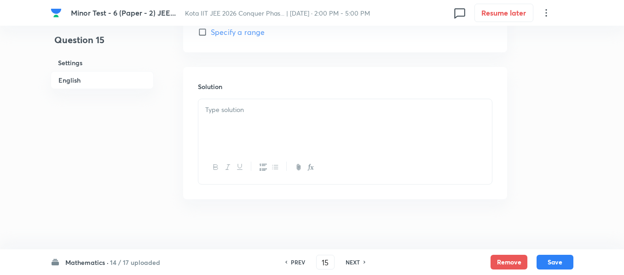
click at [264, 111] on p at bounding box center [345, 110] width 280 height 11
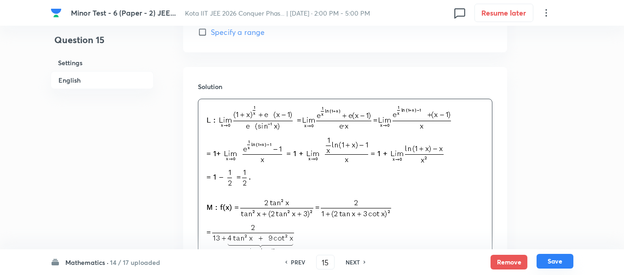
click at [569, 260] on button "Save" at bounding box center [554, 261] width 37 height 15
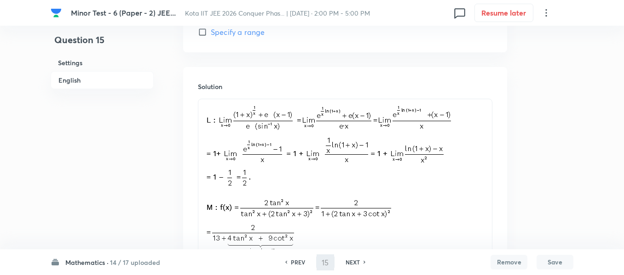
type input "16"
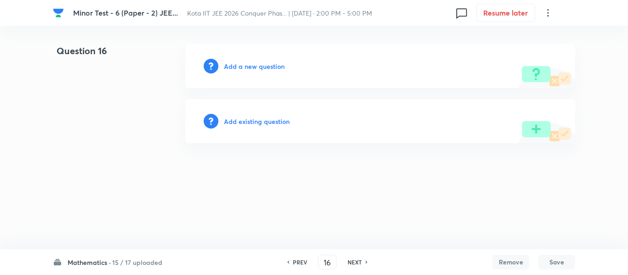
click at [252, 69] on h6 "Add a new question" at bounding box center [254, 67] width 61 height 10
click at [252, 69] on h6 "Choose a question type" at bounding box center [259, 67] width 71 height 10
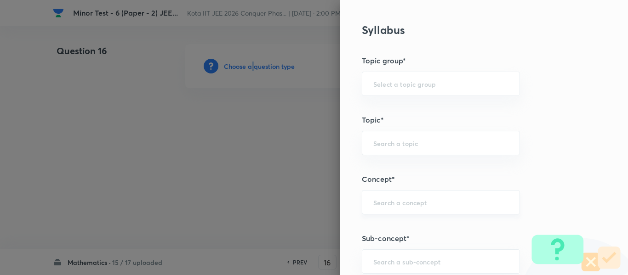
click at [431, 195] on div "​" at bounding box center [441, 202] width 158 height 24
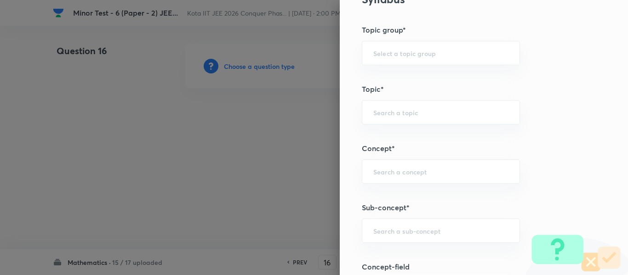
scroll to position [414, 0]
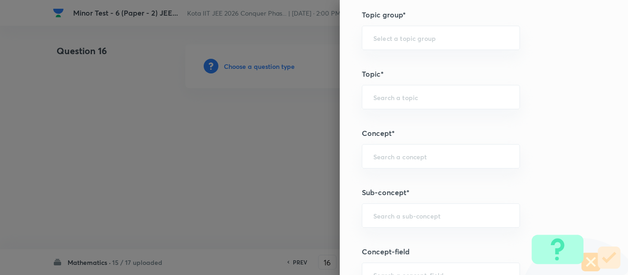
click at [417, 199] on div "Question settings Question type* Integer Does this question have a passage?* Ye…" at bounding box center [484, 137] width 288 height 275
click at [419, 218] on input "text" at bounding box center [440, 216] width 135 height 9
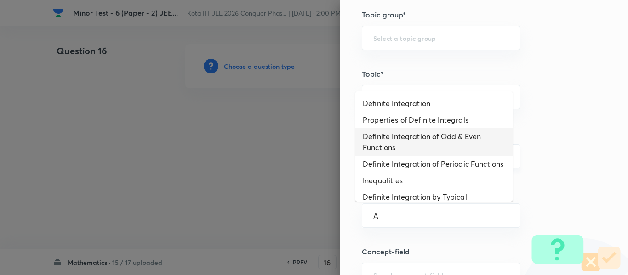
click at [402, 151] on li "Definite Integration of Odd & Even Functions" at bounding box center [434, 142] width 157 height 28
type input "Definite Integration of Odd & Even Functions"
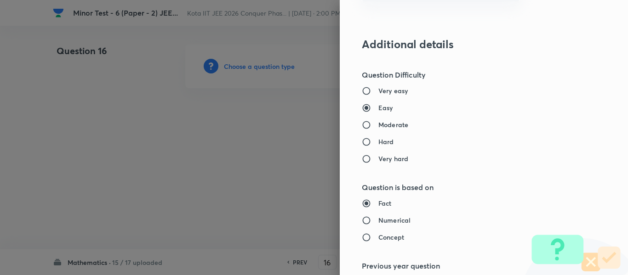
type input "Mathematics"
type input "Calculus"
type input "Definite Integration"
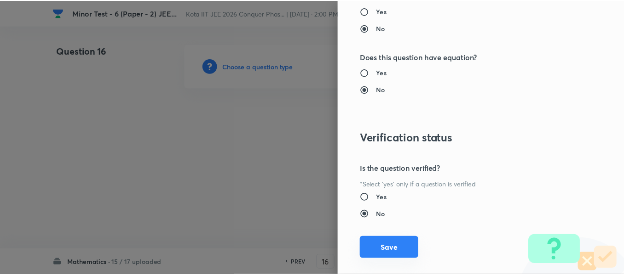
scroll to position [986, 0]
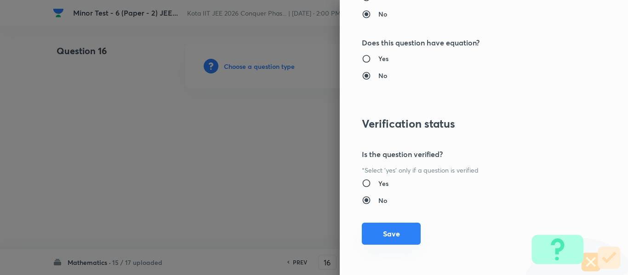
click at [396, 238] on button "Save" at bounding box center [391, 234] width 59 height 22
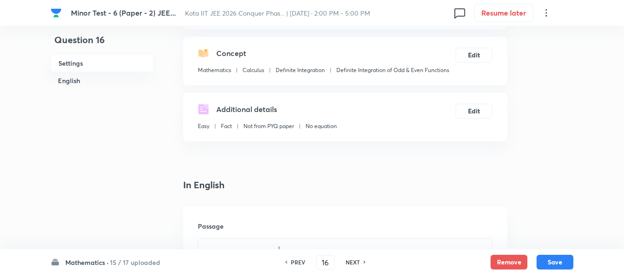
click at [390, 215] on div "Passage" at bounding box center [345, 280] width 324 height 146
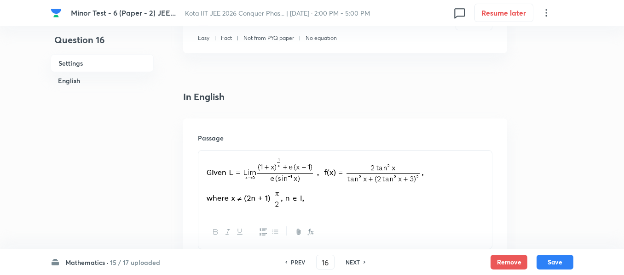
scroll to position [184, 0]
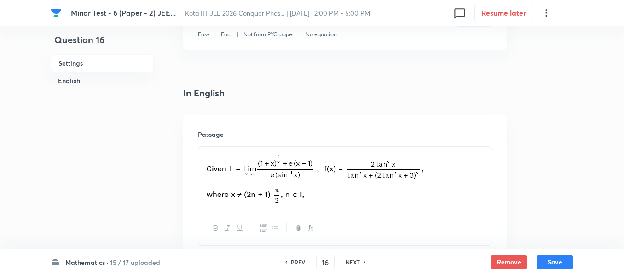
click at [383, 207] on div at bounding box center [344, 179] width 293 height 65
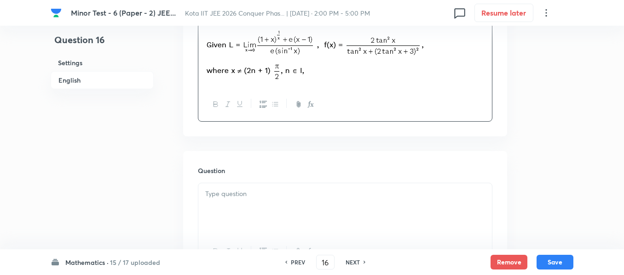
scroll to position [322, 0]
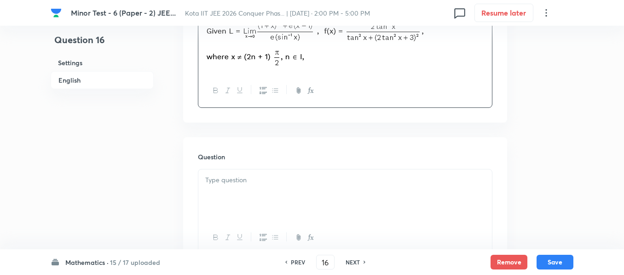
click at [383, 207] on div at bounding box center [344, 196] width 293 height 52
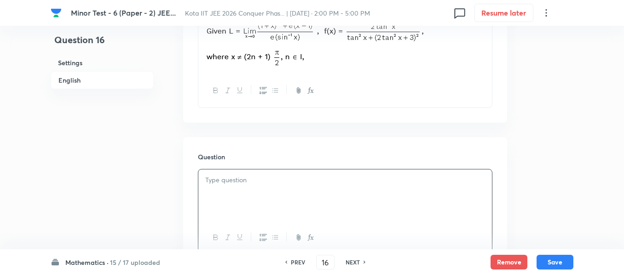
scroll to position [276, 0]
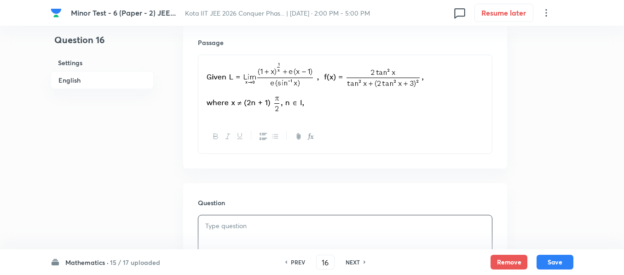
click at [460, 101] on p at bounding box center [345, 88] width 280 height 54
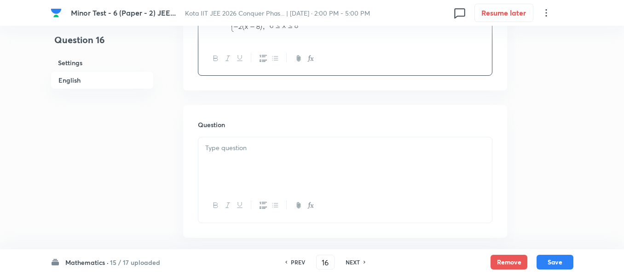
scroll to position [368, 0]
click at [379, 136] on div at bounding box center [344, 160] width 293 height 52
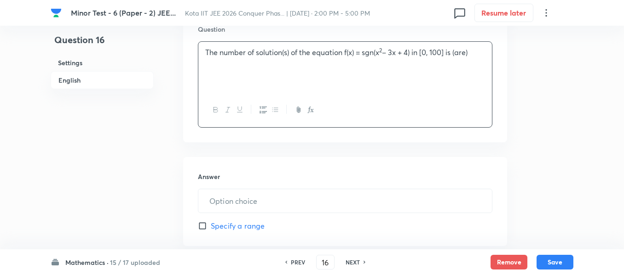
scroll to position [506, 0]
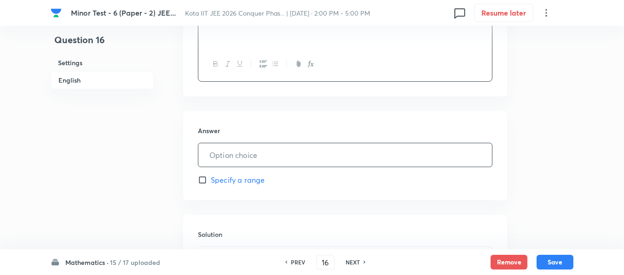
click at [313, 166] on input "text" at bounding box center [344, 154] width 293 height 23
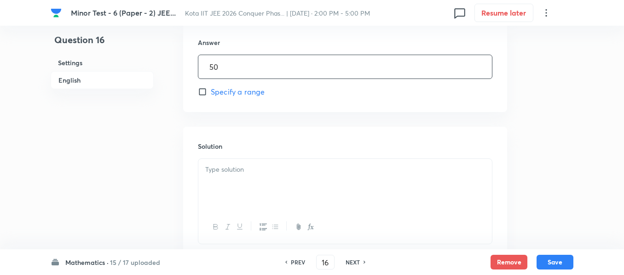
scroll to position [598, 0]
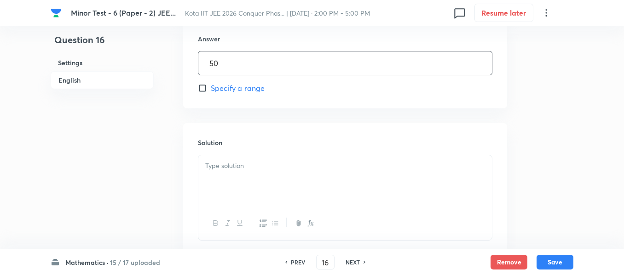
type input "50"
drag, startPoint x: 218, startPoint y: 143, endPoint x: 219, endPoint y: 156, distance: 13.4
click at [218, 148] on div "Solution" at bounding box center [345, 189] width 324 height 132
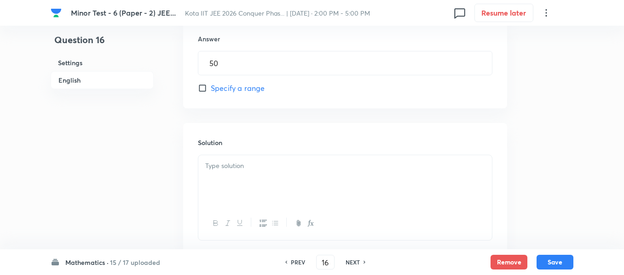
click at [219, 162] on p at bounding box center [345, 166] width 280 height 11
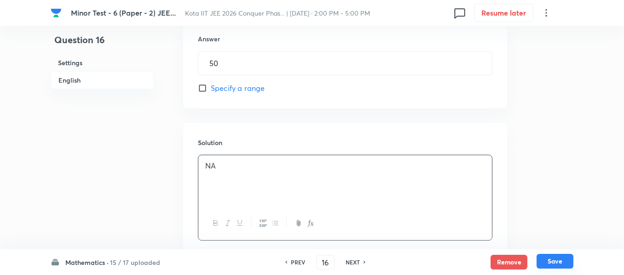
click at [566, 264] on button "Save" at bounding box center [554, 261] width 37 height 15
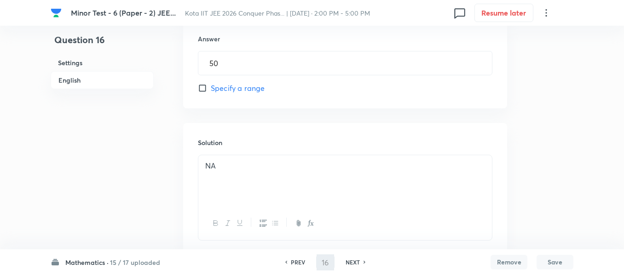
type input "17"
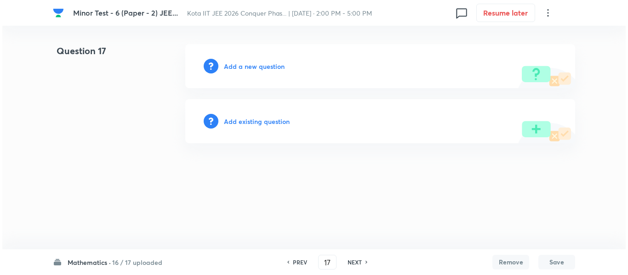
scroll to position [0, 0]
click at [271, 62] on h6 "Add a new question" at bounding box center [254, 67] width 61 height 10
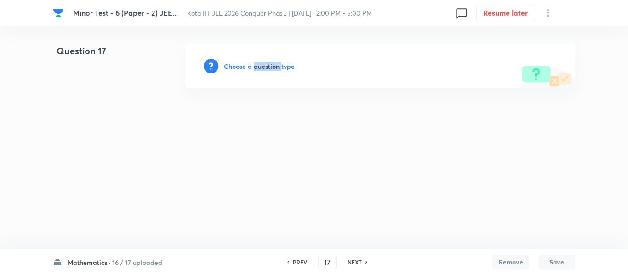
click at [271, 62] on h6 "Choose a question type" at bounding box center [259, 67] width 71 height 10
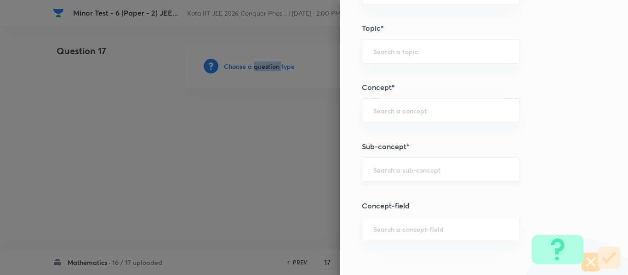
scroll to position [506, 0]
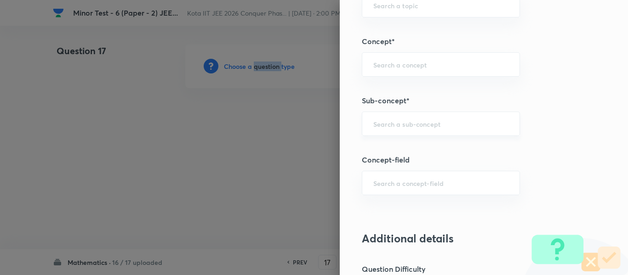
click at [407, 133] on div "​" at bounding box center [441, 124] width 158 height 24
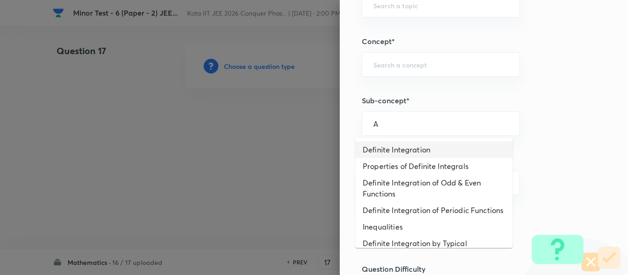
click at [398, 148] on li "Definite Integration" at bounding box center [434, 150] width 157 height 17
type input "Definite Integration"
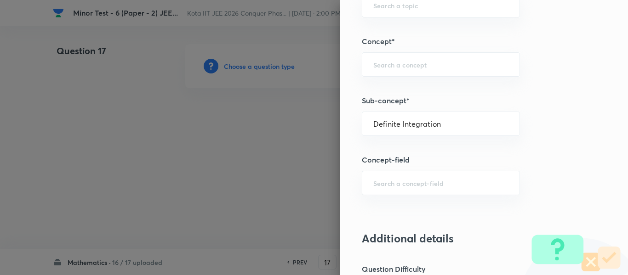
type input "Mathematics"
type input "Calculus"
type input "Definite Integration"
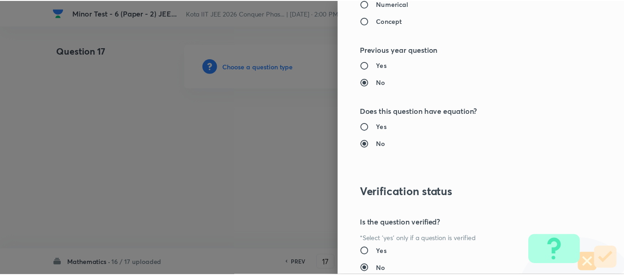
scroll to position [986, 0]
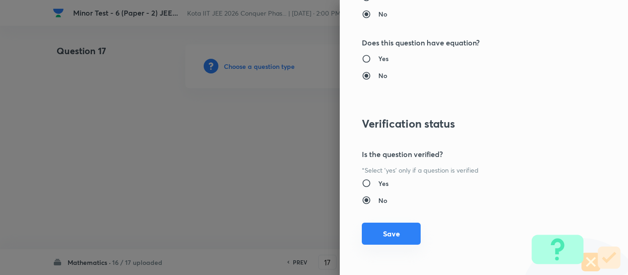
click at [399, 234] on button "Save" at bounding box center [391, 234] width 59 height 22
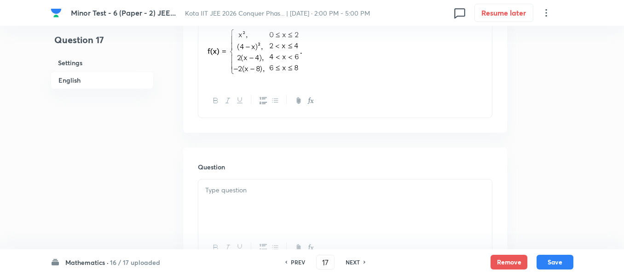
scroll to position [368, 0]
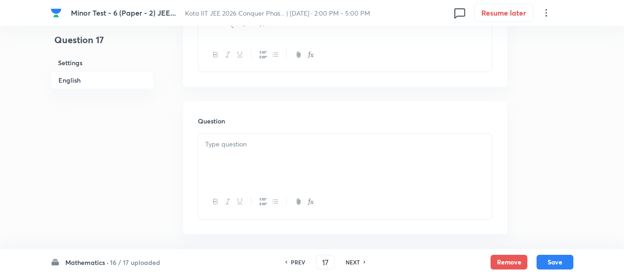
click at [335, 162] on div at bounding box center [344, 160] width 293 height 52
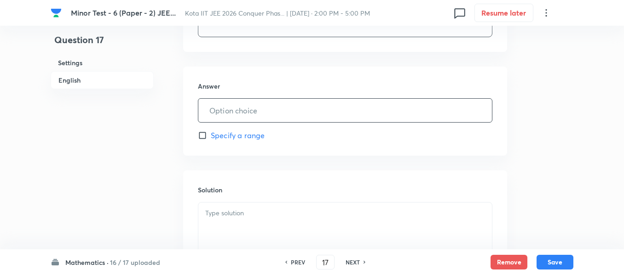
scroll to position [552, 0]
click at [303, 120] on input "text" at bounding box center [344, 109] width 293 height 23
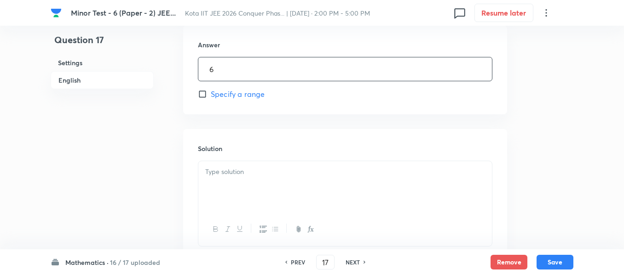
scroll to position [644, 0]
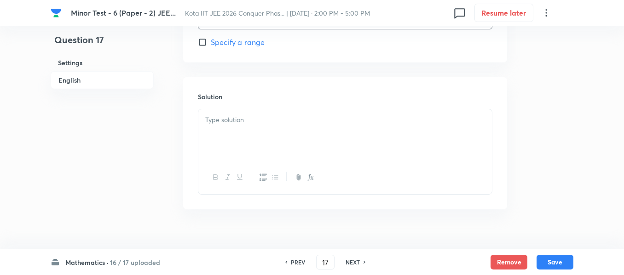
type input "6"
click at [298, 119] on p at bounding box center [345, 120] width 280 height 11
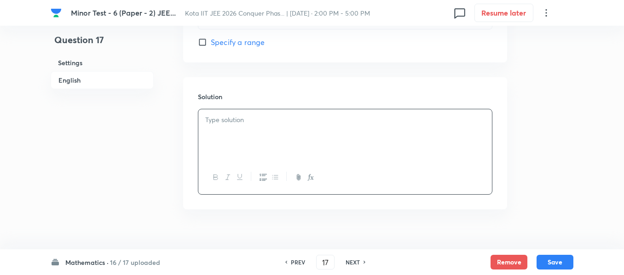
click at [287, 127] on div at bounding box center [344, 135] width 293 height 52
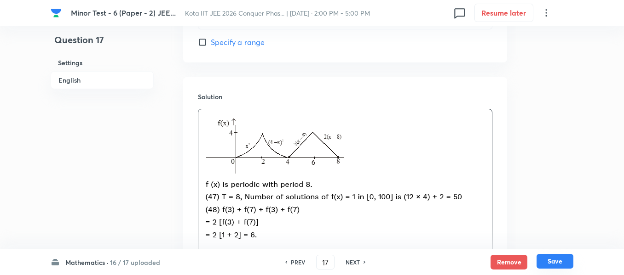
click at [556, 259] on button "Save" at bounding box center [554, 261] width 37 height 15
type input "18"
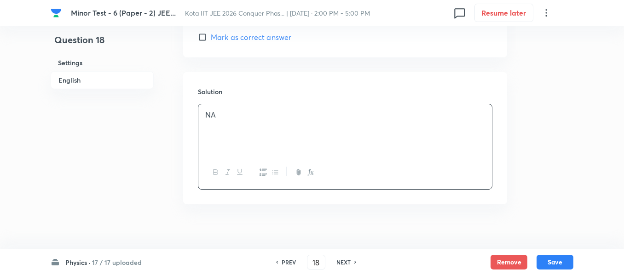
scroll to position [1022, 0]
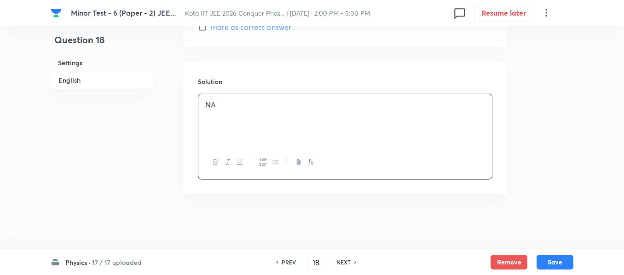
click at [104, 265] on h6 "17 / 17 uploaded" at bounding box center [117, 263] width 50 height 10
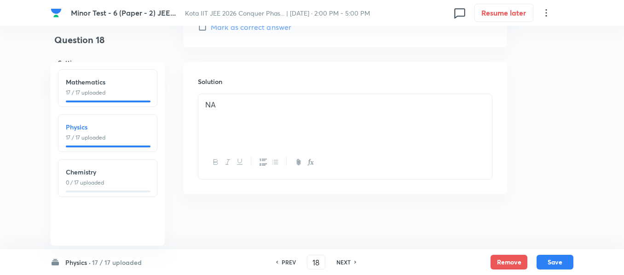
click at [104, 265] on h6 "17 / 17 uploaded" at bounding box center [117, 263] width 50 height 10
